Goal: Transaction & Acquisition: Book appointment/travel/reservation

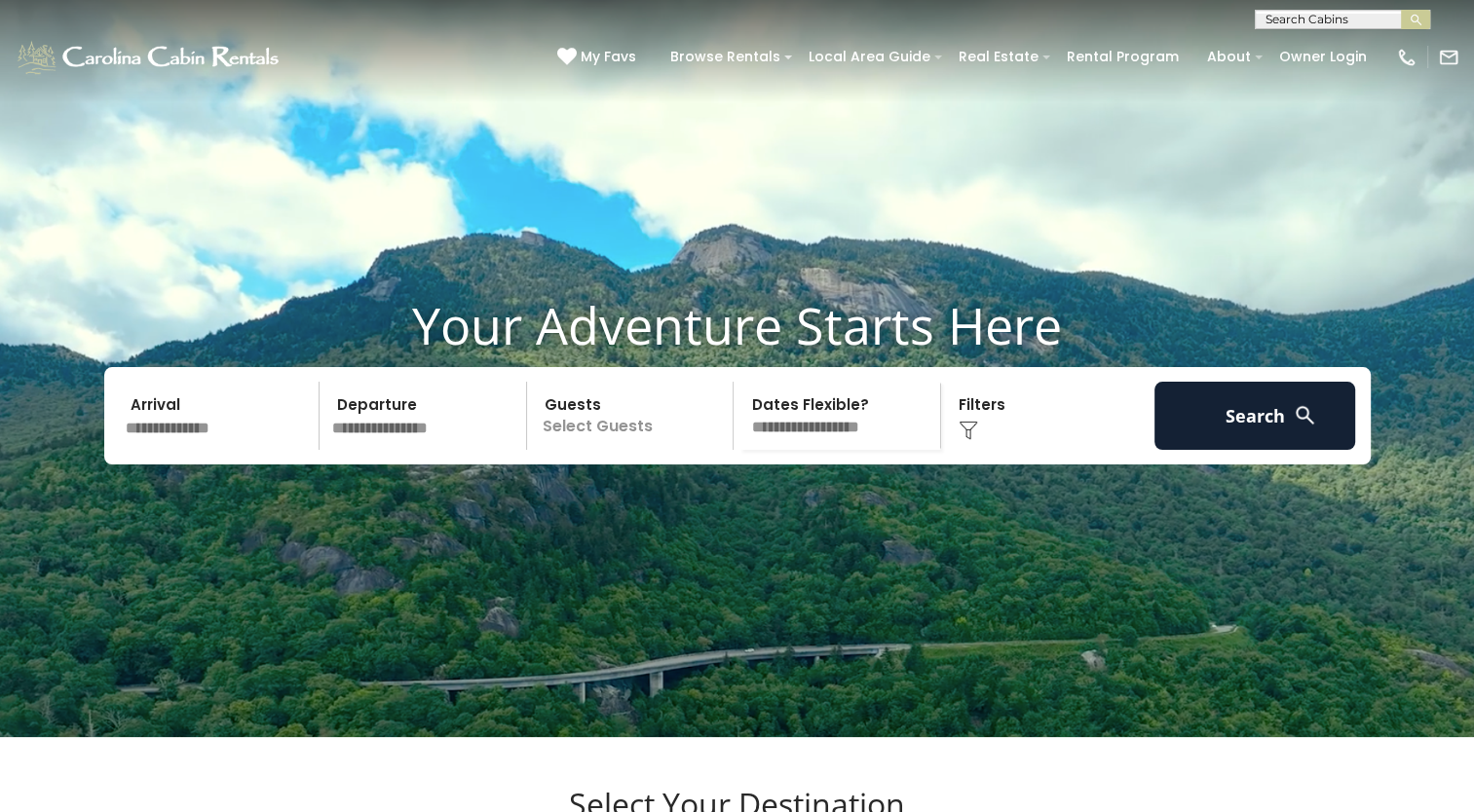
click at [224, 450] on input "text" at bounding box center [219, 415] width 201 height 68
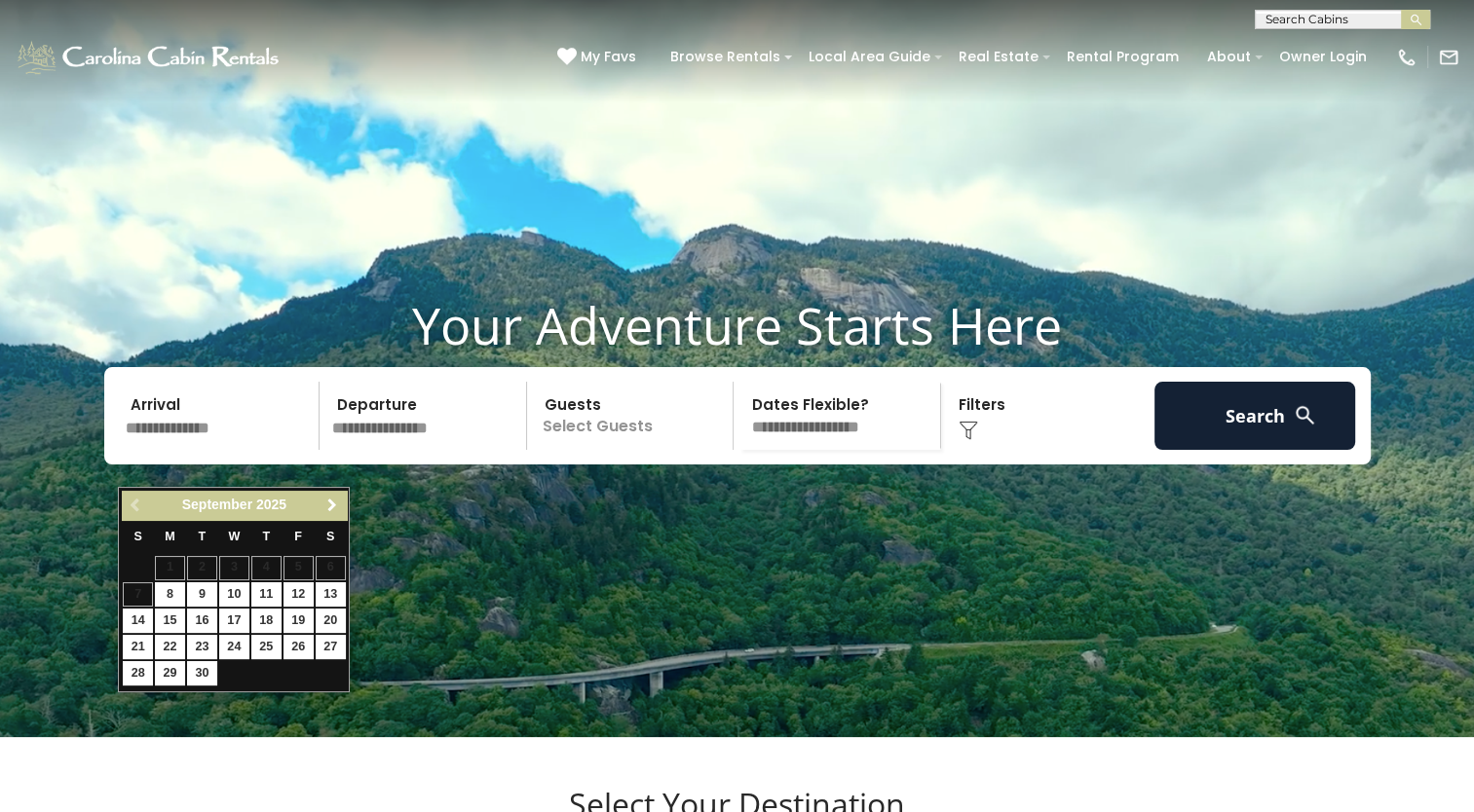
click at [334, 508] on span "Next" at bounding box center [332, 506] width 16 height 16
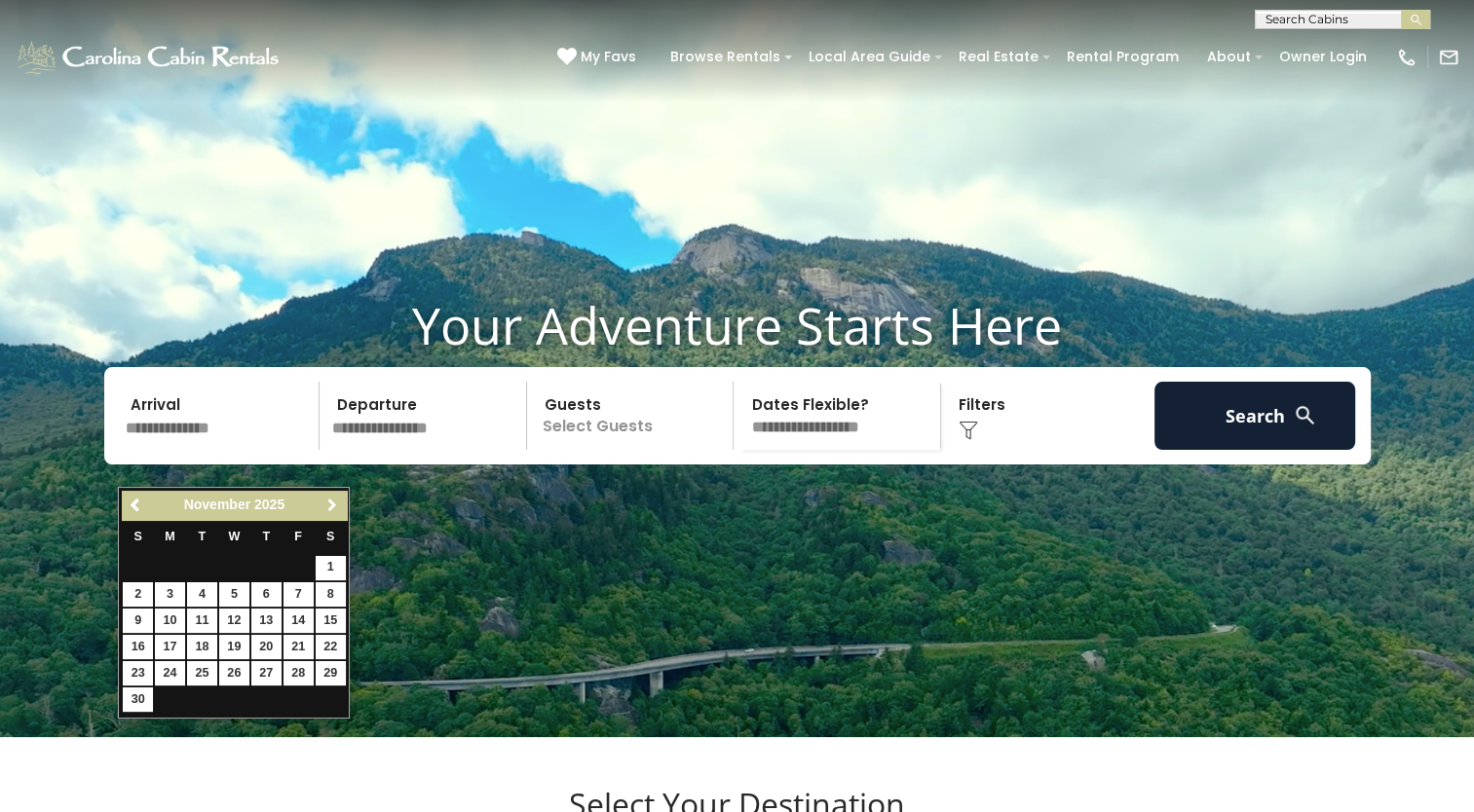
click at [333, 508] on span "Next" at bounding box center [332, 506] width 16 height 16
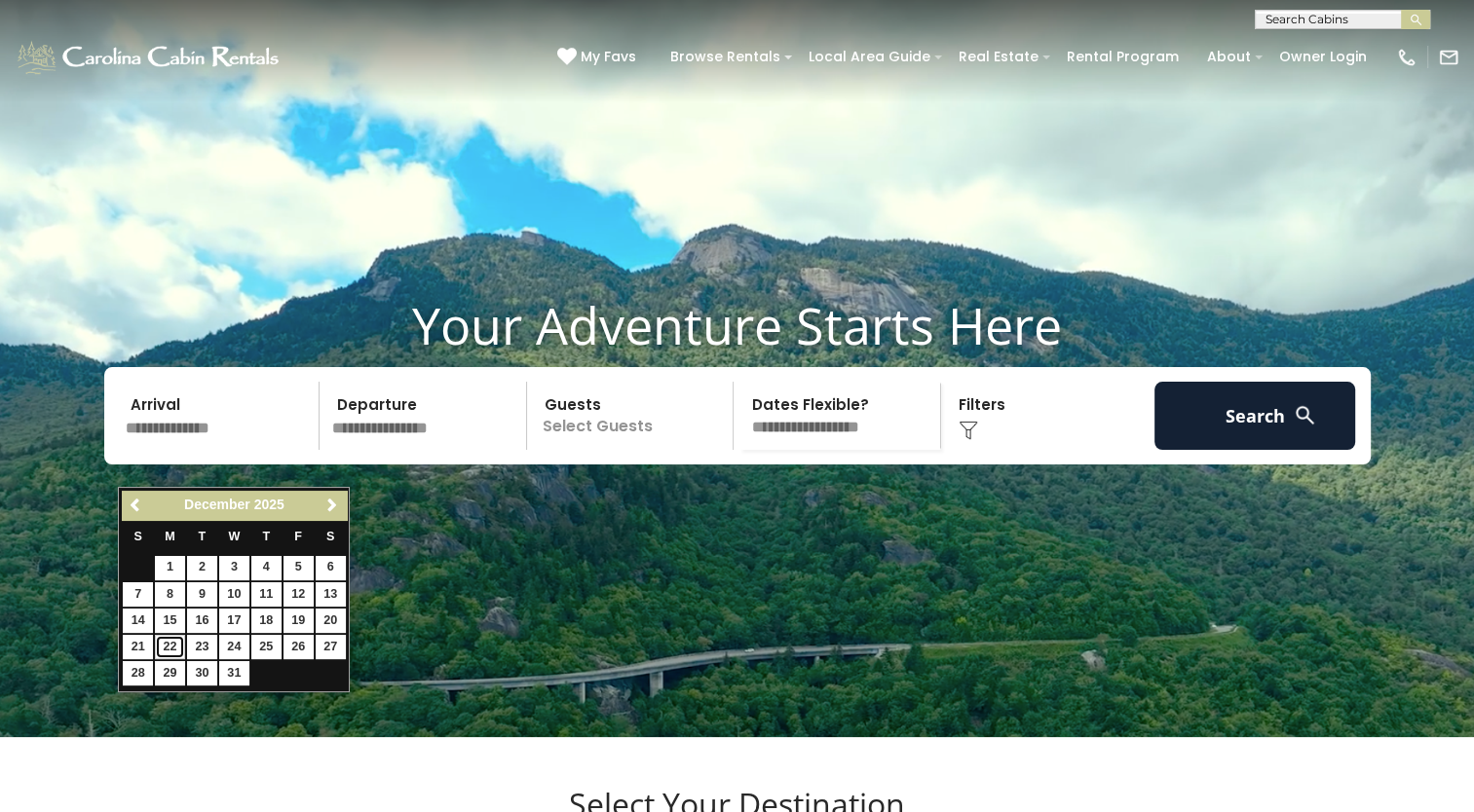
click at [181, 642] on link "22" at bounding box center [170, 647] width 30 height 25
type input "********"
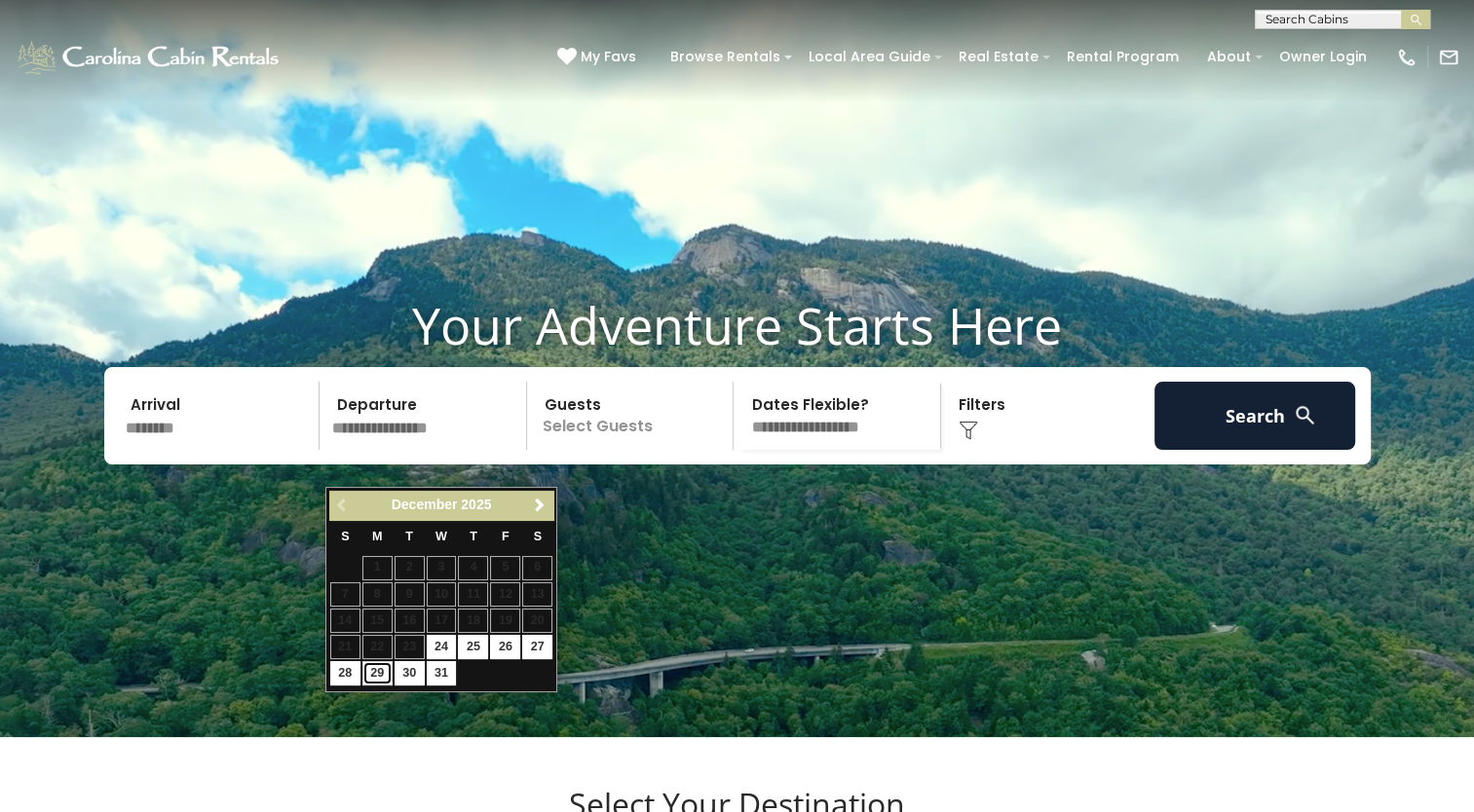
click at [378, 675] on link "29" at bounding box center [377, 673] width 30 height 25
type input "********"
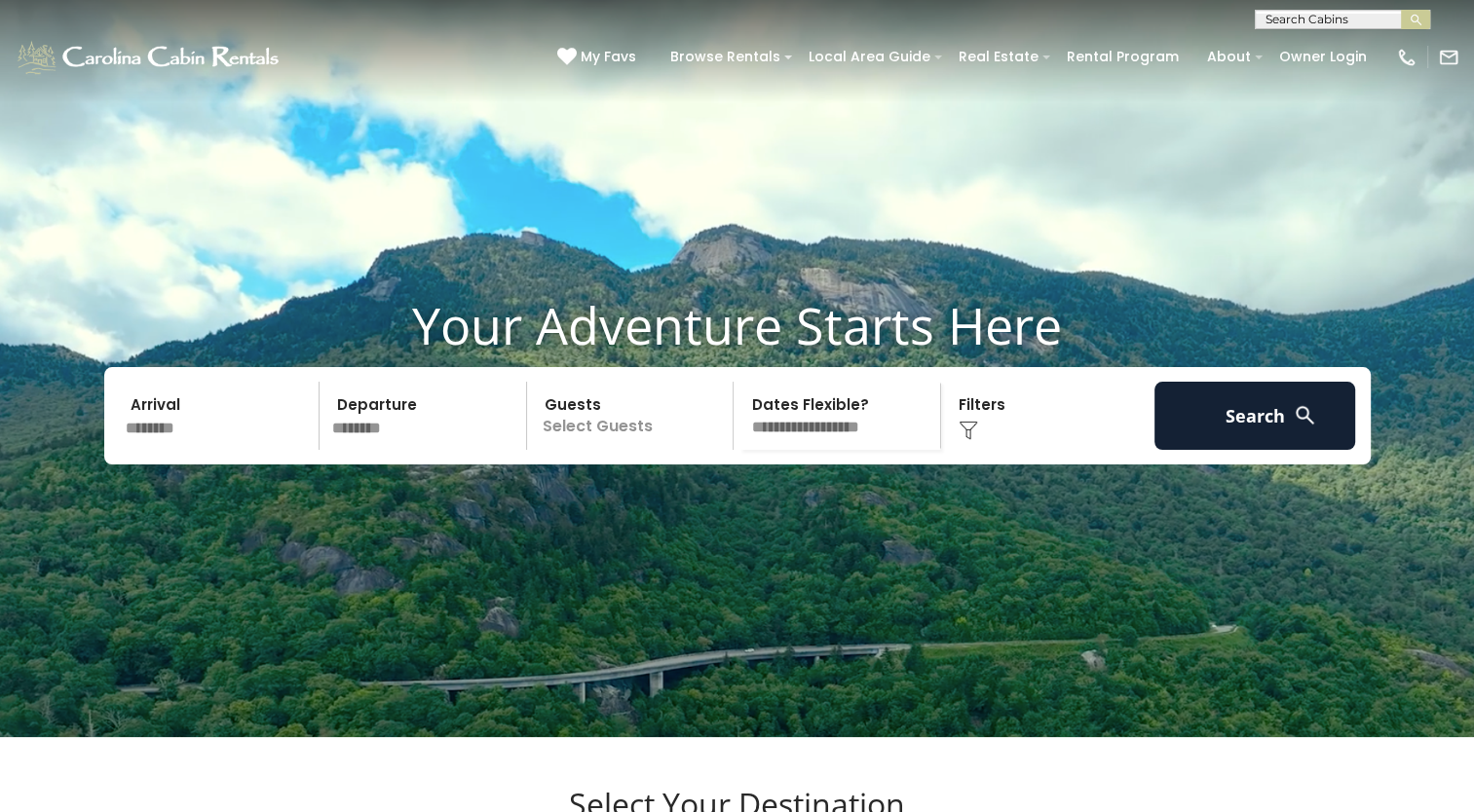
click at [605, 418] on p "Select Guests" at bounding box center [633, 415] width 200 height 68
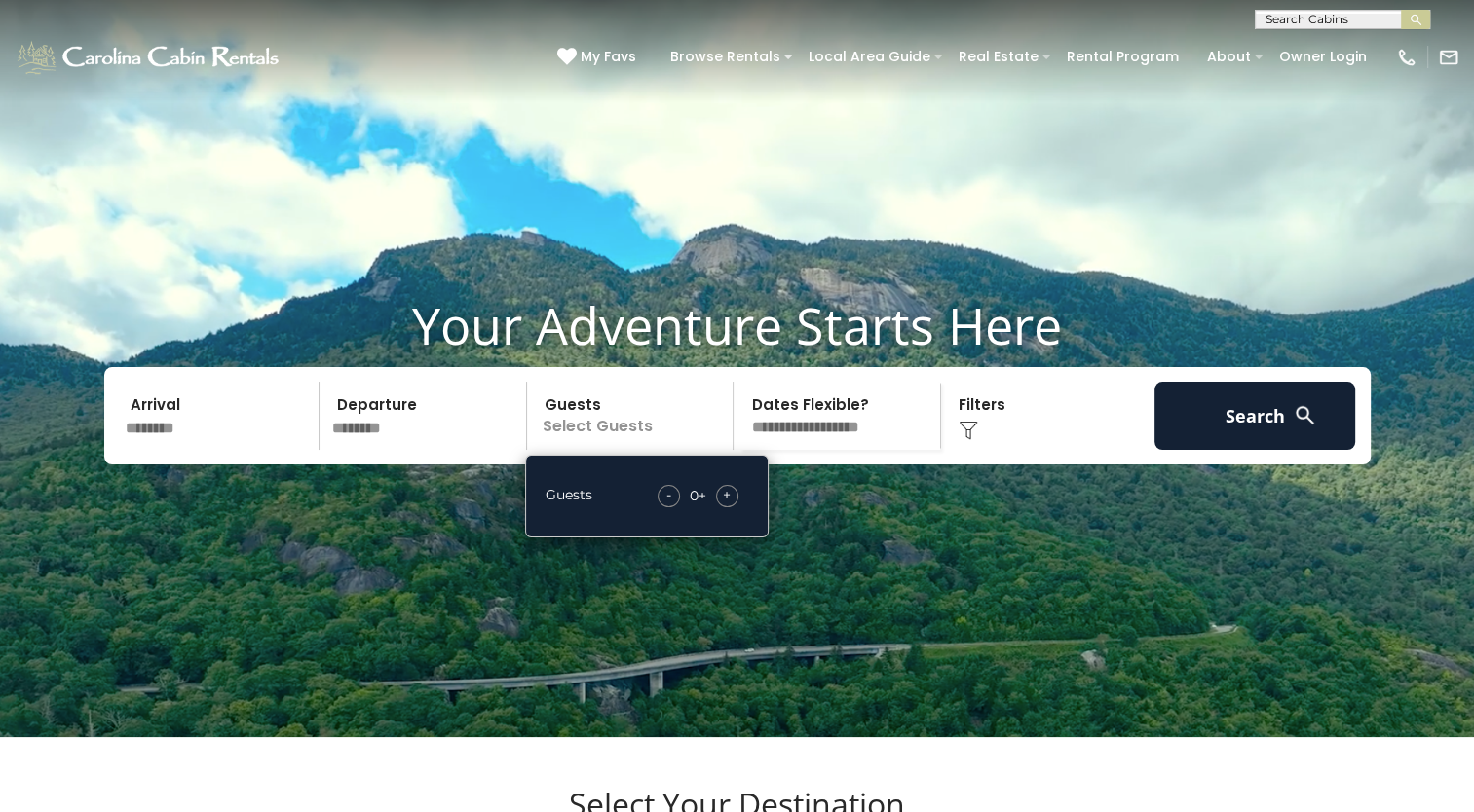
click at [600, 445] on p "Select Guests" at bounding box center [633, 415] width 200 height 68
click at [729, 505] on span "+" at bounding box center [727, 495] width 8 height 20
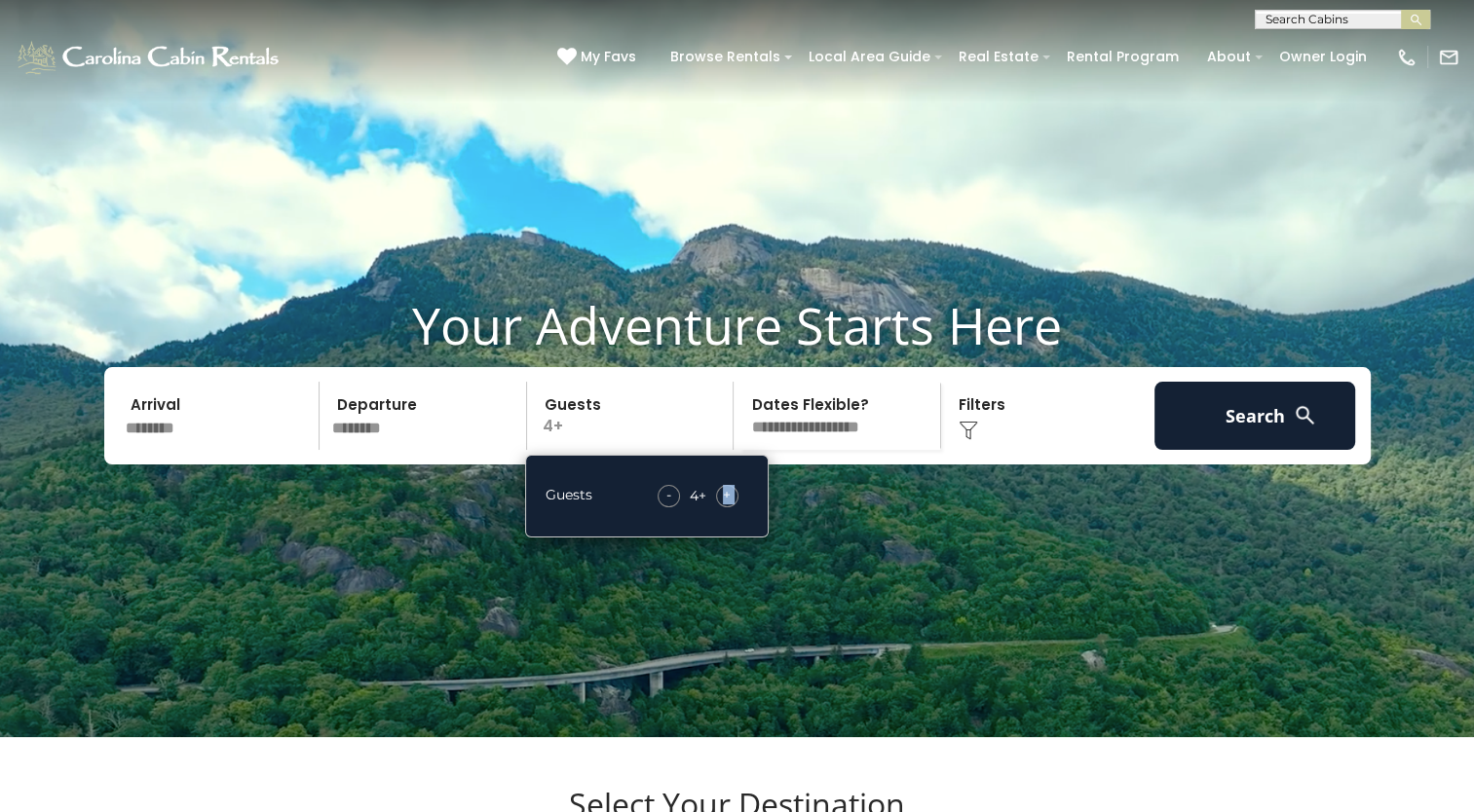
click at [729, 505] on span "+" at bounding box center [727, 495] width 8 height 20
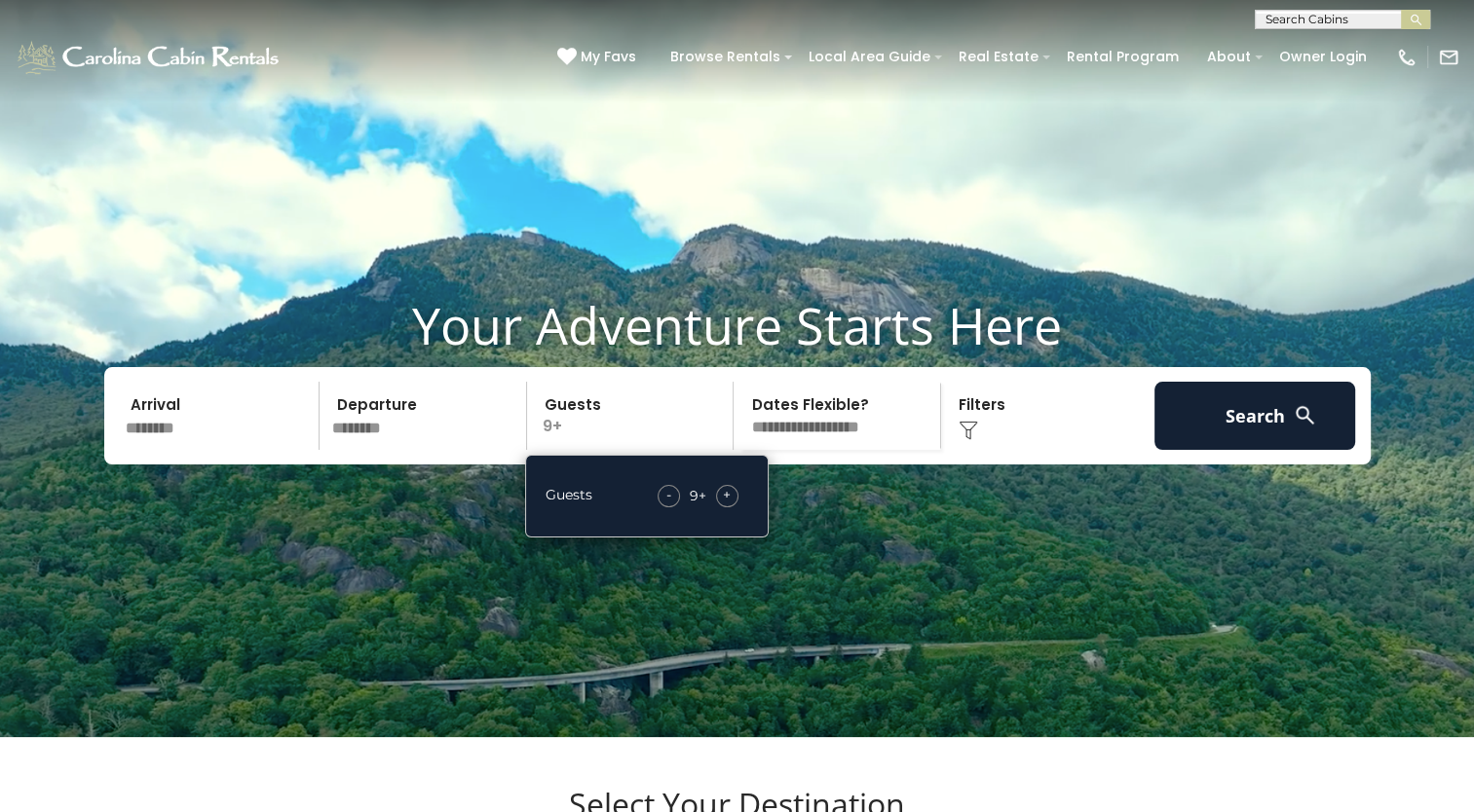
click at [980, 450] on div "Click to Choose" at bounding box center [1047, 415] width 201 height 68
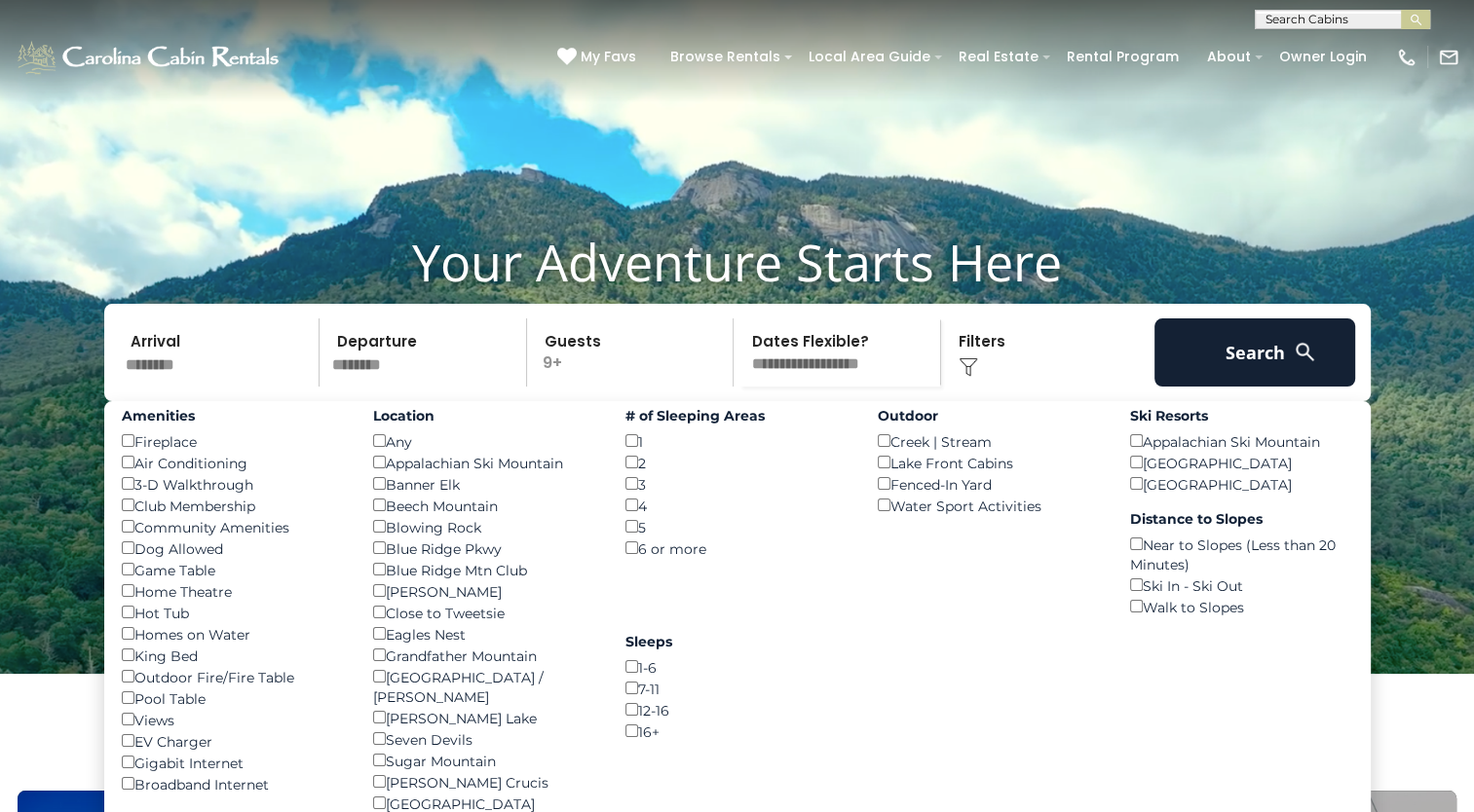
scroll to position [97, 0]
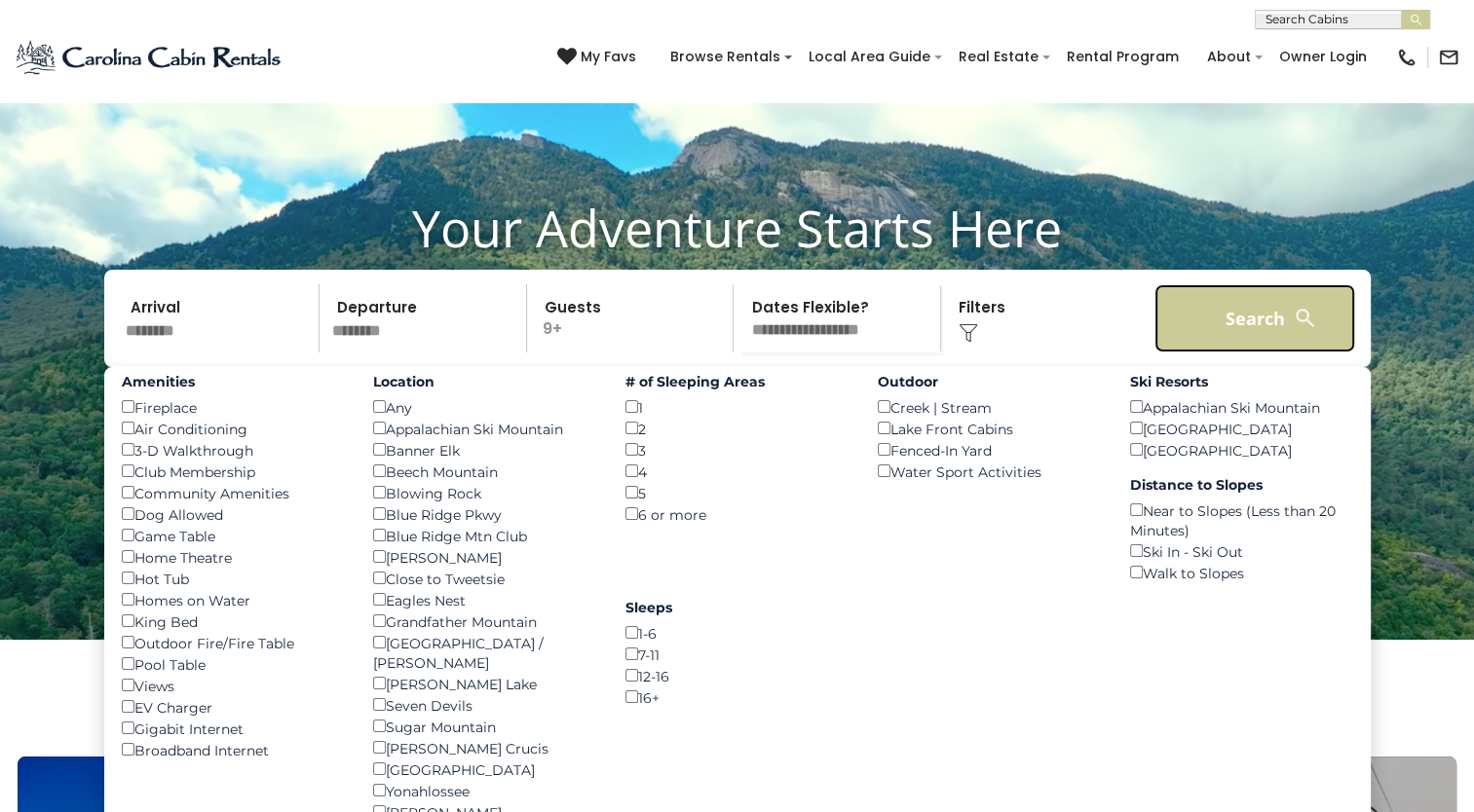
click at [1220, 352] on button "Search" at bounding box center [1254, 318] width 201 height 68
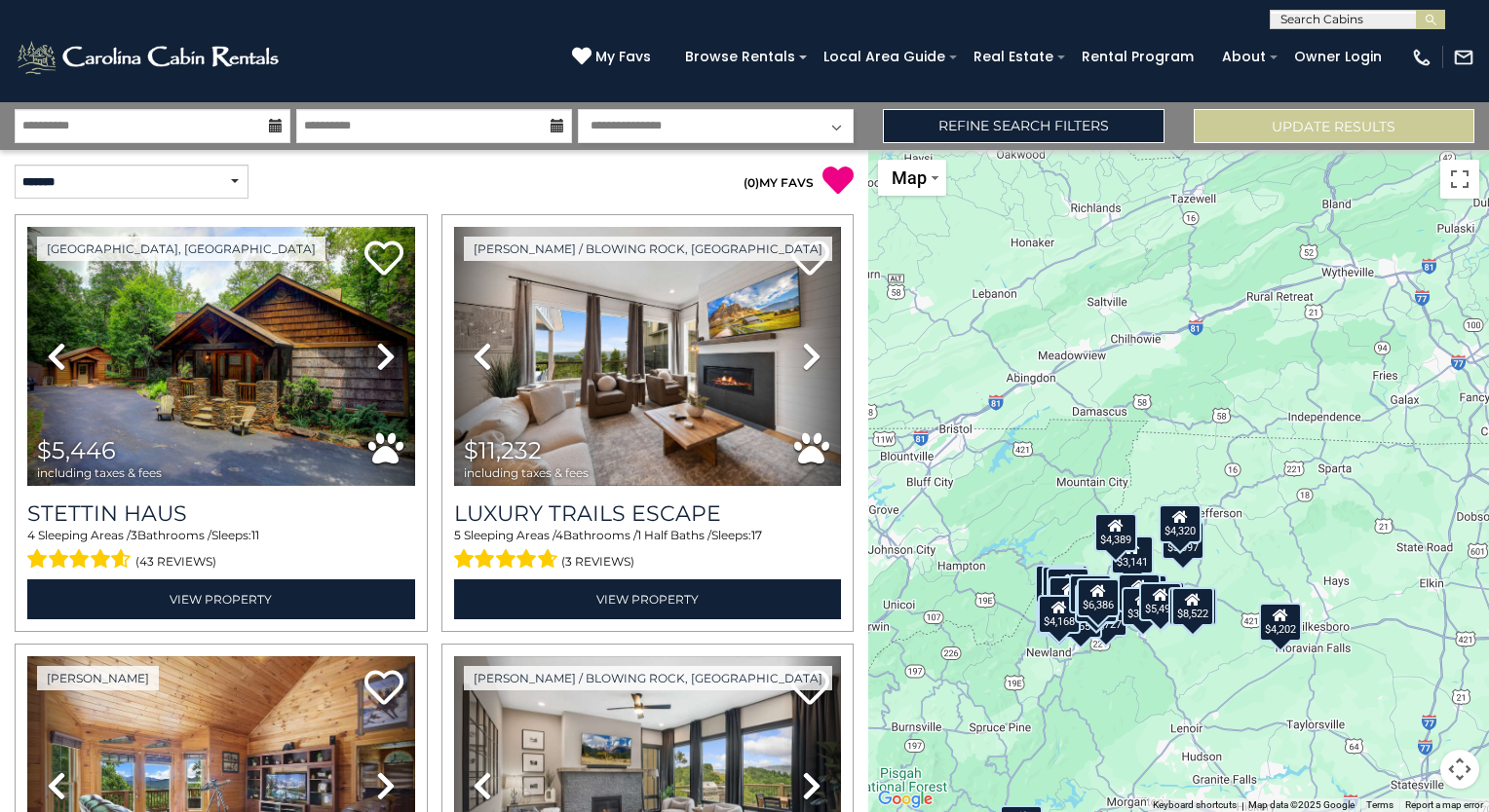
drag, startPoint x: 1242, startPoint y: 507, endPoint x: 1141, endPoint y: 672, distance: 193.5
click at [1141, 672] on div "$5,446 $11,232 $8,187 $8,522 $3,238 $5,727 $6,952 $3,711 $7,157 $4,659 $3,397 $…" at bounding box center [1179, 481] width 621 height 662
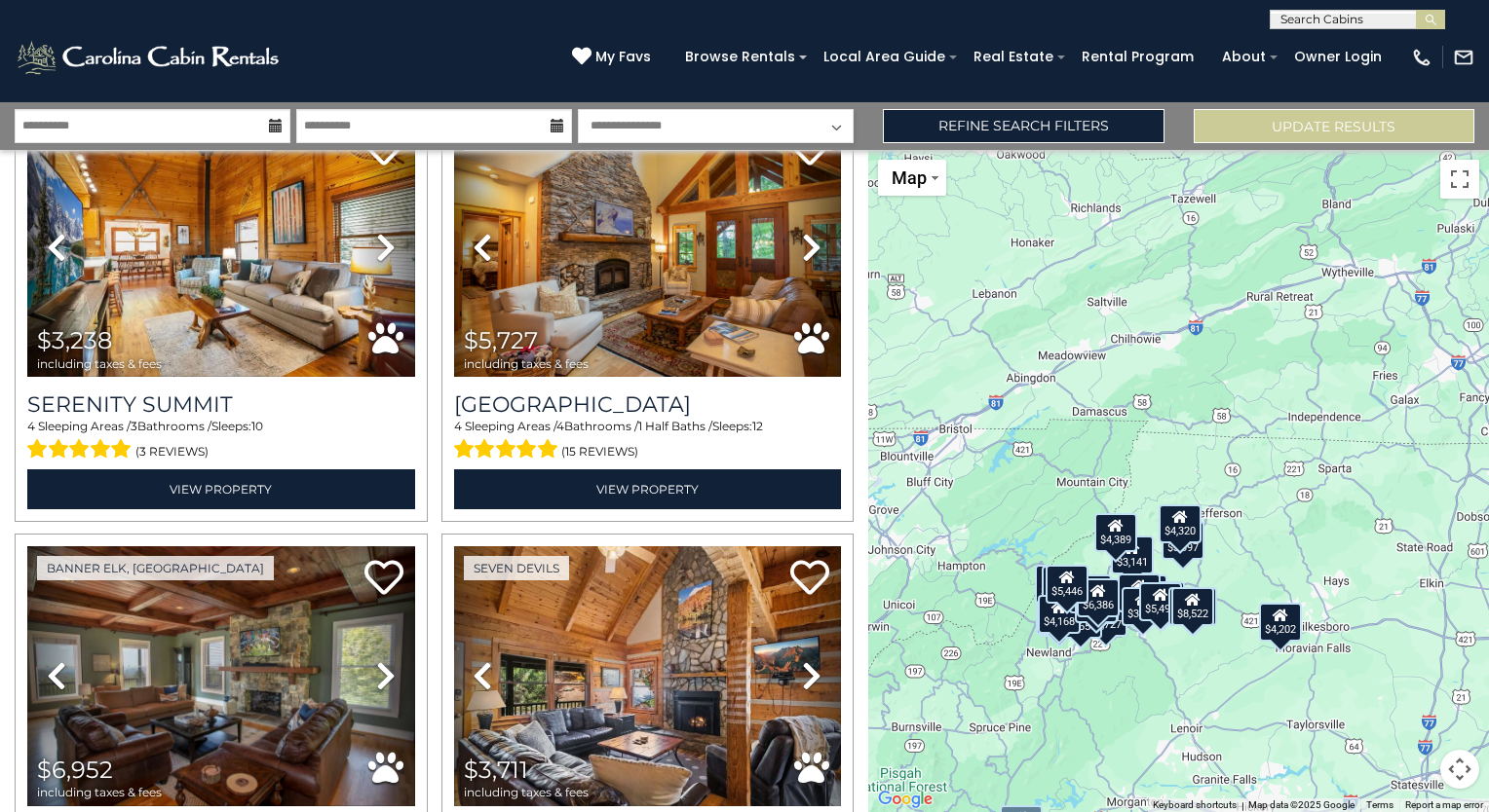
scroll to position [974, 0]
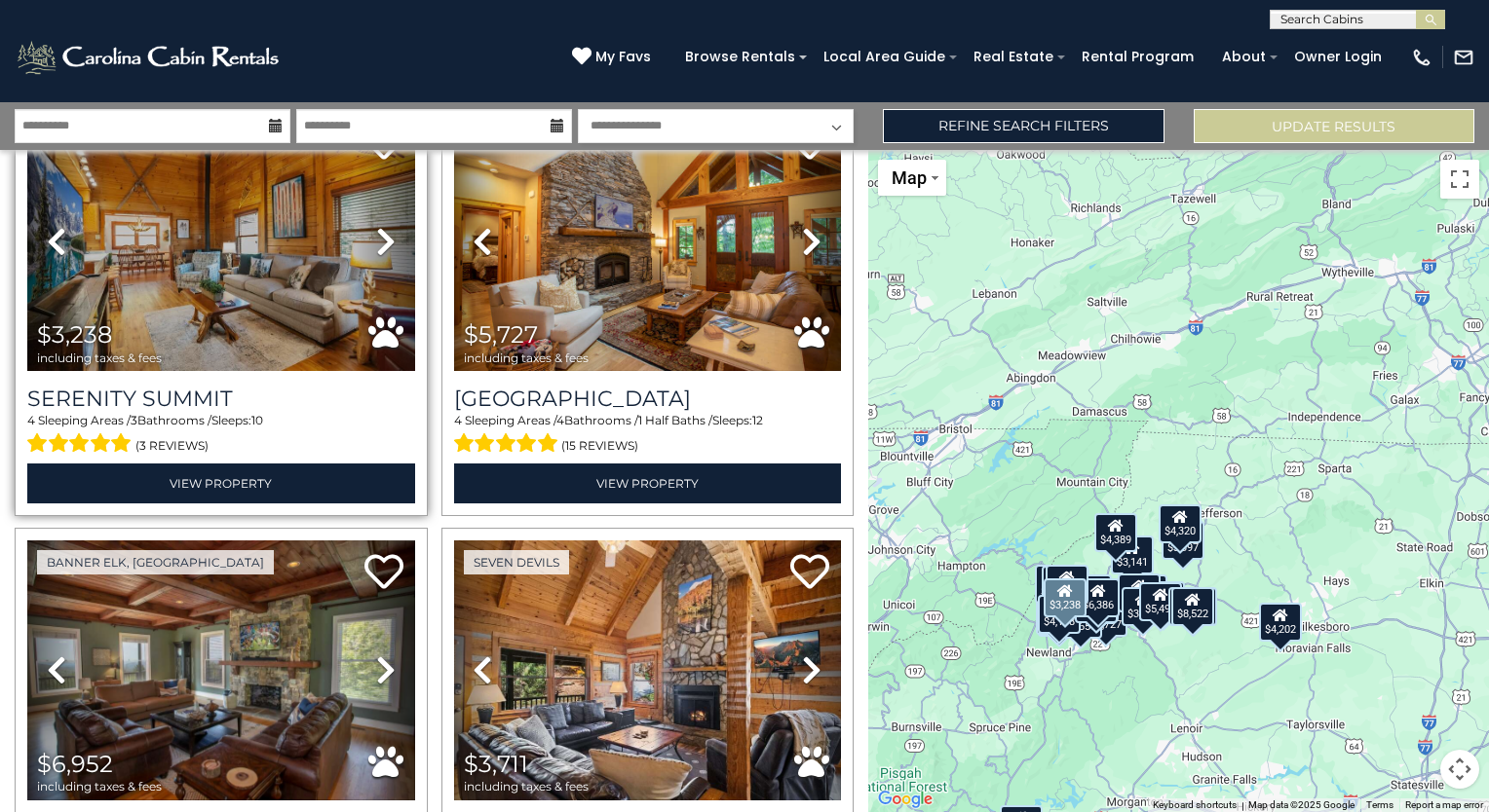
click at [378, 229] on icon at bounding box center [386, 242] width 20 height 31
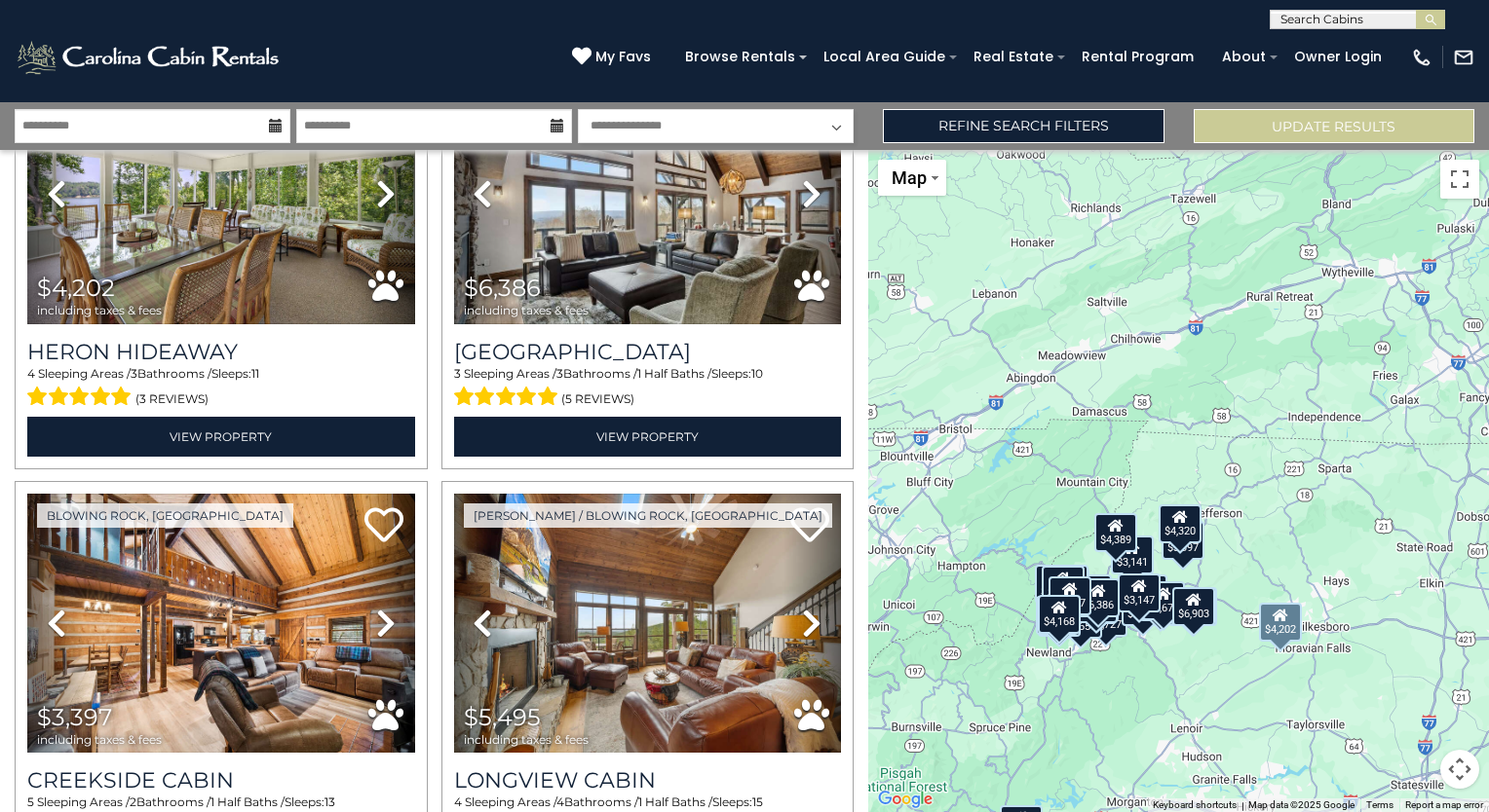
scroll to position [5896, 0]
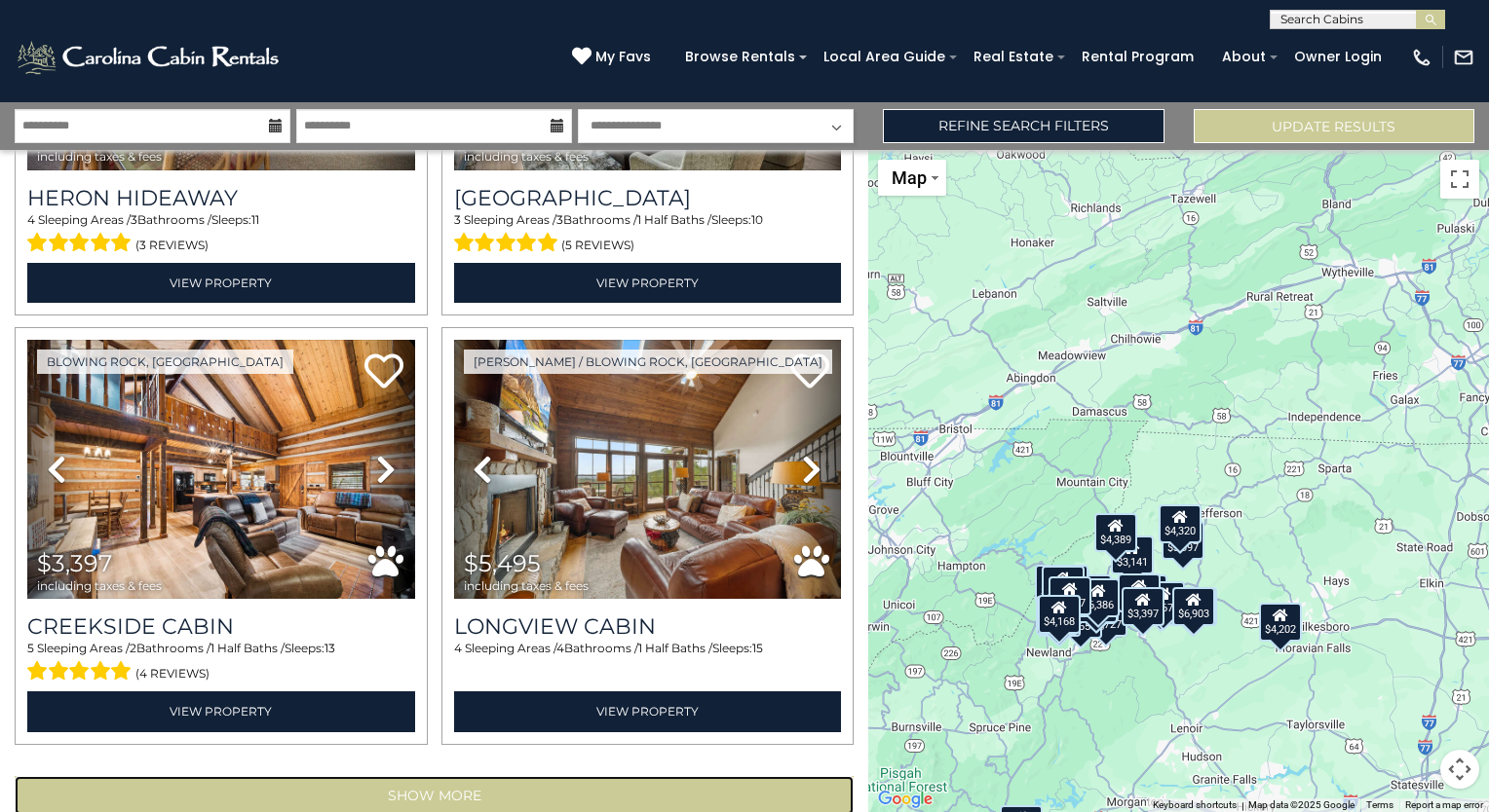
click at [381, 776] on button "Show More" at bounding box center [434, 795] width 839 height 39
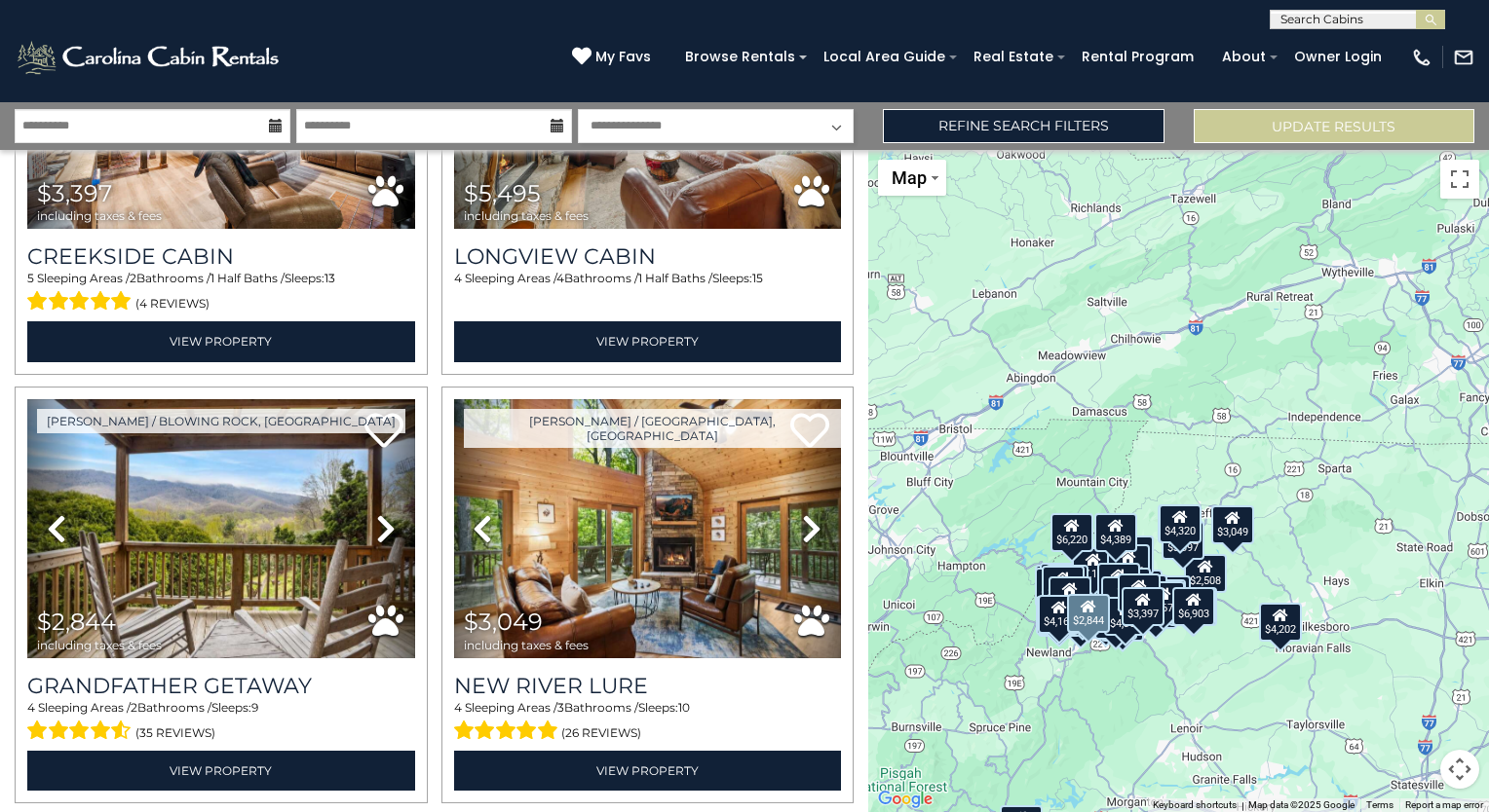
scroll to position [6383, 0]
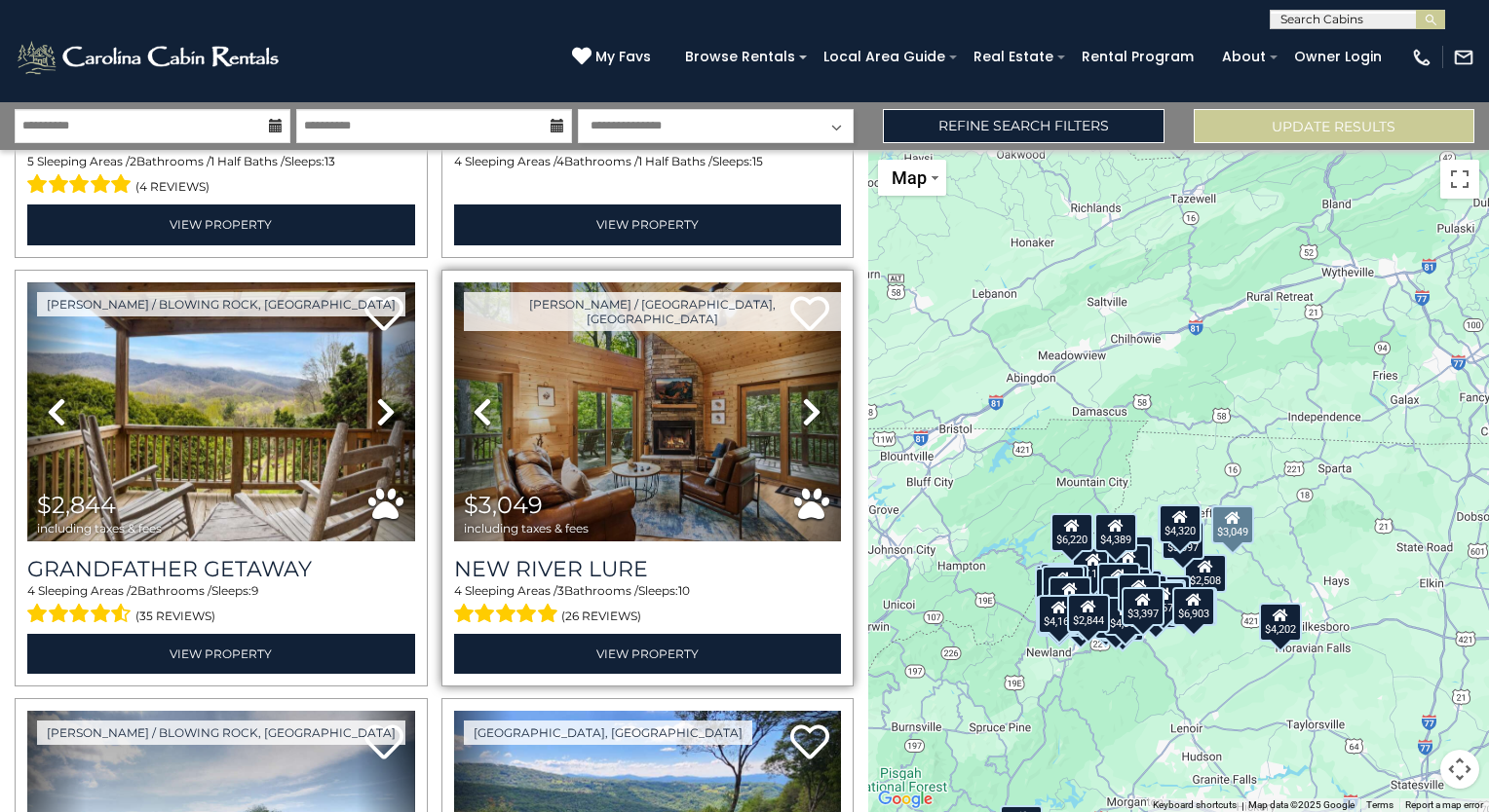
click at [803, 397] on icon at bounding box center [811, 412] width 20 height 31
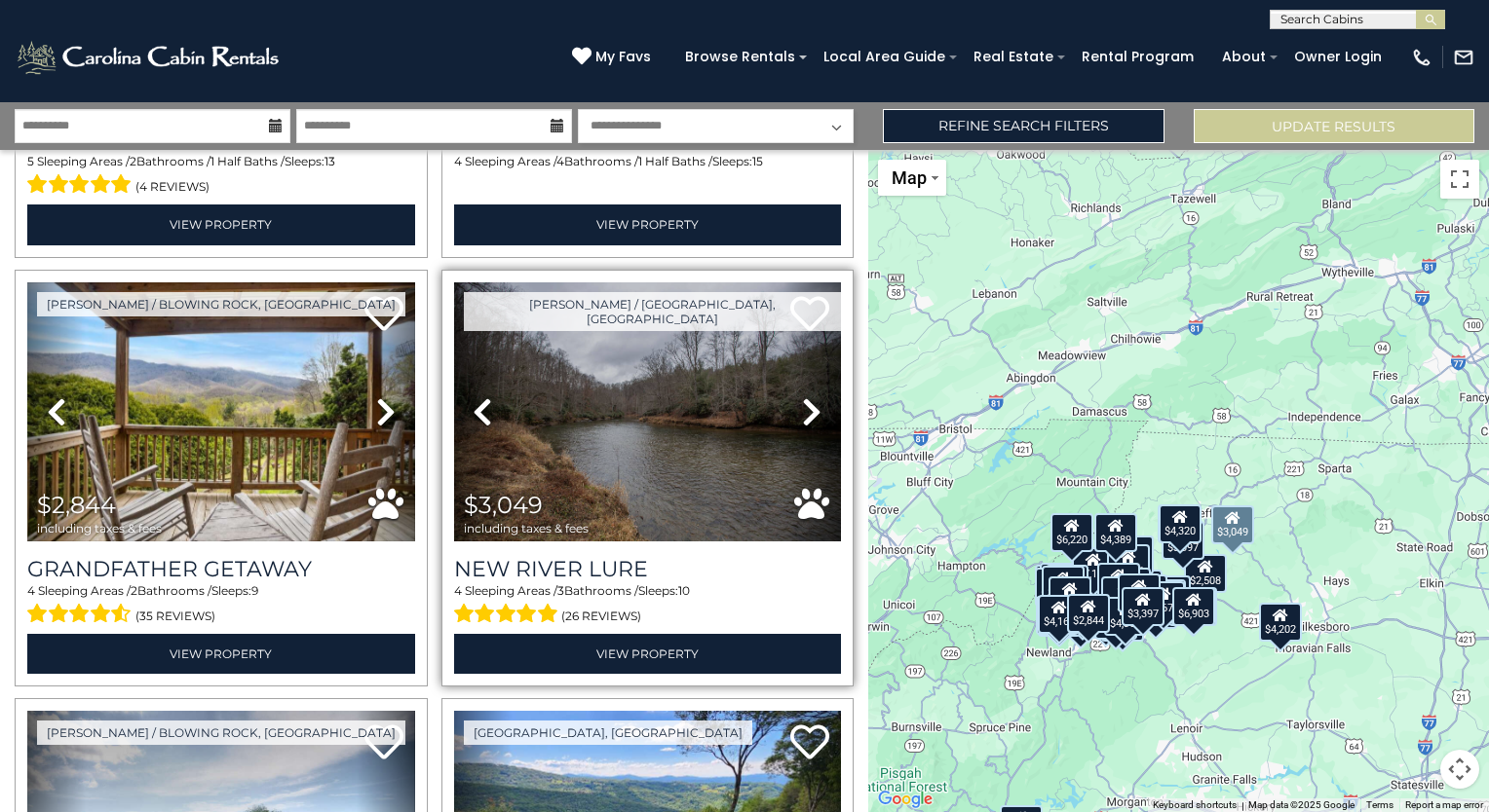
click at [803, 397] on icon at bounding box center [811, 412] width 20 height 31
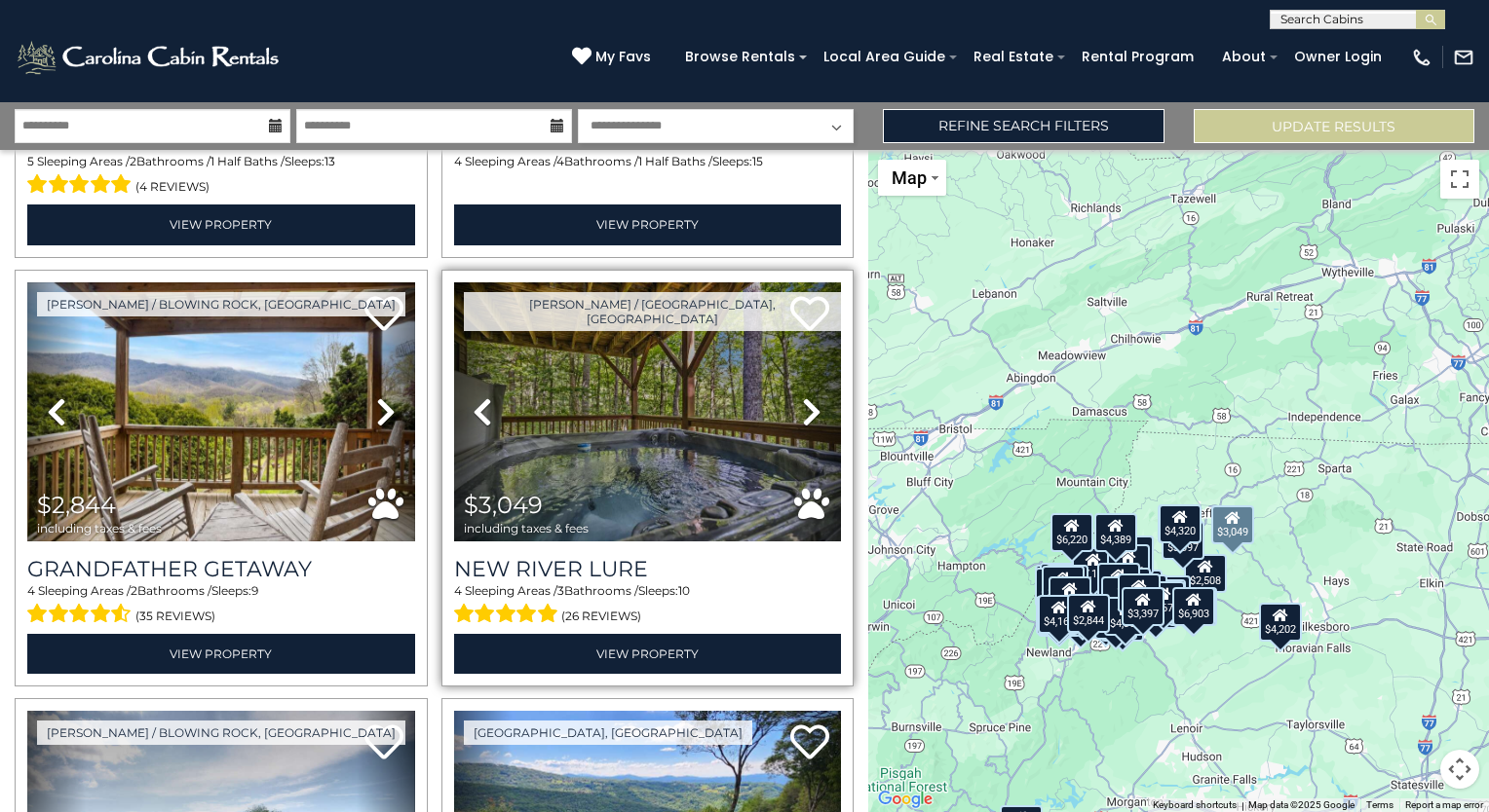
click at [803, 397] on icon at bounding box center [811, 412] width 20 height 31
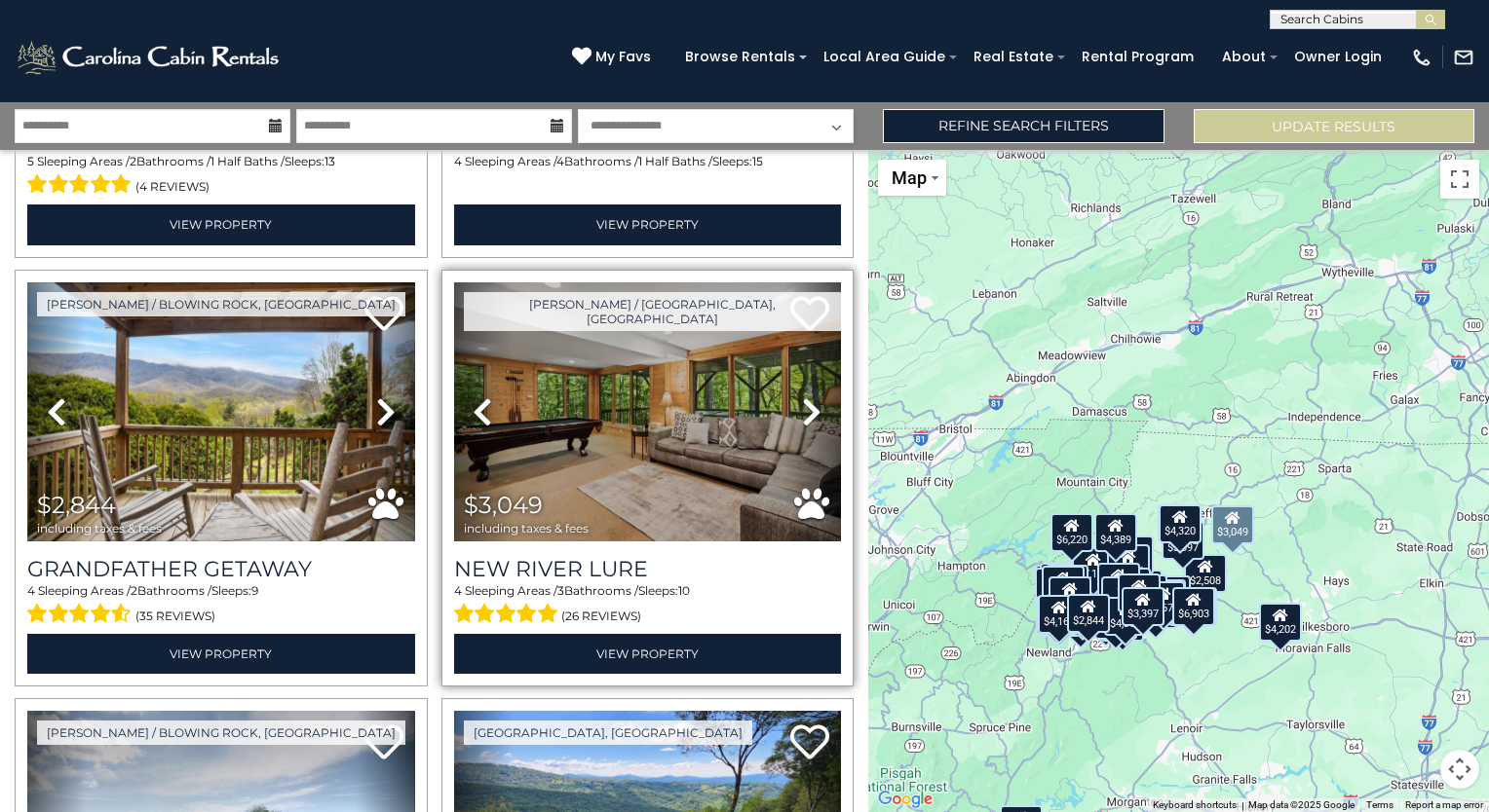
click at [803, 397] on icon at bounding box center [811, 412] width 20 height 31
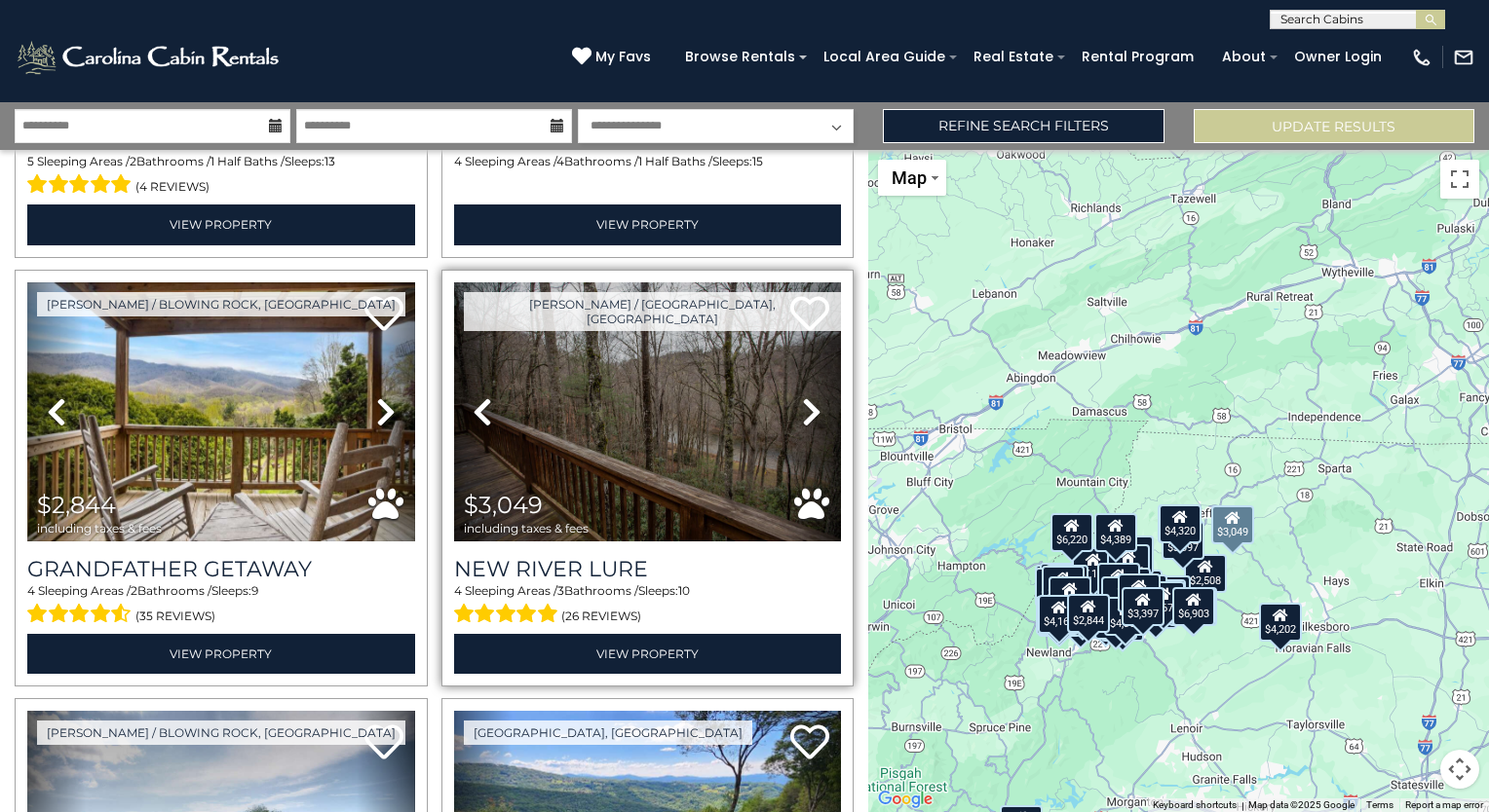
click at [803, 397] on icon at bounding box center [811, 412] width 20 height 31
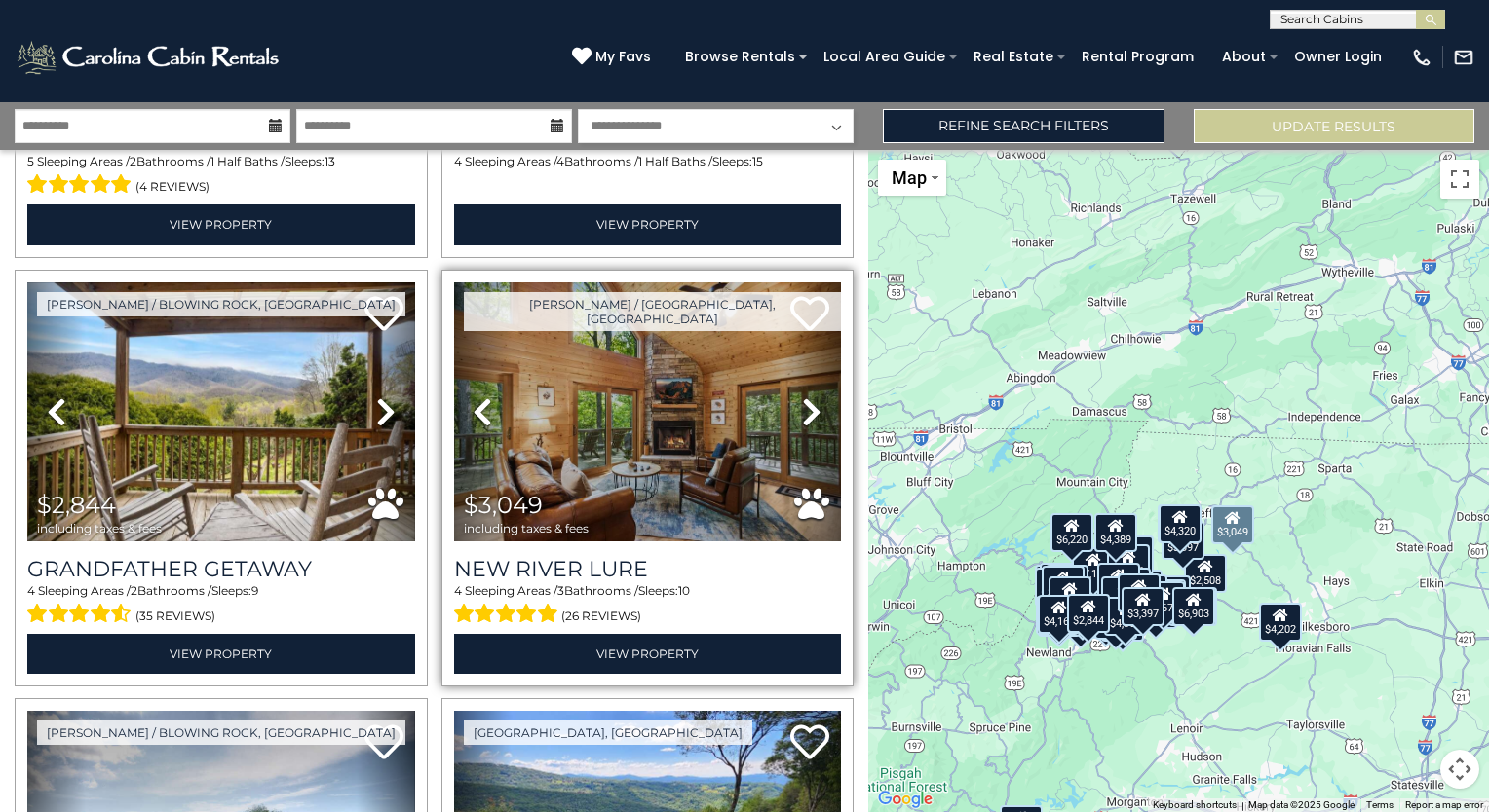
click at [803, 397] on icon at bounding box center [811, 412] width 20 height 31
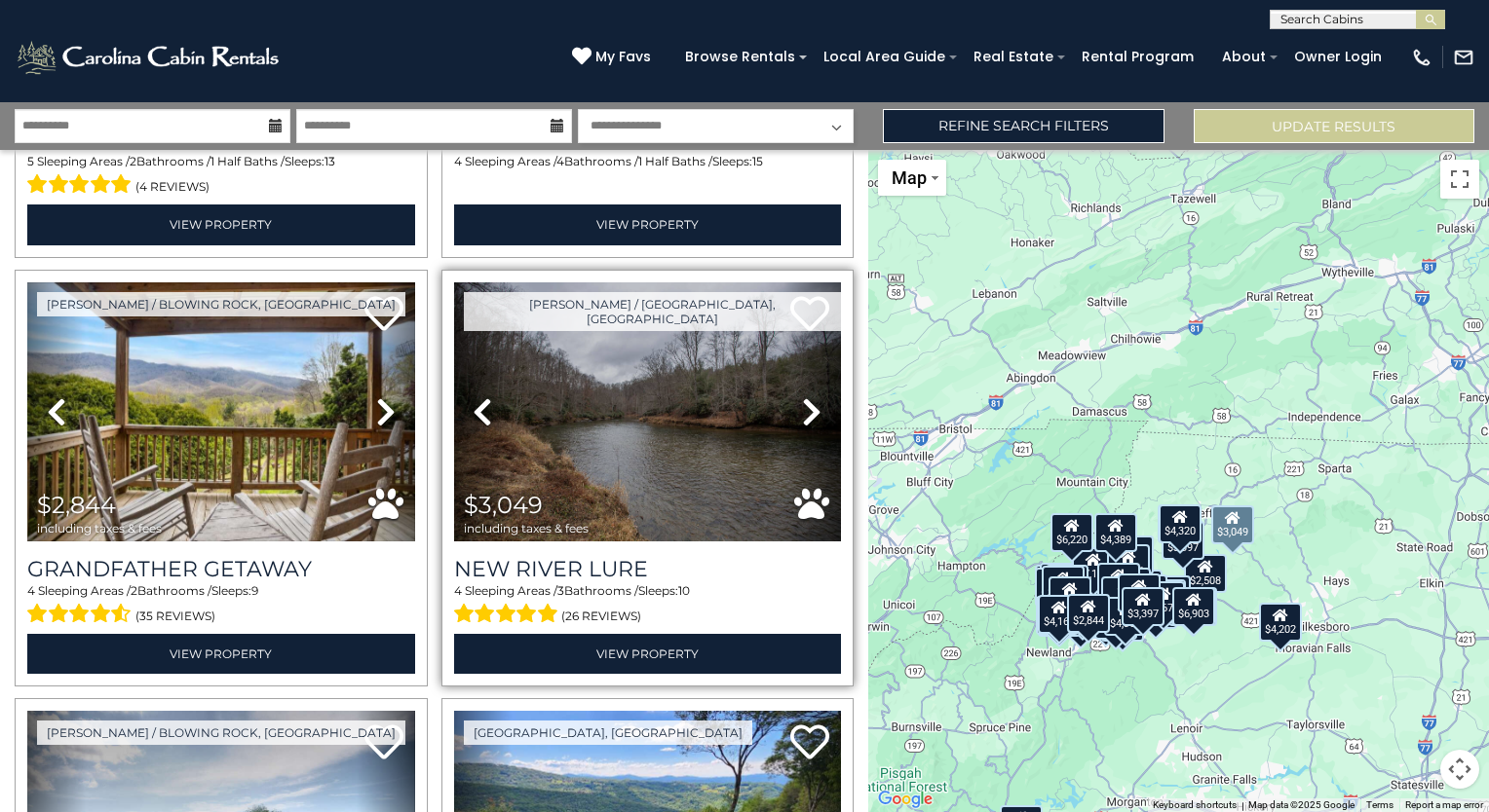
click at [803, 397] on icon at bounding box center [811, 412] width 20 height 31
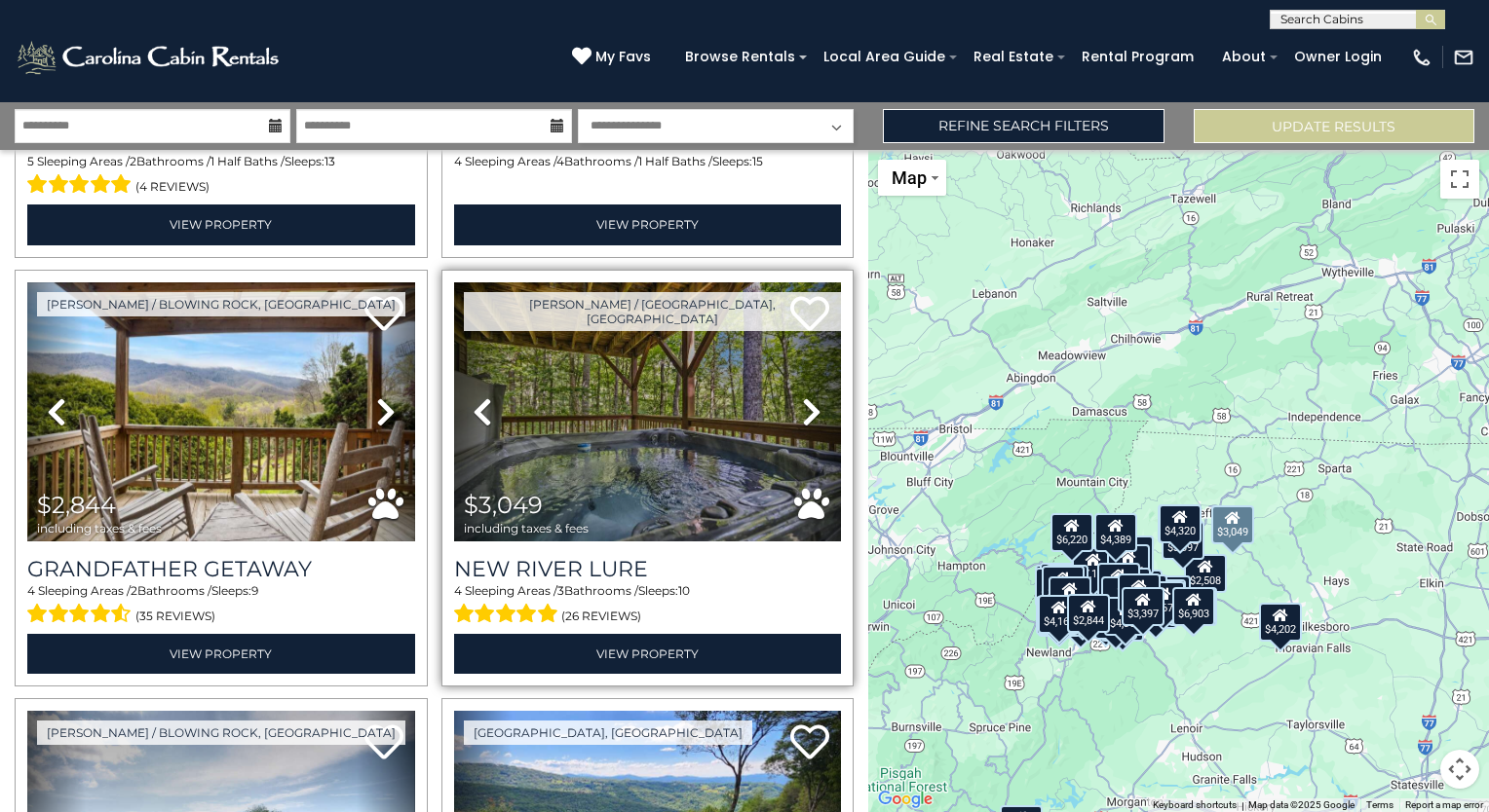
click at [803, 397] on icon at bounding box center [811, 412] width 20 height 31
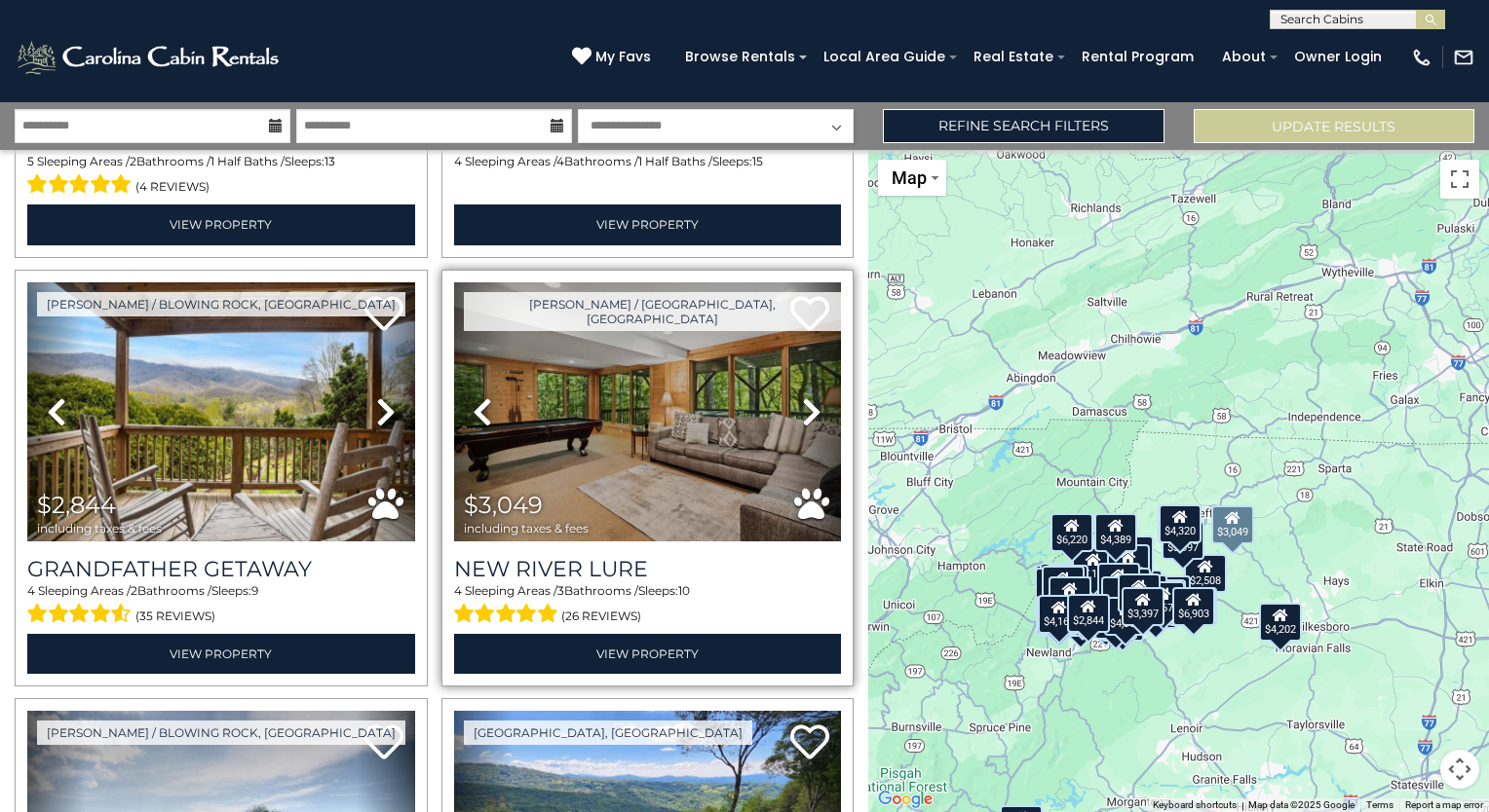
click at [803, 397] on icon at bounding box center [811, 412] width 20 height 31
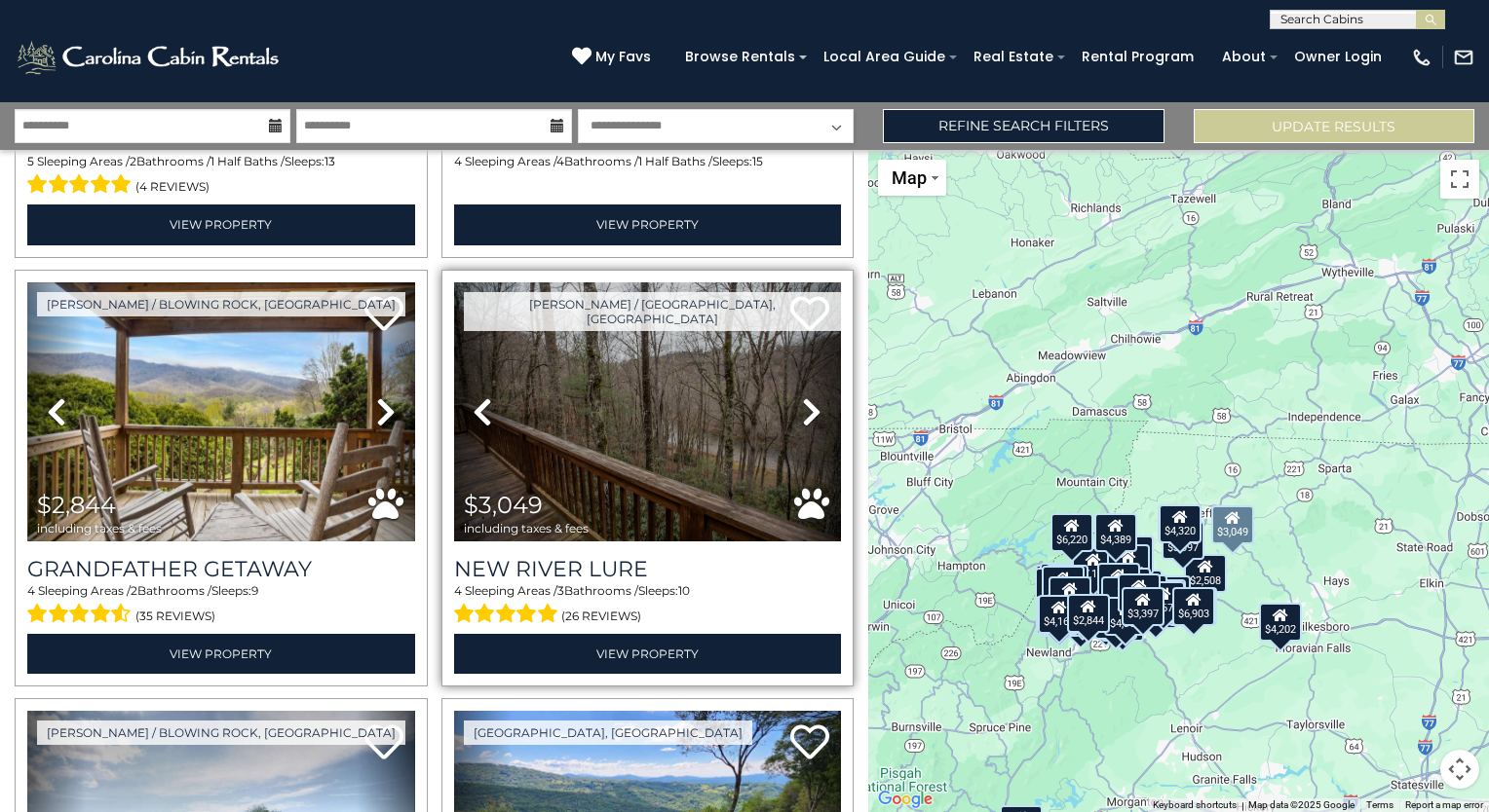
click at [803, 397] on icon at bounding box center [811, 412] width 20 height 31
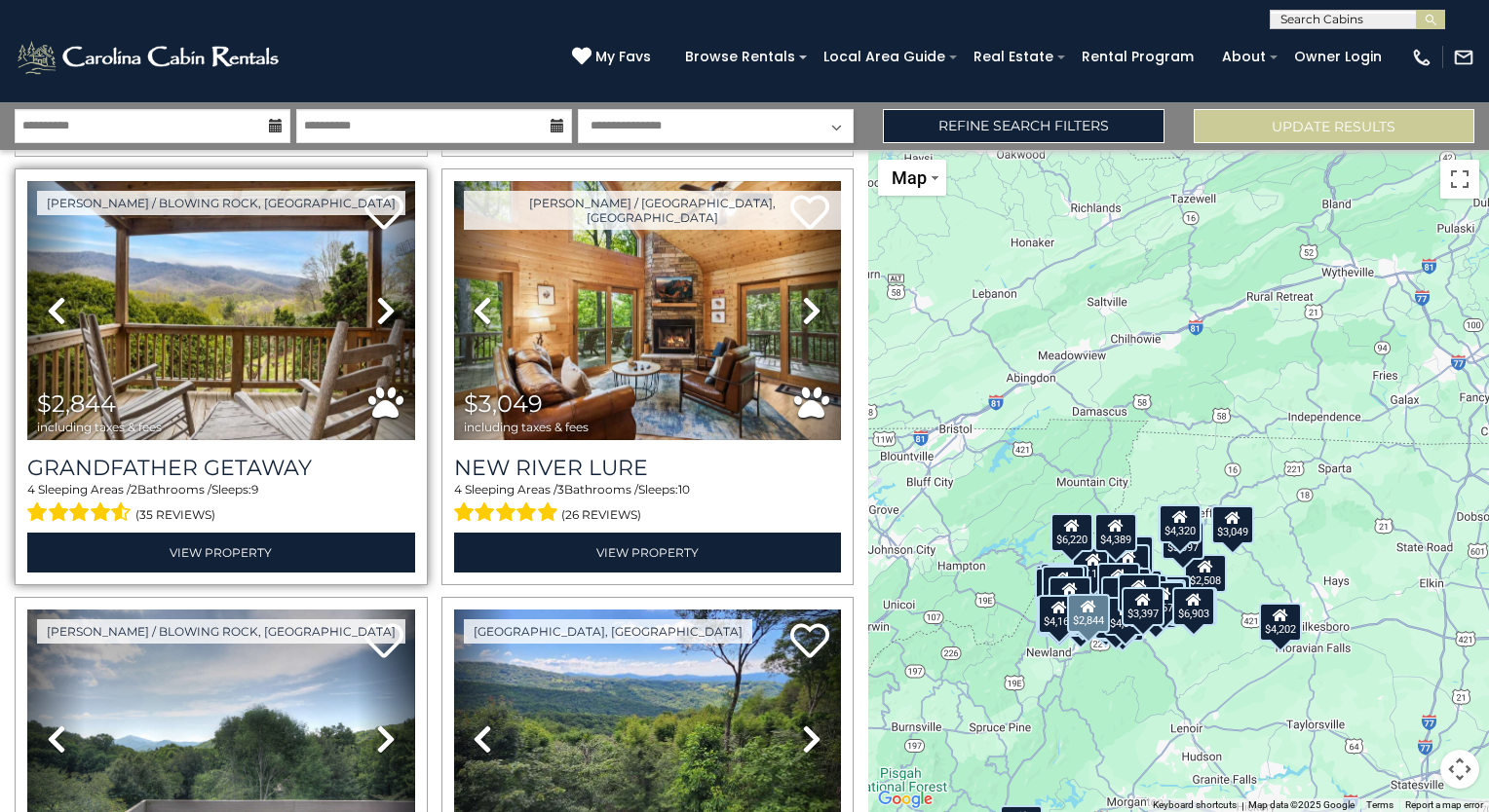
scroll to position [6869, 0]
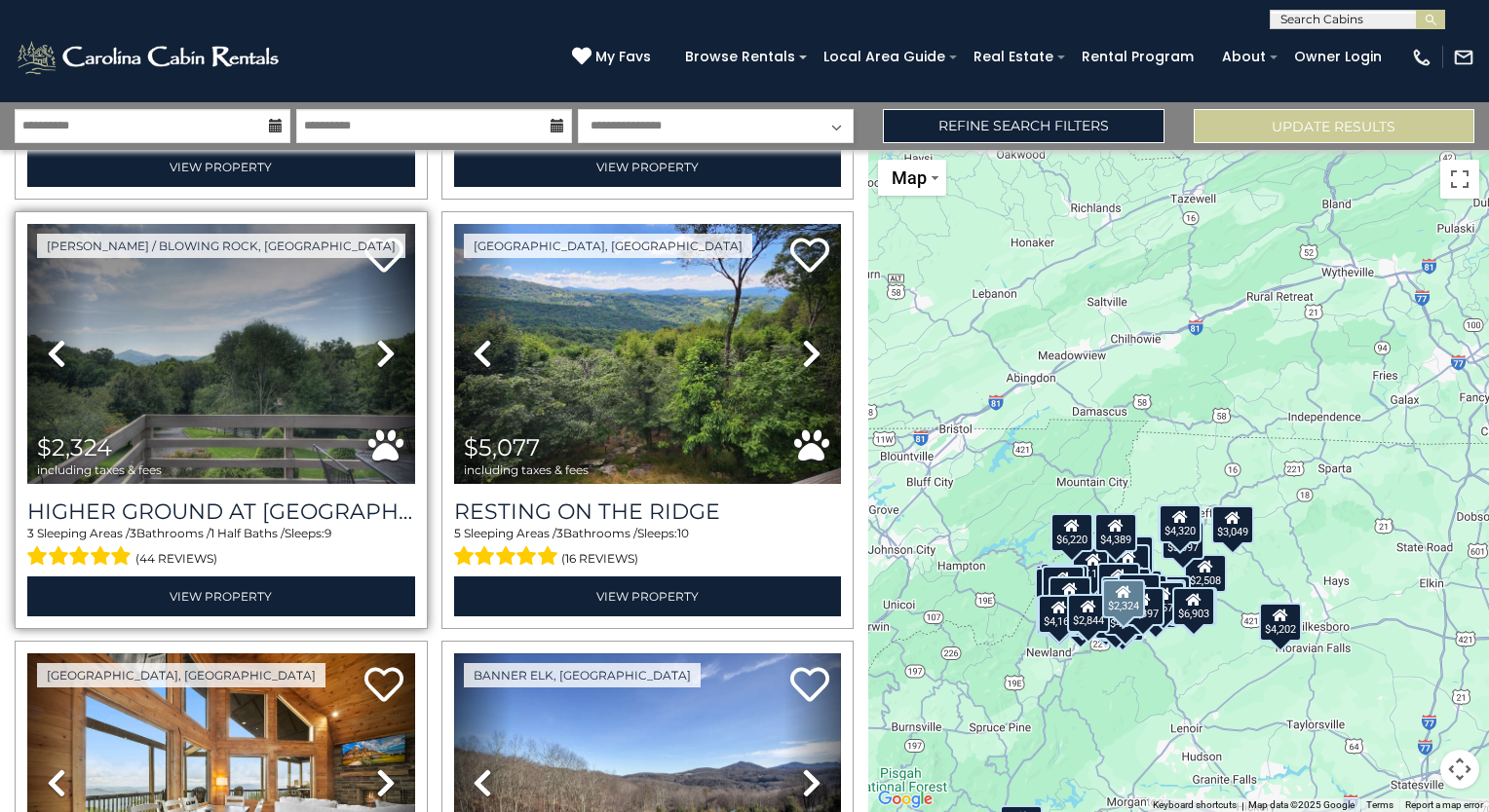
click at [377, 338] on icon at bounding box center [386, 353] width 20 height 31
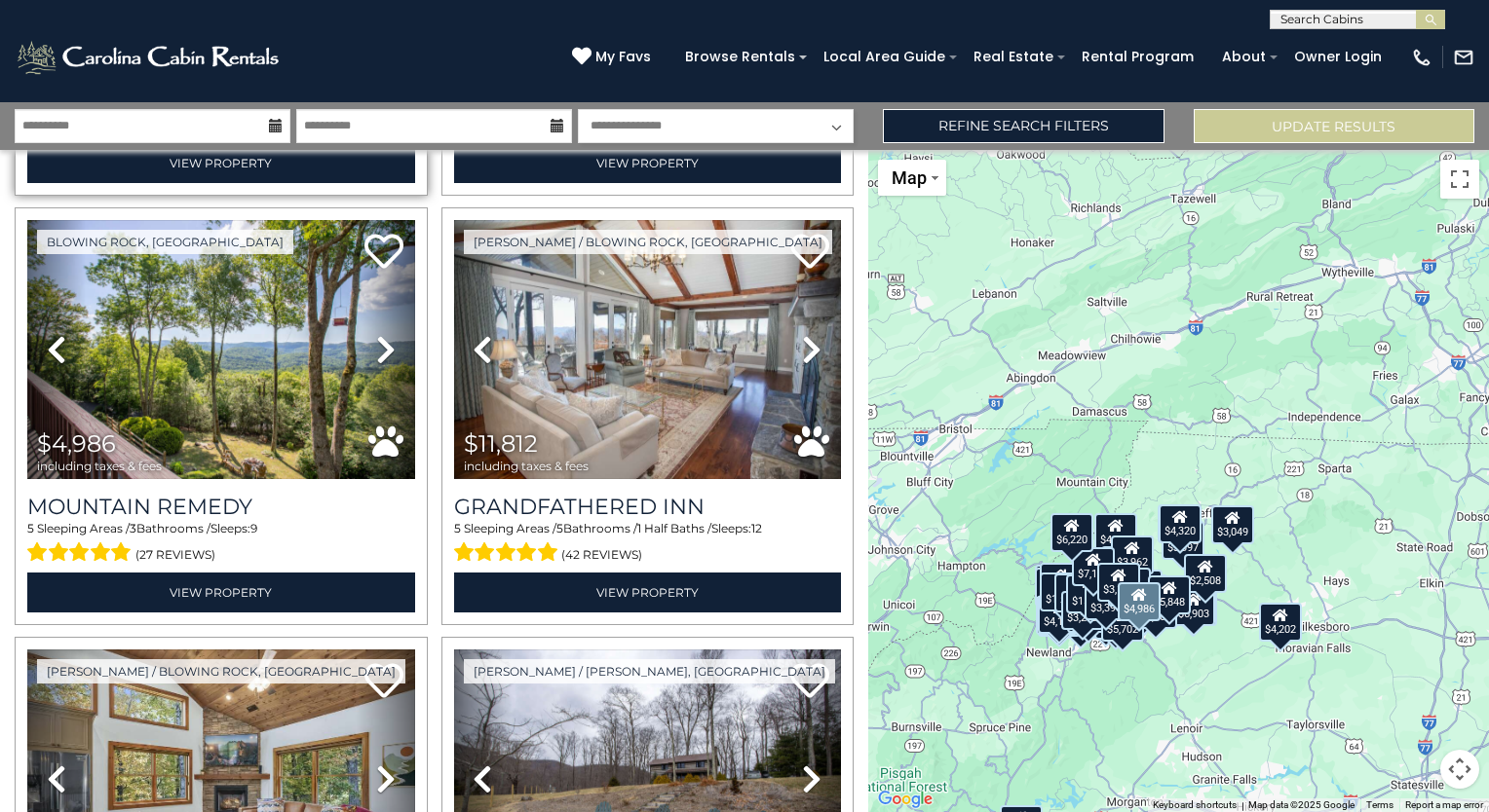
scroll to position [11836, 0]
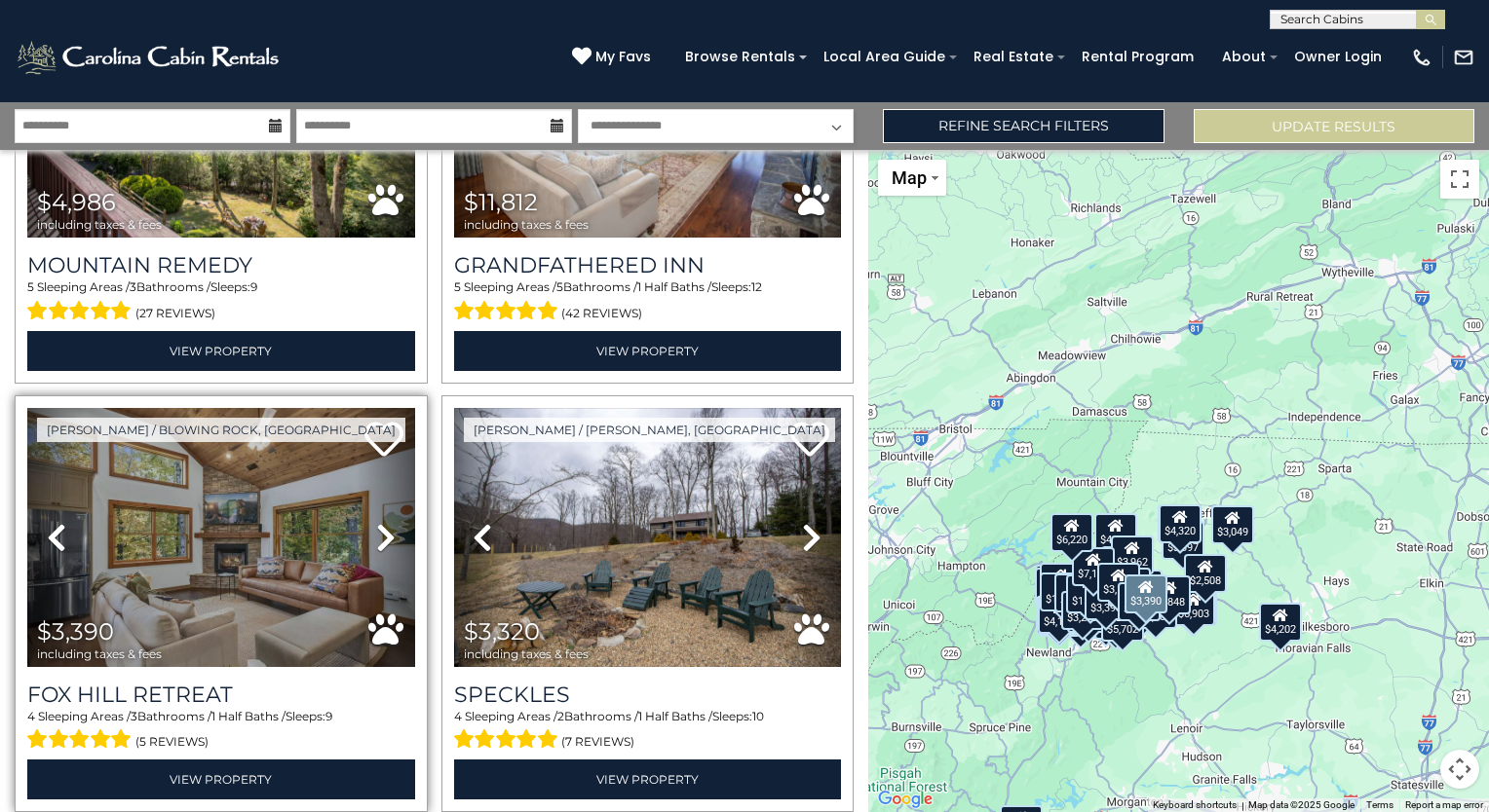
click at [376, 522] on icon at bounding box center [386, 538] width 20 height 31
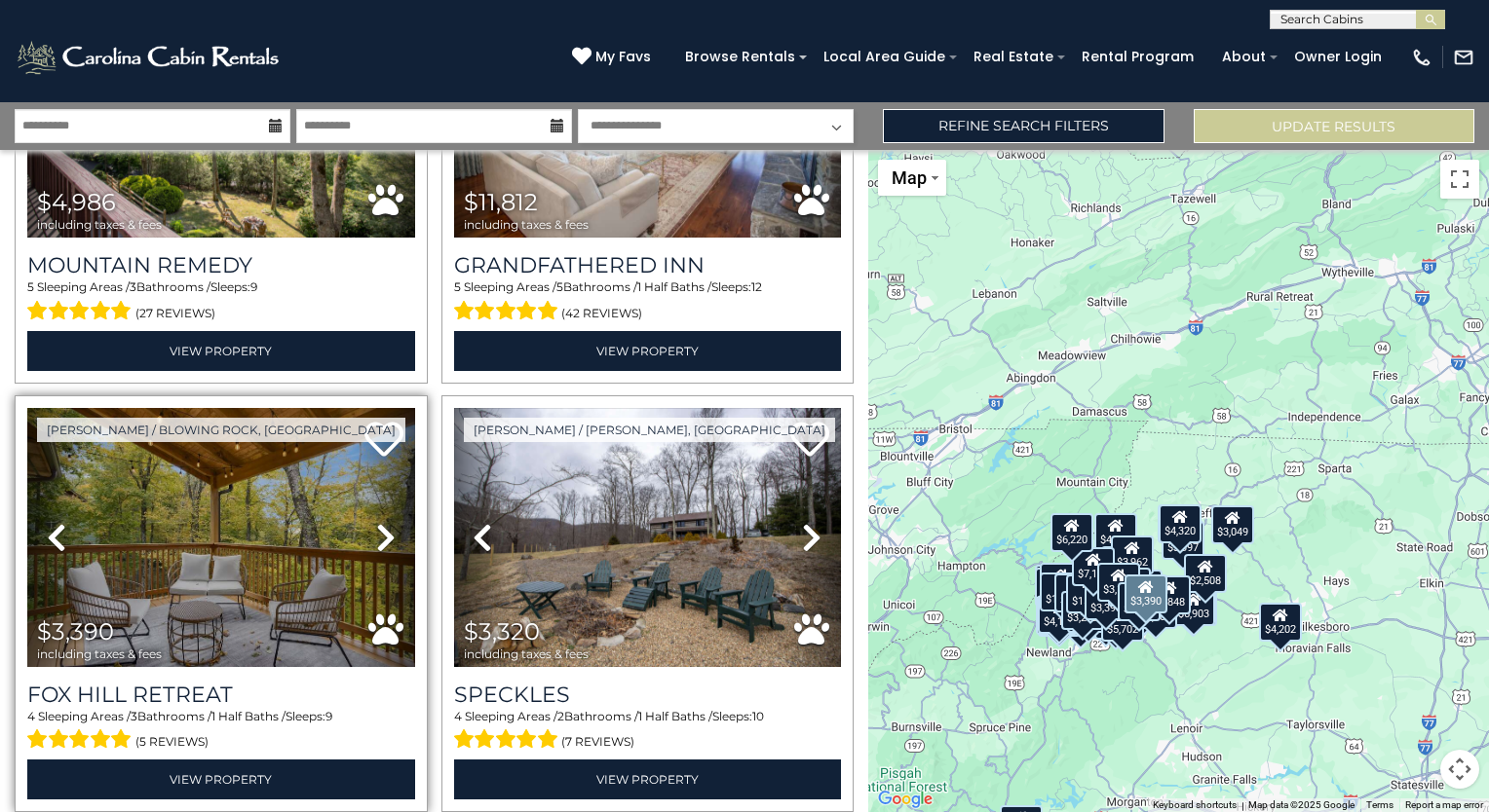
click at [376, 522] on icon at bounding box center [386, 538] width 20 height 31
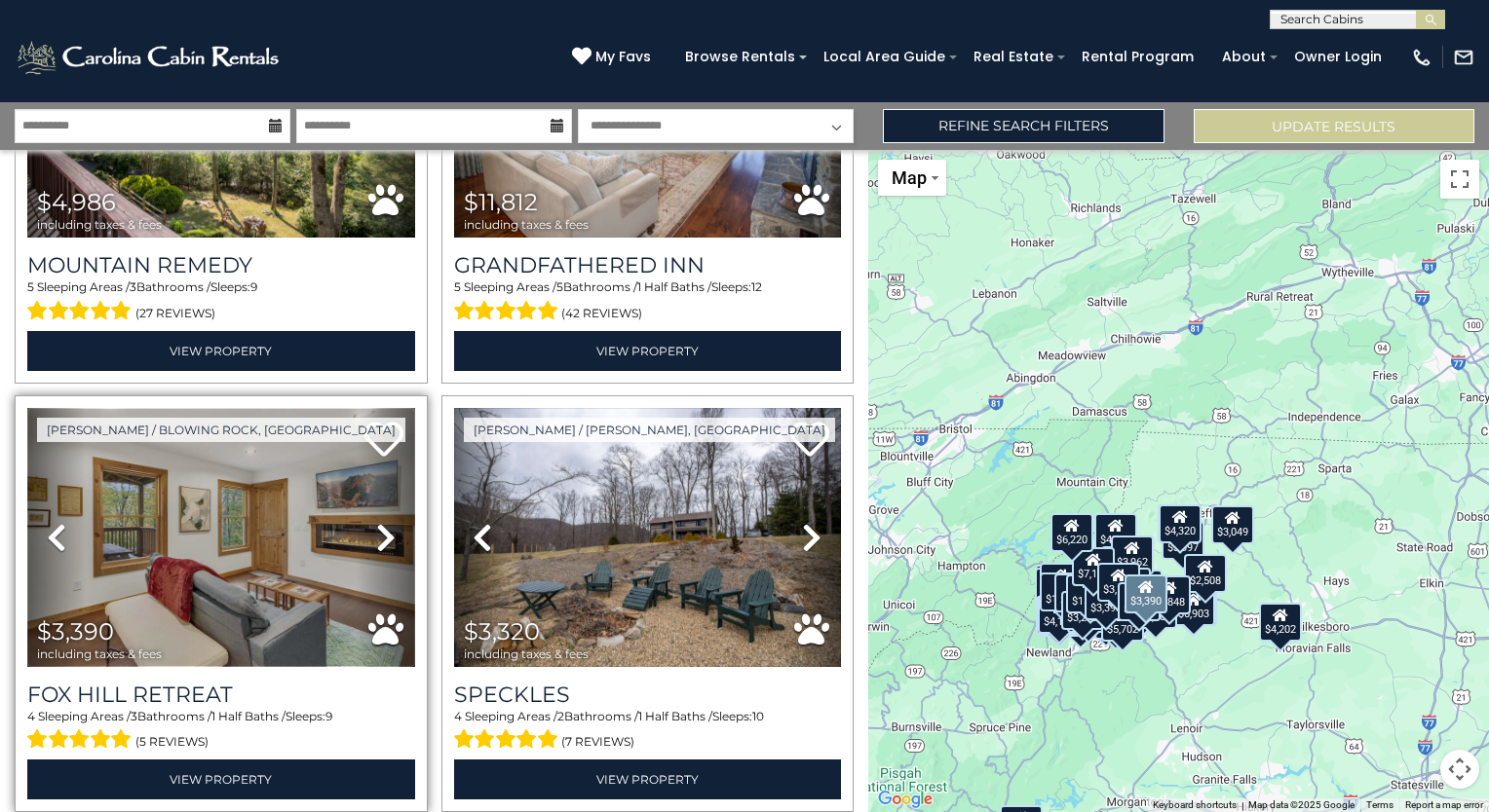
click at [245, 485] on img at bounding box center [221, 538] width 388 height 259
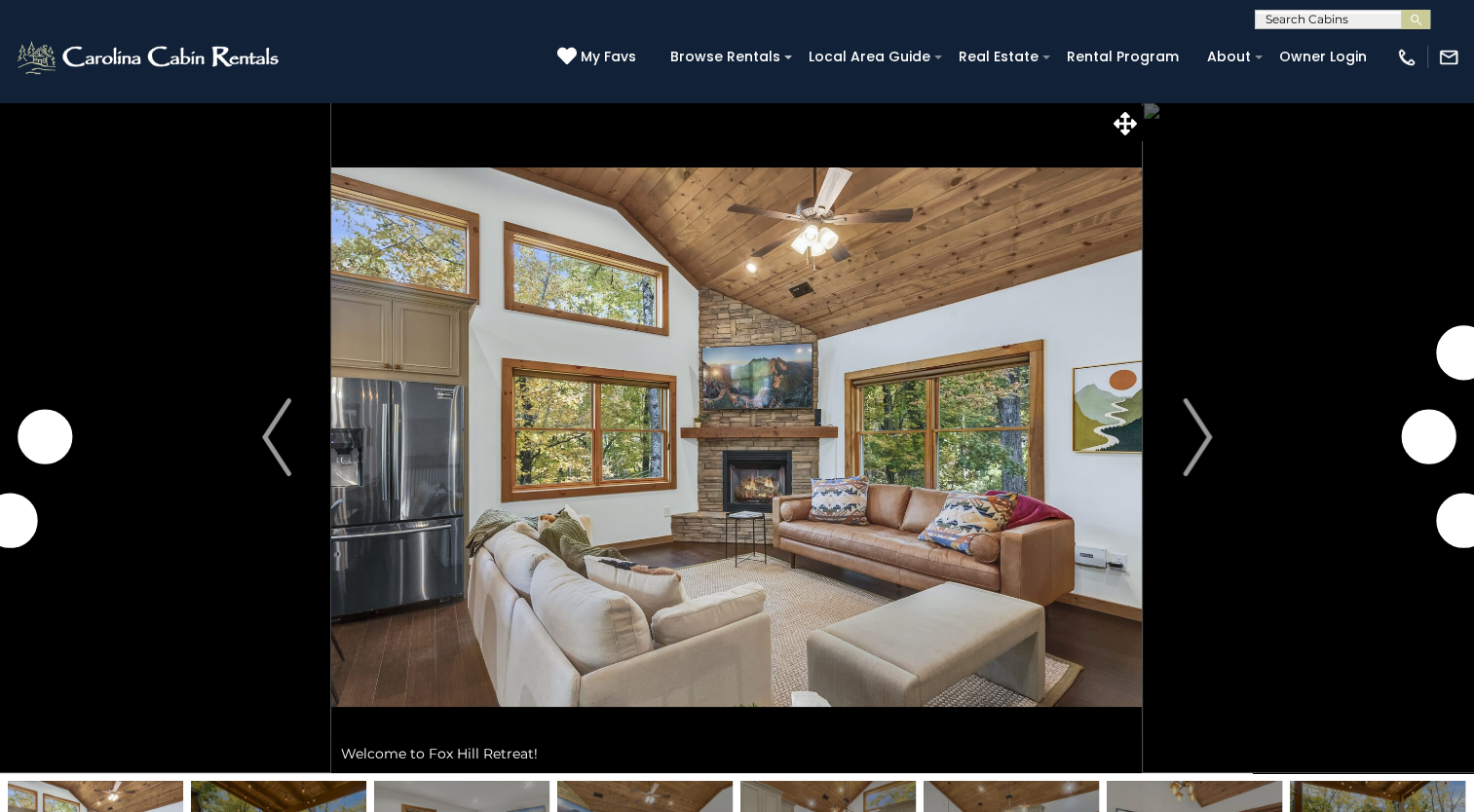
click at [1193, 445] on img "Next" at bounding box center [1197, 437] width 29 height 78
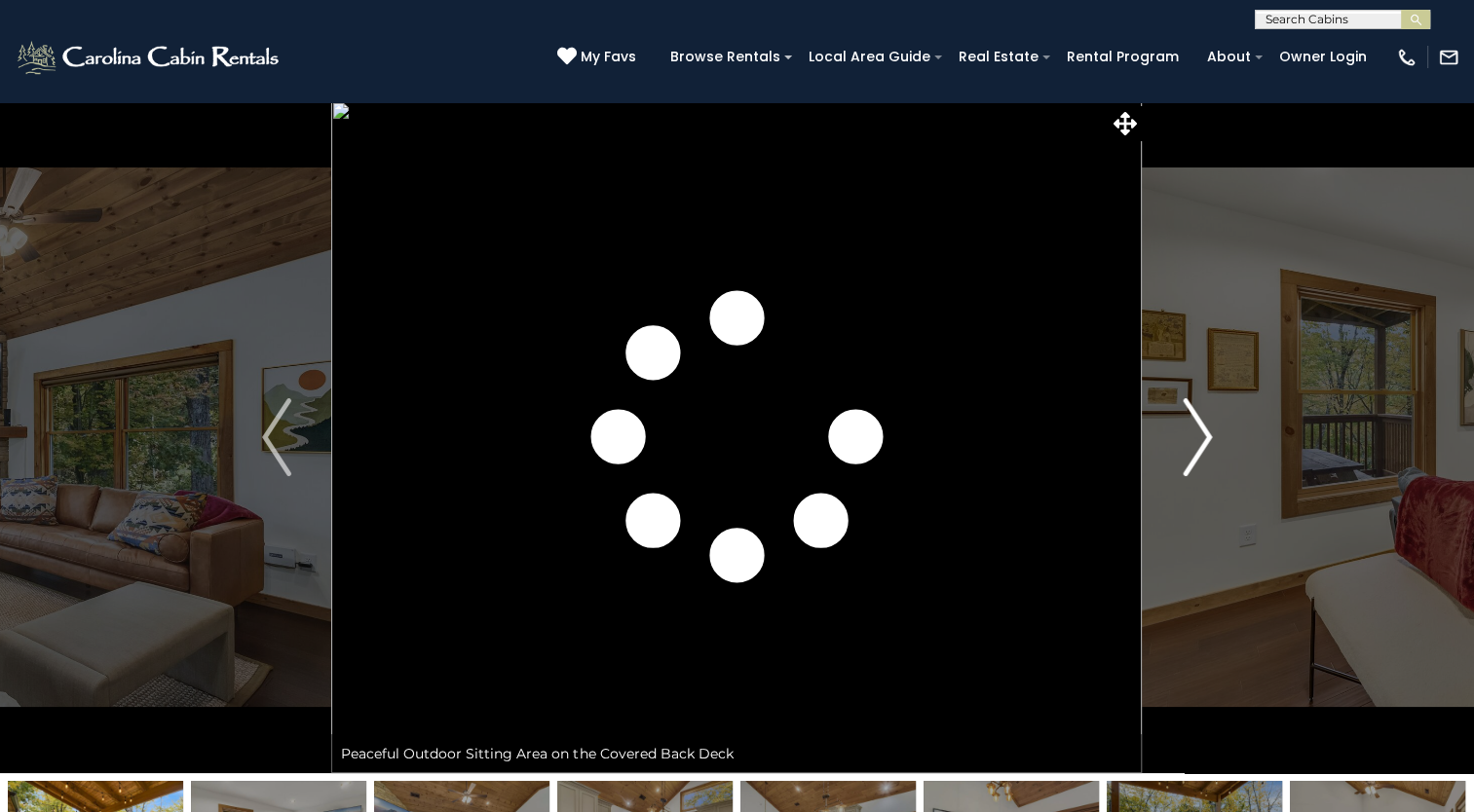
click at [1191, 446] on img "Next" at bounding box center [1197, 437] width 29 height 78
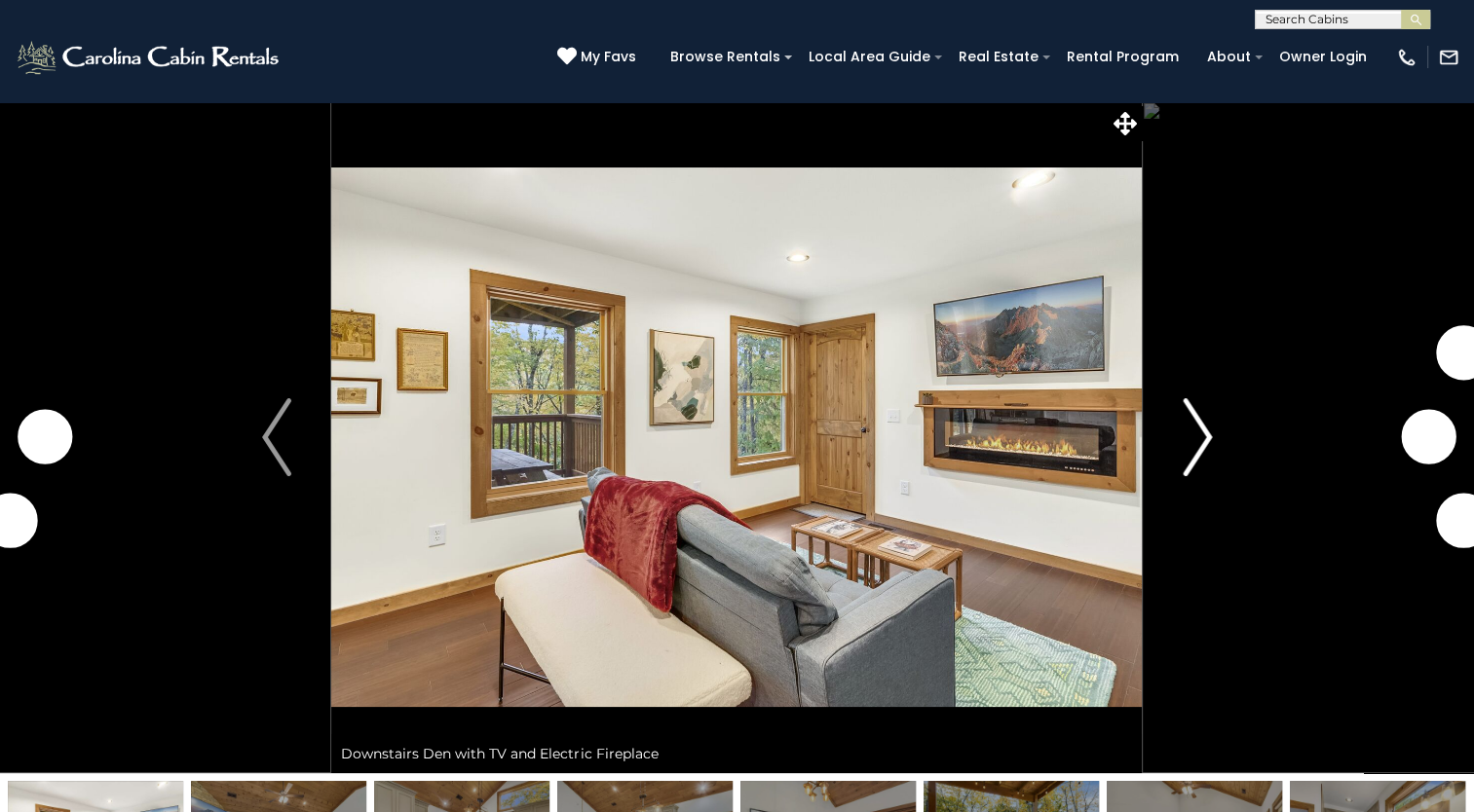
click at [1191, 446] on img "Next" at bounding box center [1197, 437] width 29 height 78
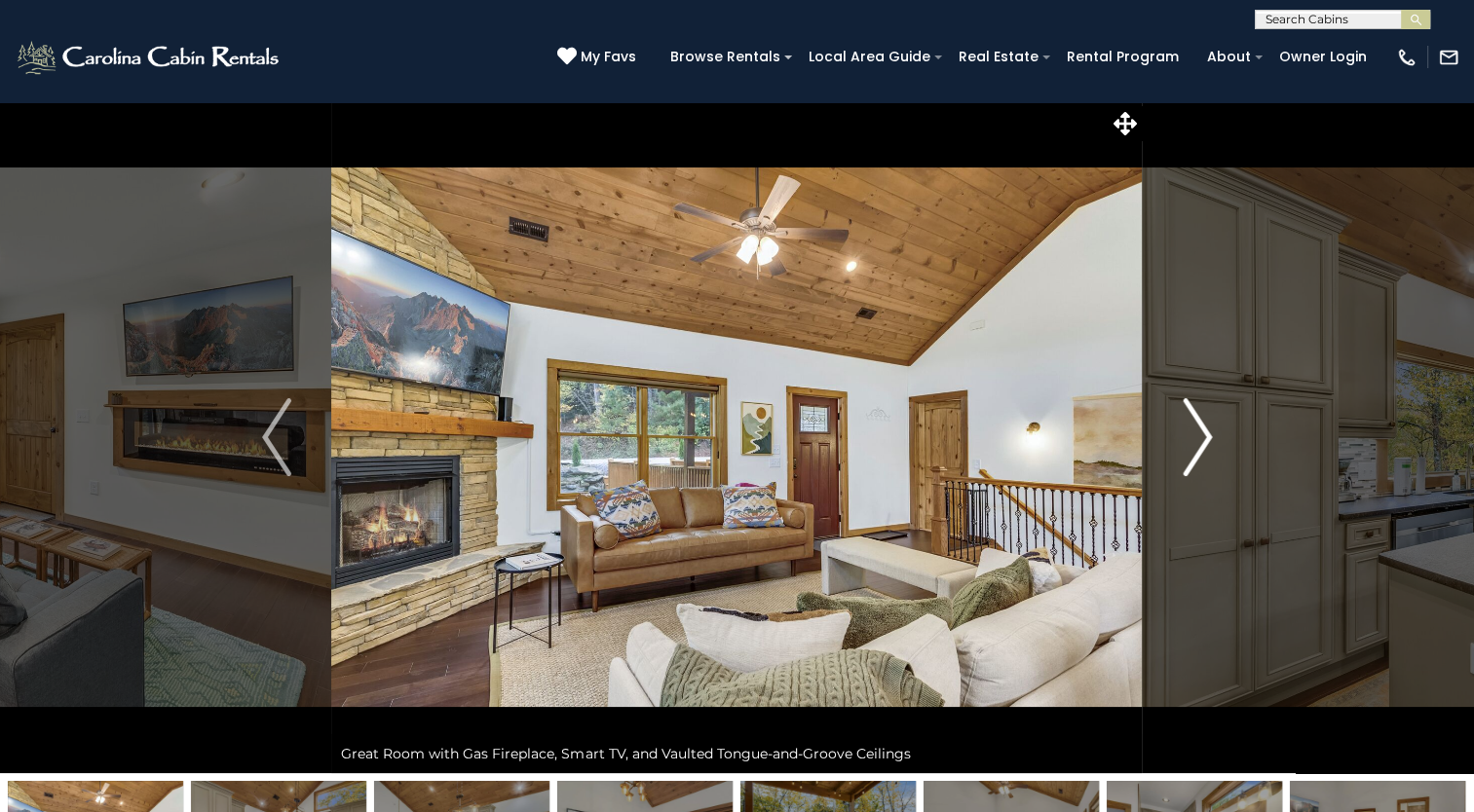
click at [1191, 446] on img "Next" at bounding box center [1197, 437] width 29 height 78
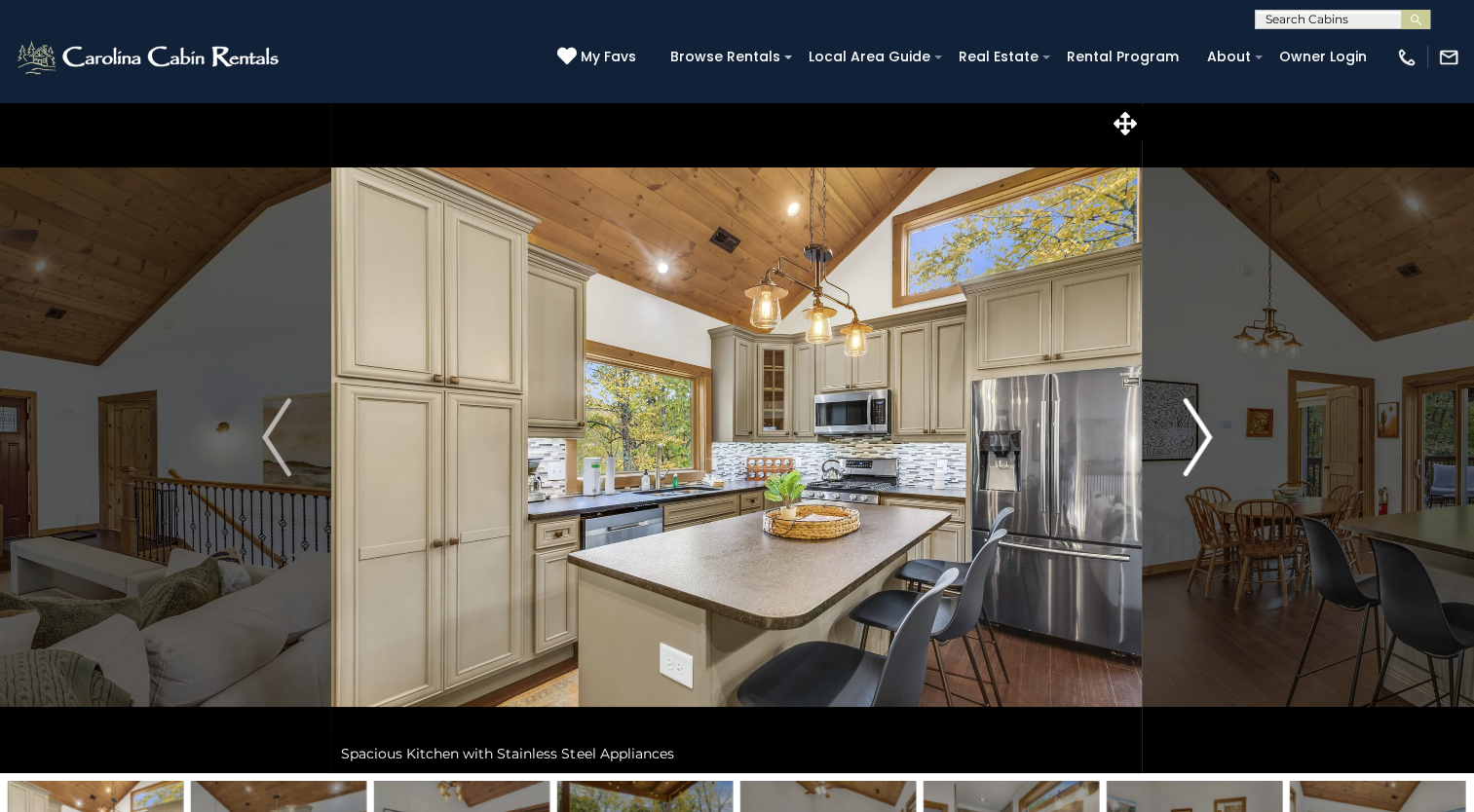
click at [1188, 434] on img "Next" at bounding box center [1197, 437] width 29 height 78
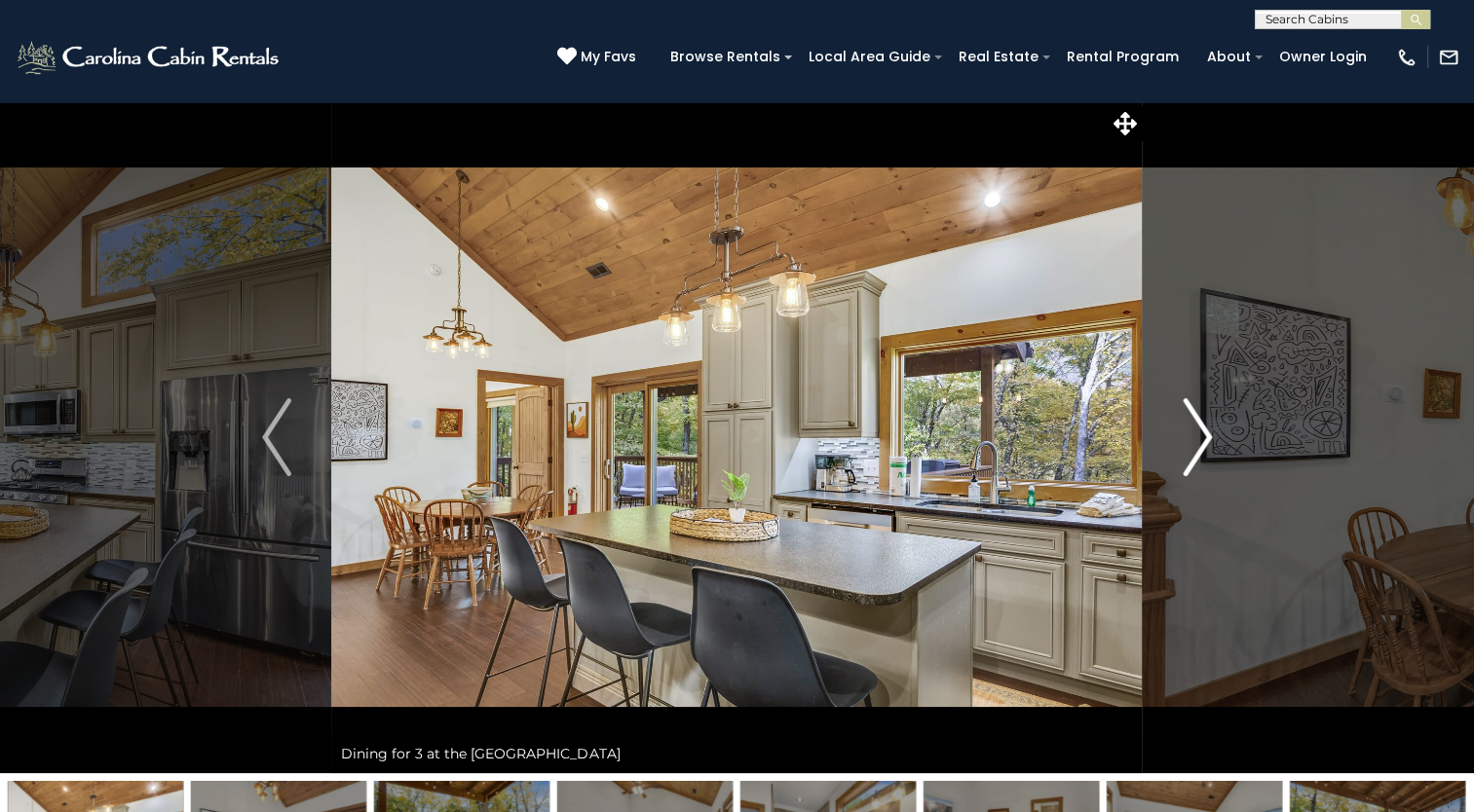
click at [1188, 434] on img "Next" at bounding box center [1197, 437] width 29 height 78
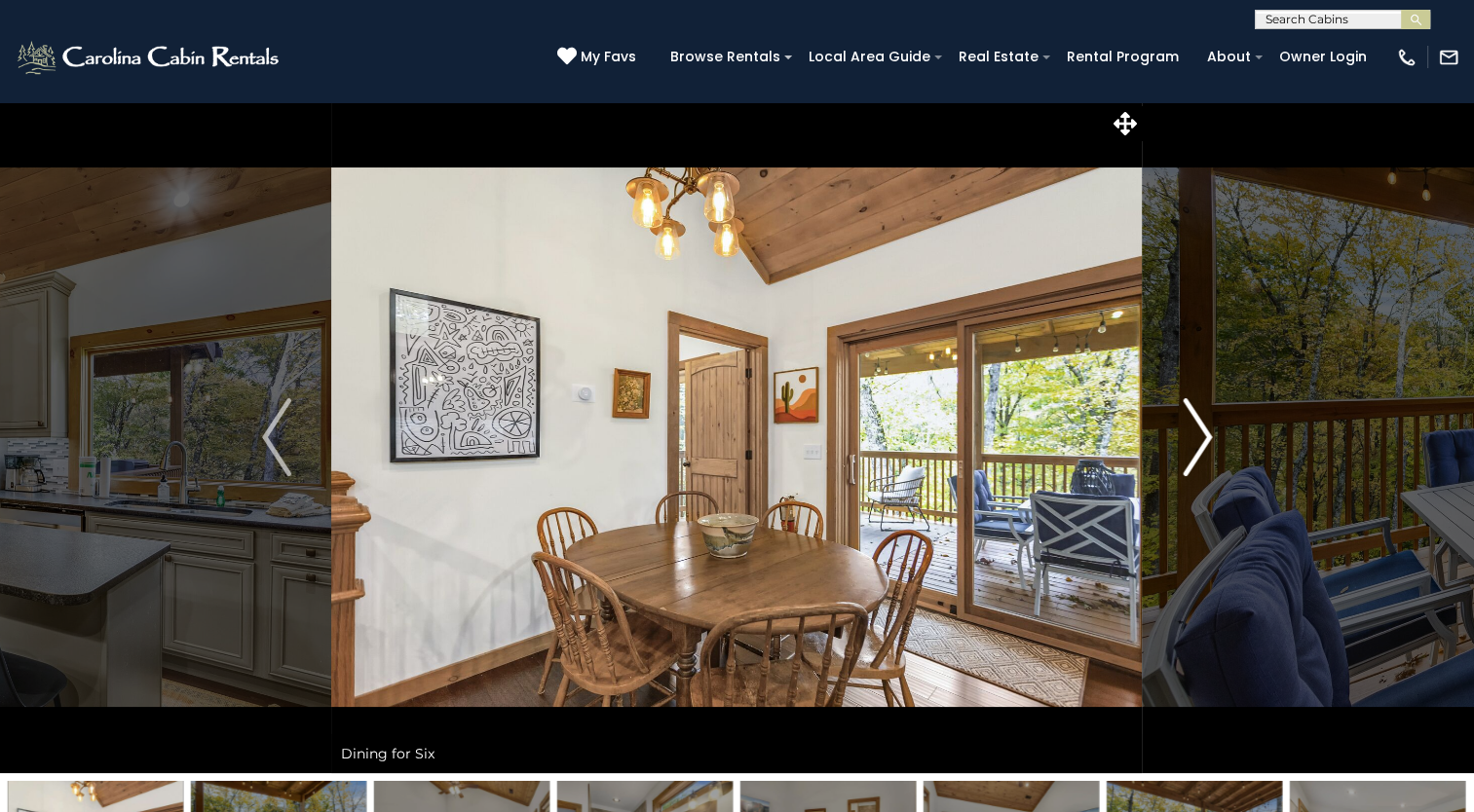
click at [1188, 434] on img "Next" at bounding box center [1197, 437] width 29 height 78
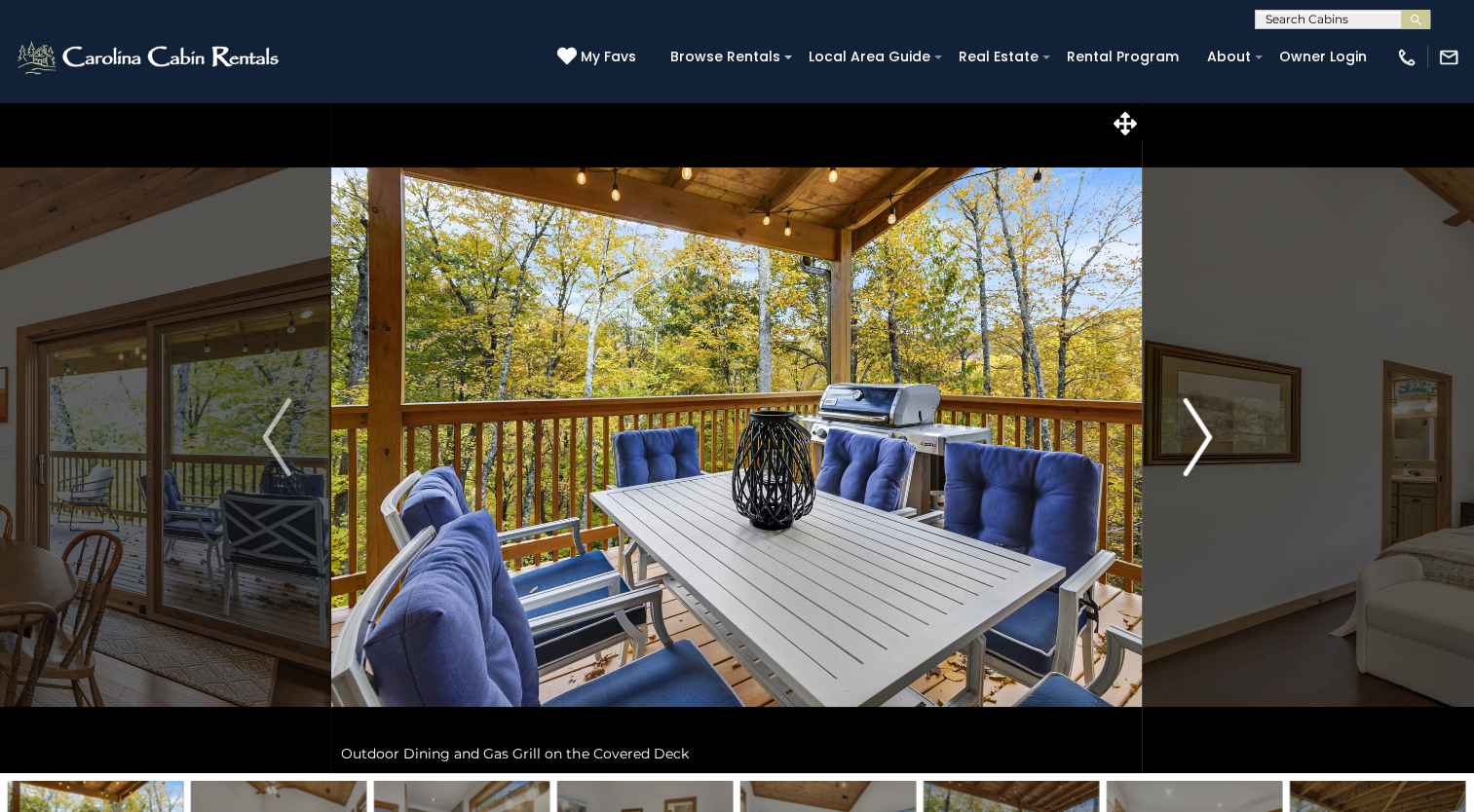
click at [1188, 434] on img "Next" at bounding box center [1197, 437] width 29 height 78
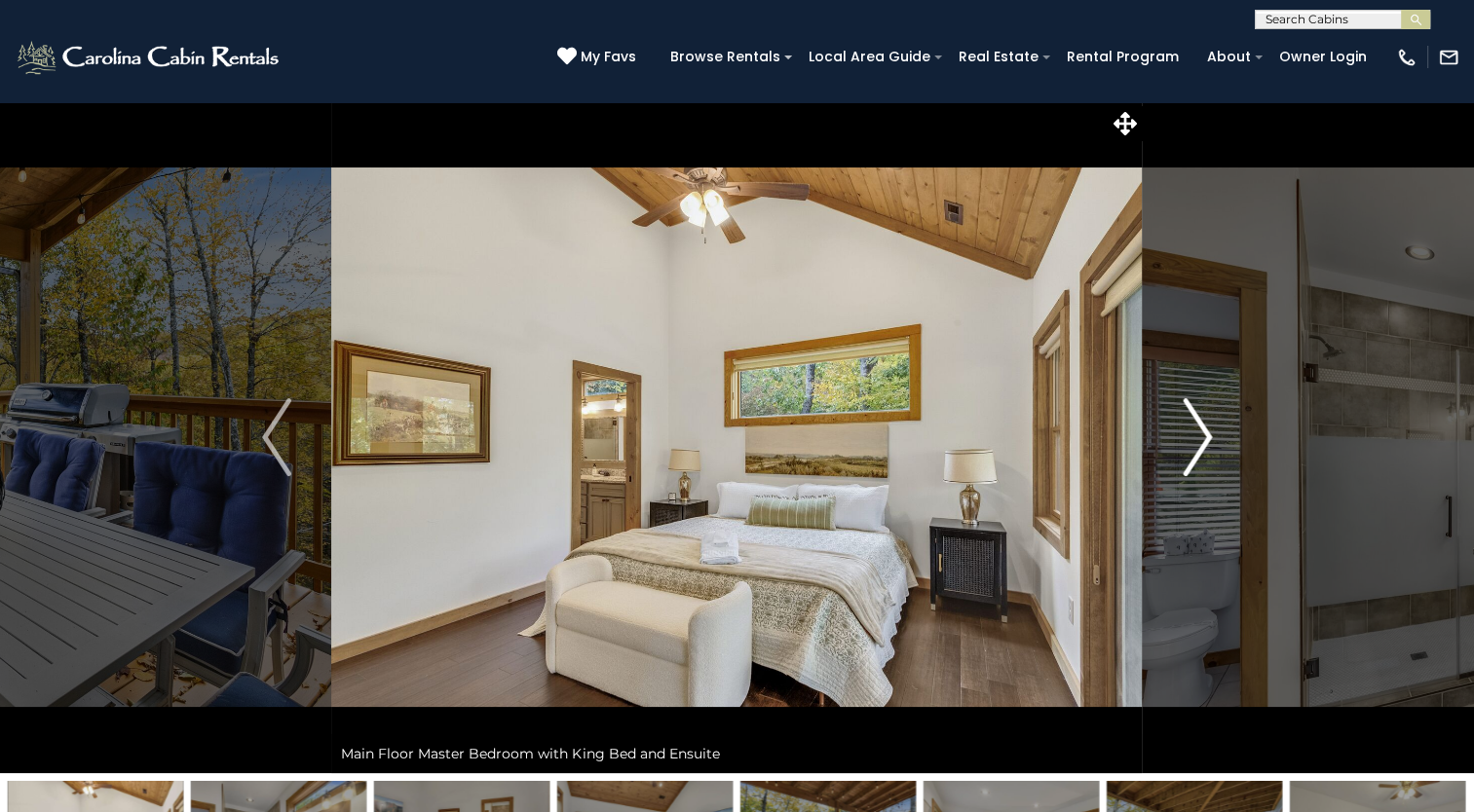
click at [1188, 434] on img "Next" at bounding box center [1197, 437] width 29 height 78
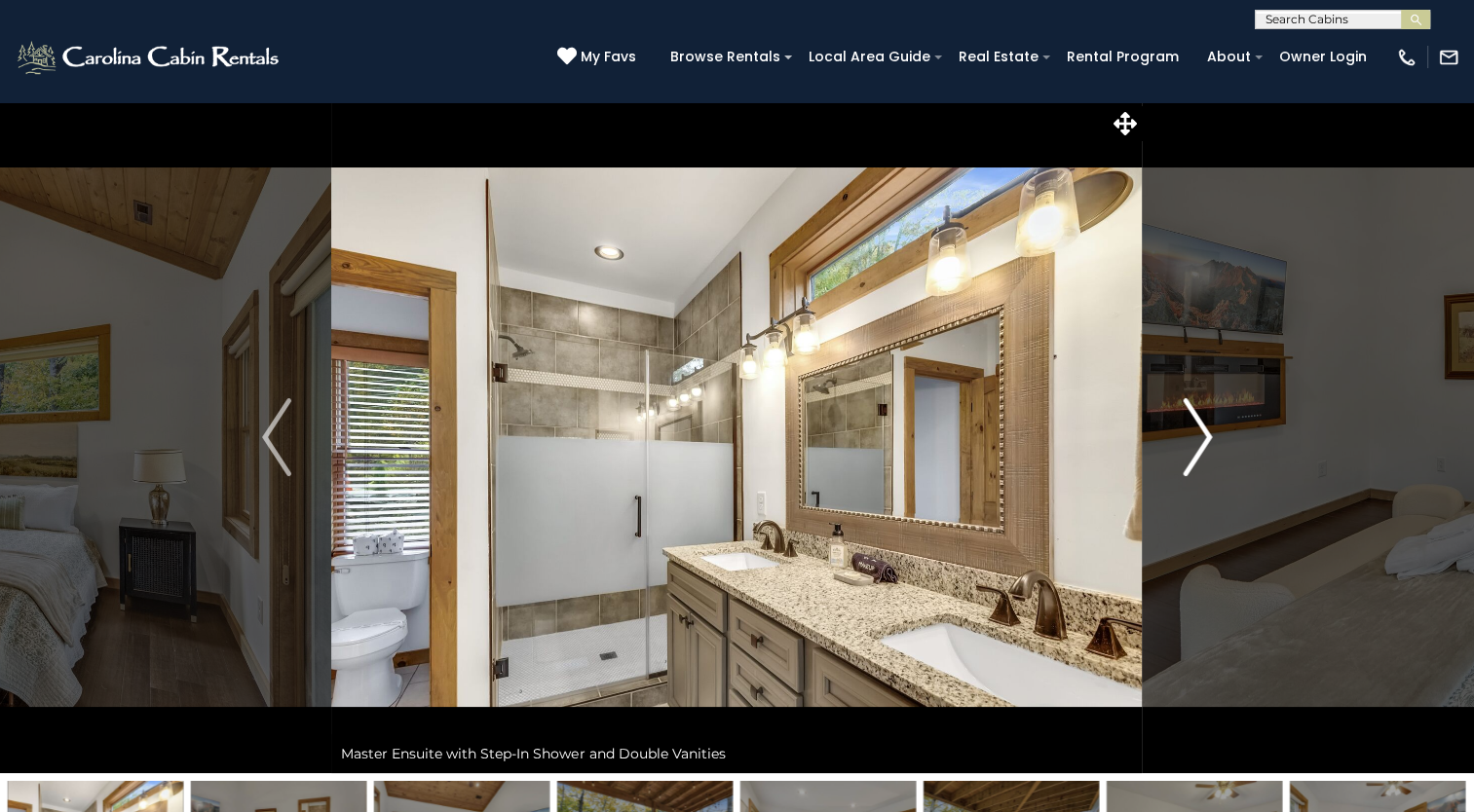
click at [1188, 434] on img "Next" at bounding box center [1197, 437] width 29 height 78
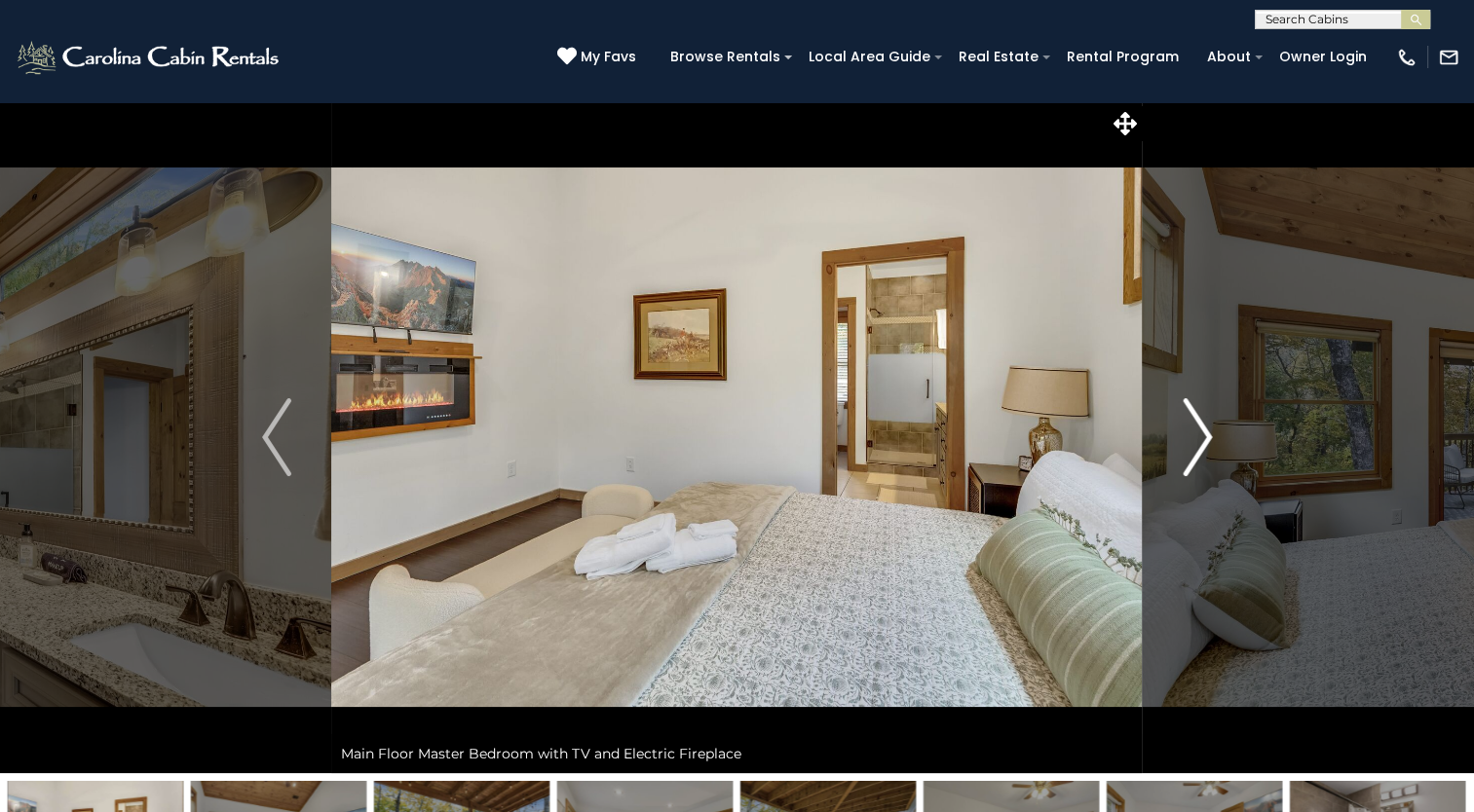
click at [1188, 434] on img "Next" at bounding box center [1197, 437] width 29 height 78
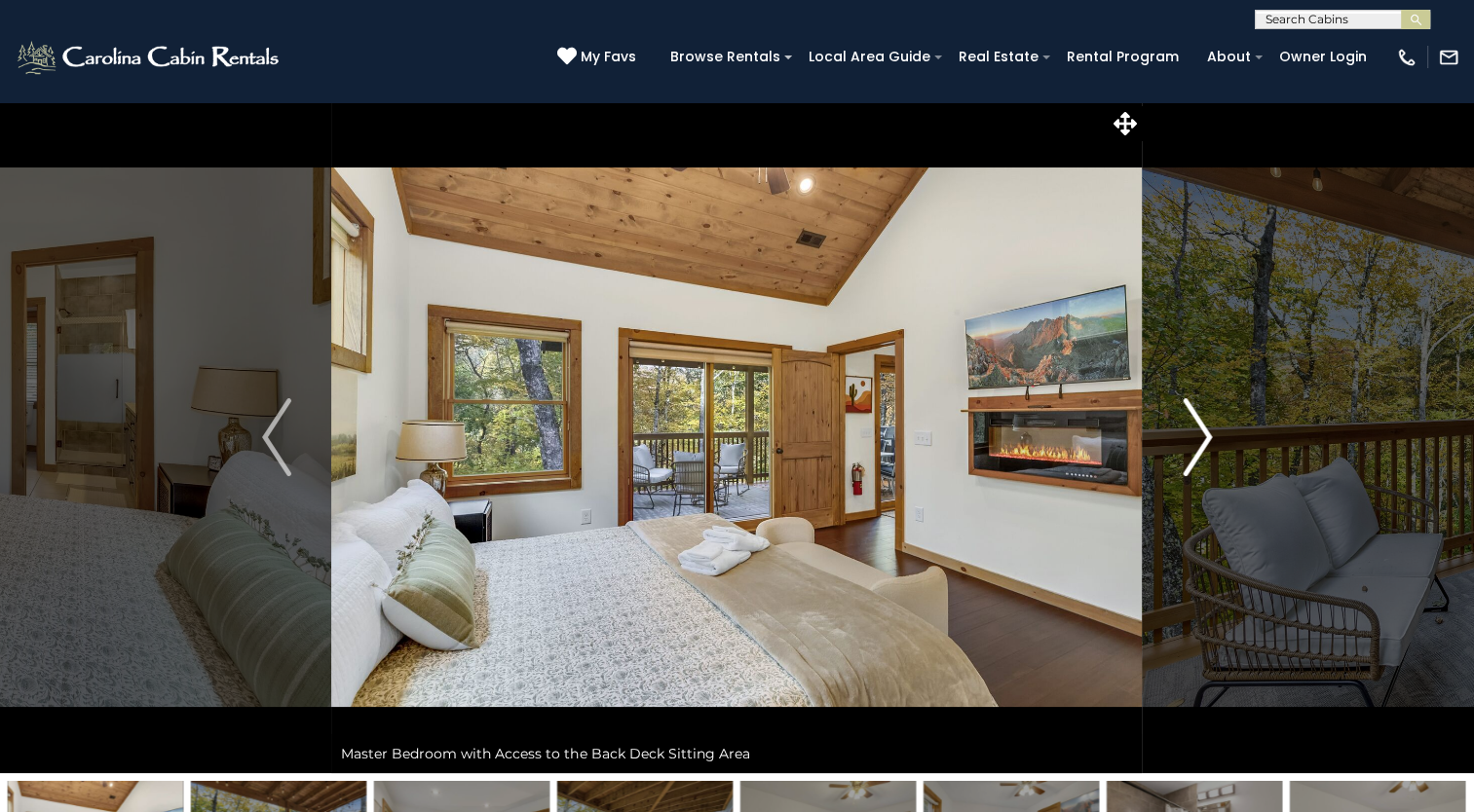
click at [1188, 434] on img "Next" at bounding box center [1197, 437] width 29 height 78
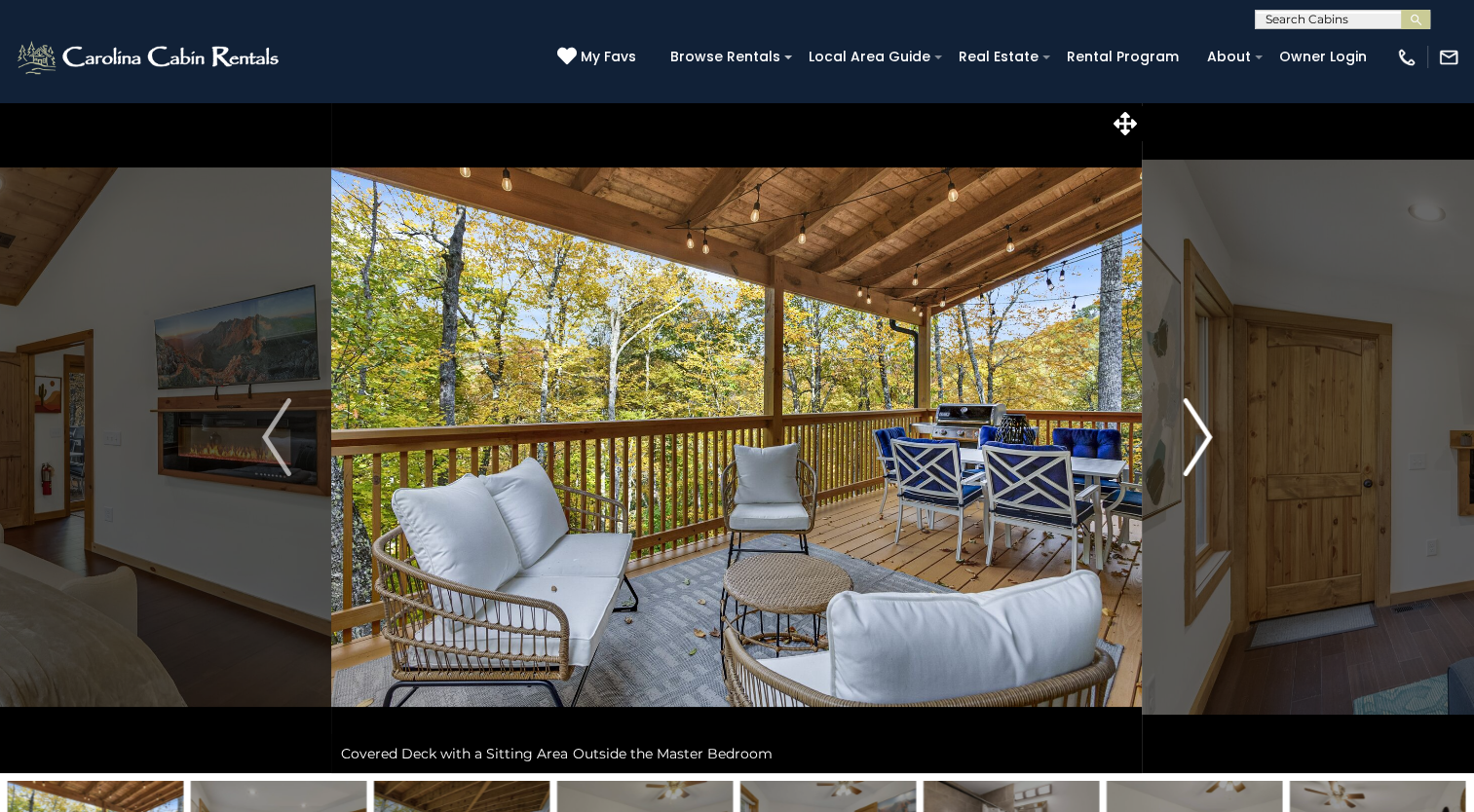
click at [1188, 434] on img "Next" at bounding box center [1197, 437] width 29 height 78
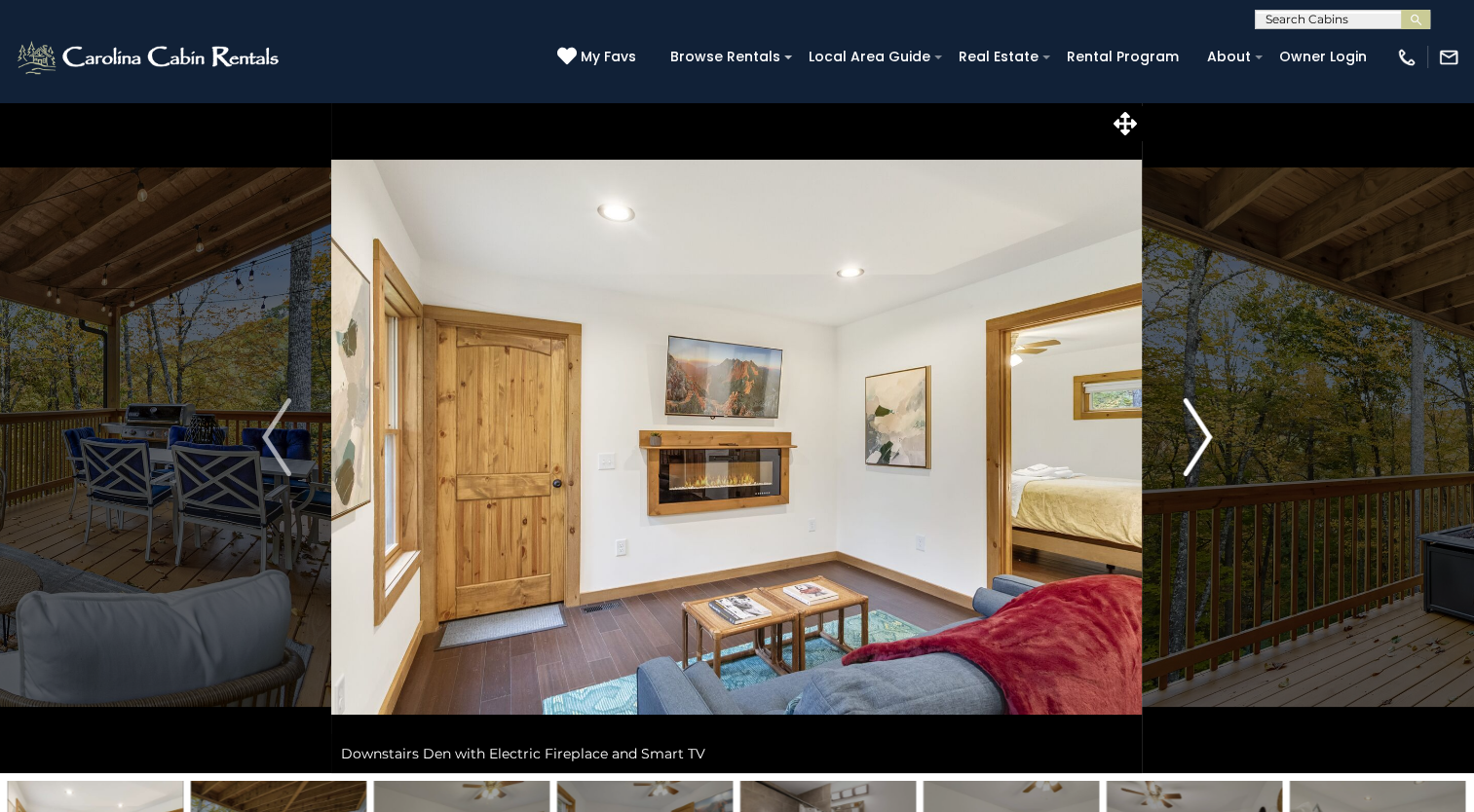
click at [1188, 434] on img "Next" at bounding box center [1197, 437] width 29 height 78
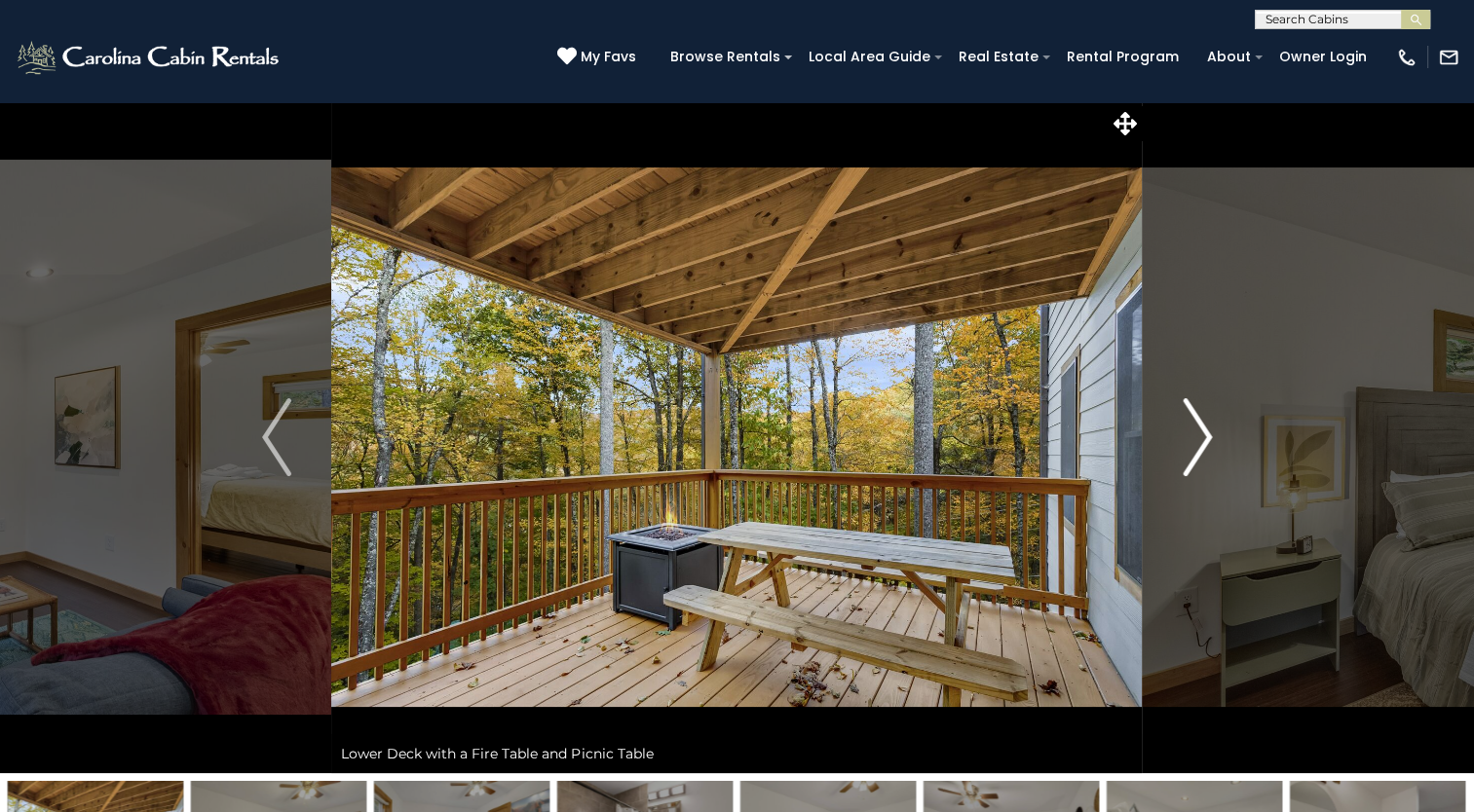
click at [1188, 434] on img "Next" at bounding box center [1197, 437] width 29 height 78
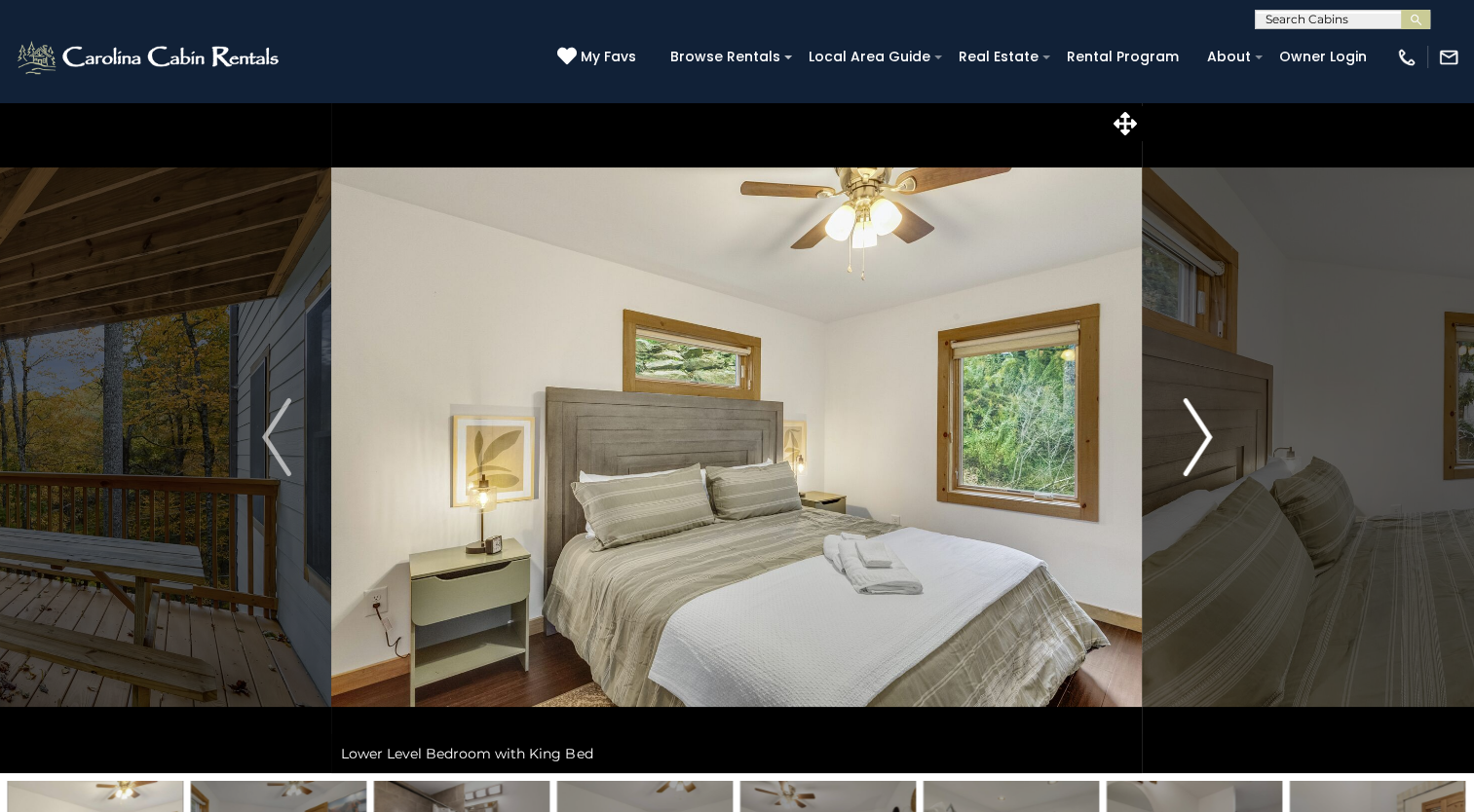
click at [1188, 434] on img "Next" at bounding box center [1197, 437] width 29 height 78
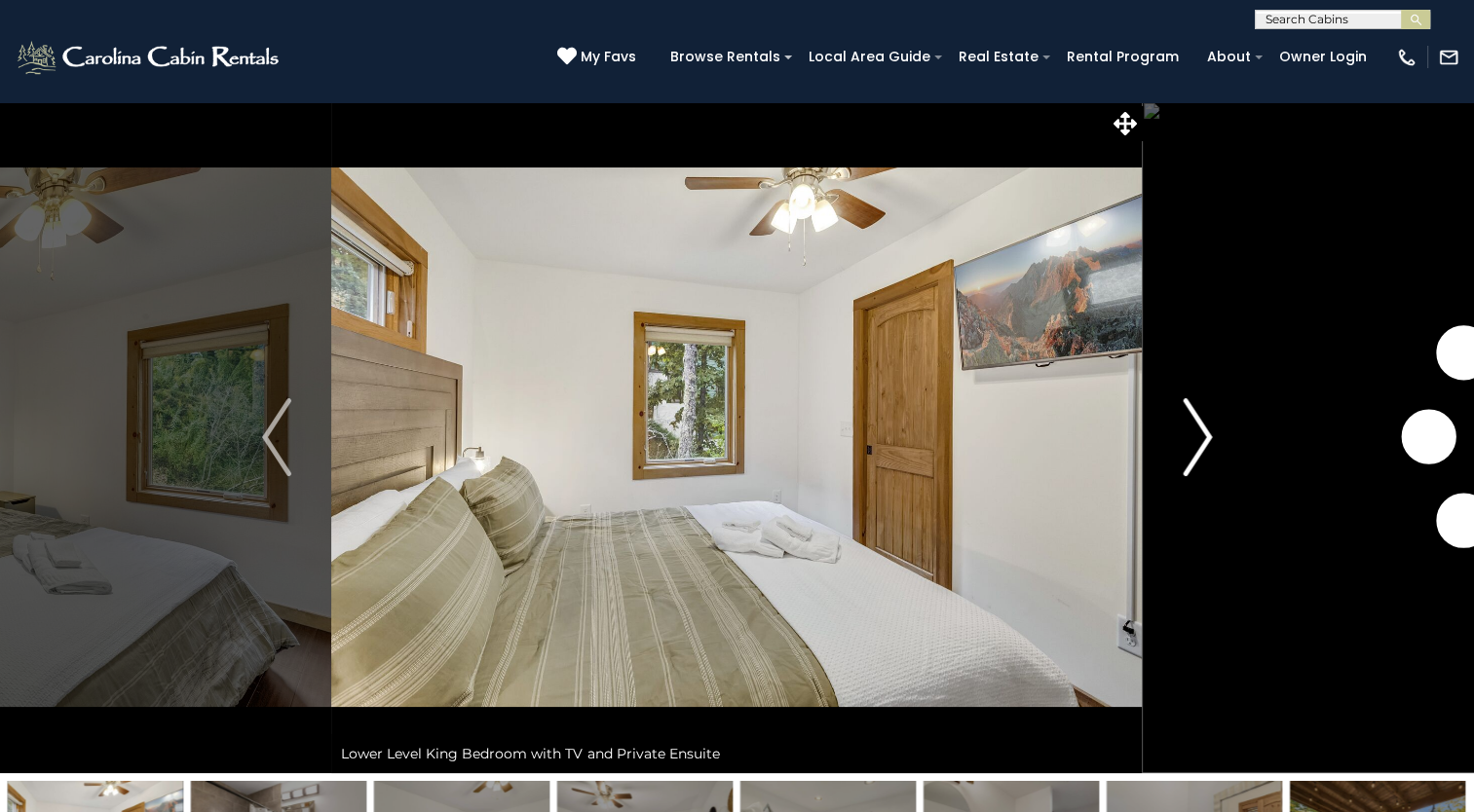
click at [1188, 434] on img "Next" at bounding box center [1197, 437] width 29 height 78
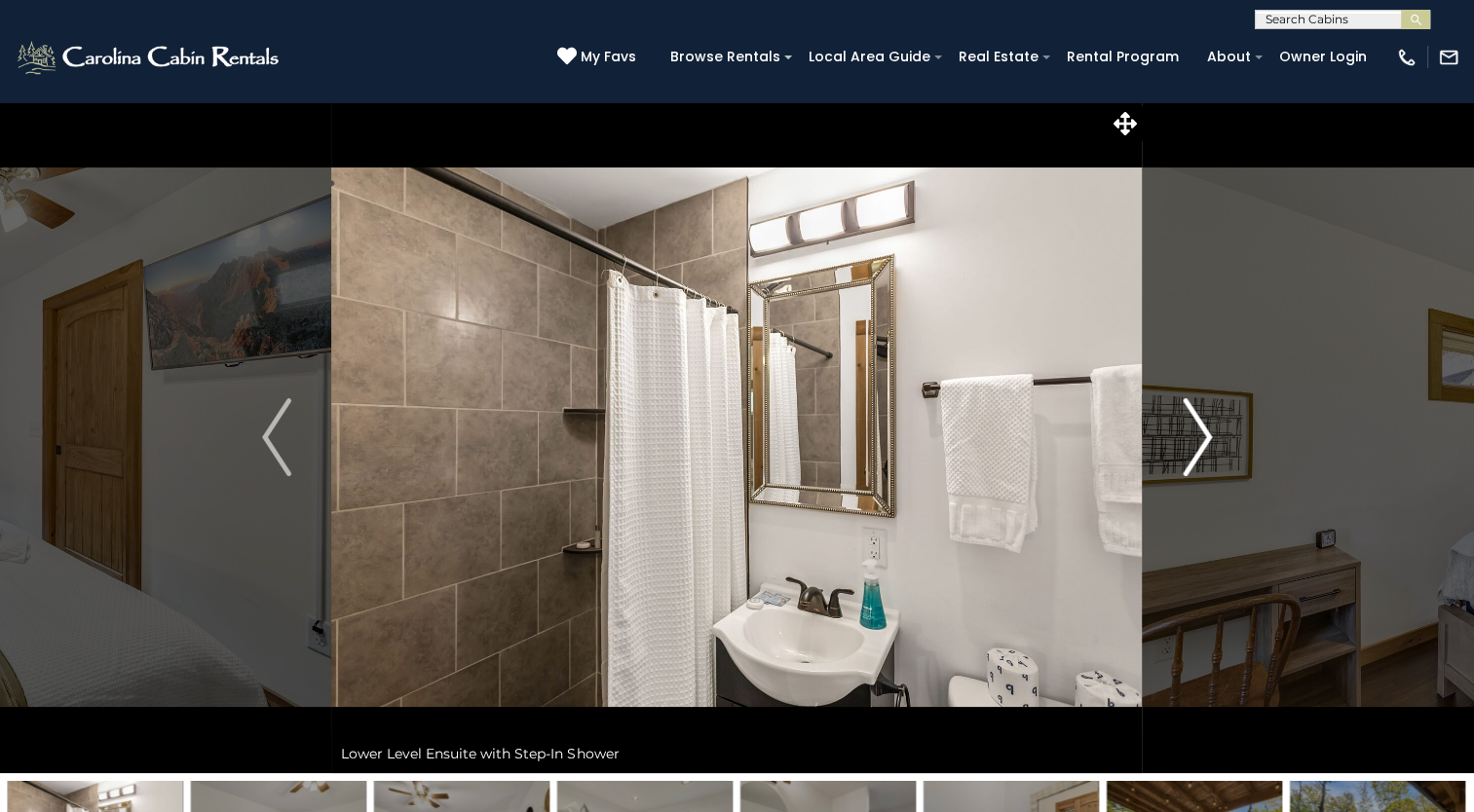
click at [1188, 434] on img "Next" at bounding box center [1197, 437] width 29 height 78
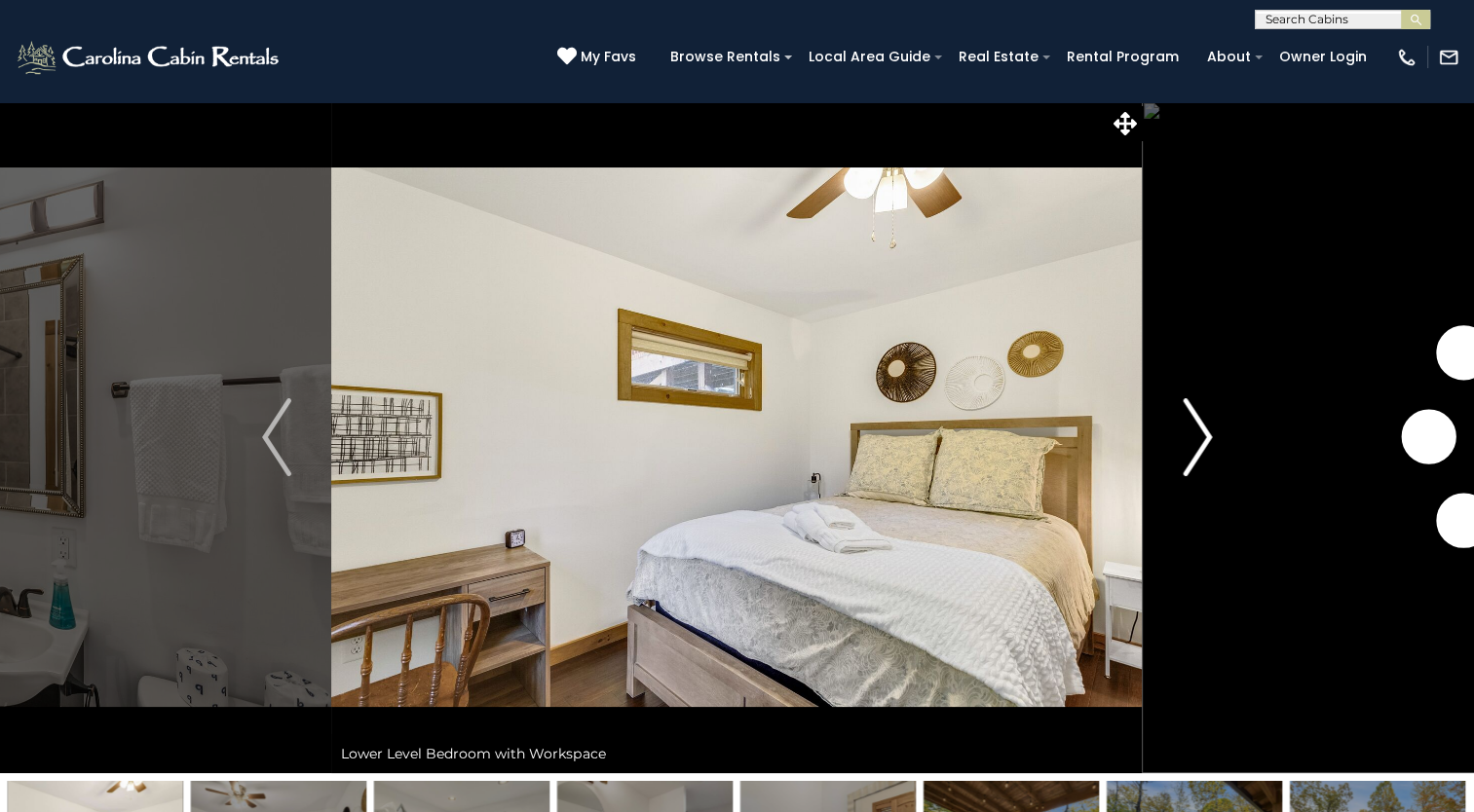
click at [1188, 434] on img "Next" at bounding box center [1197, 437] width 29 height 78
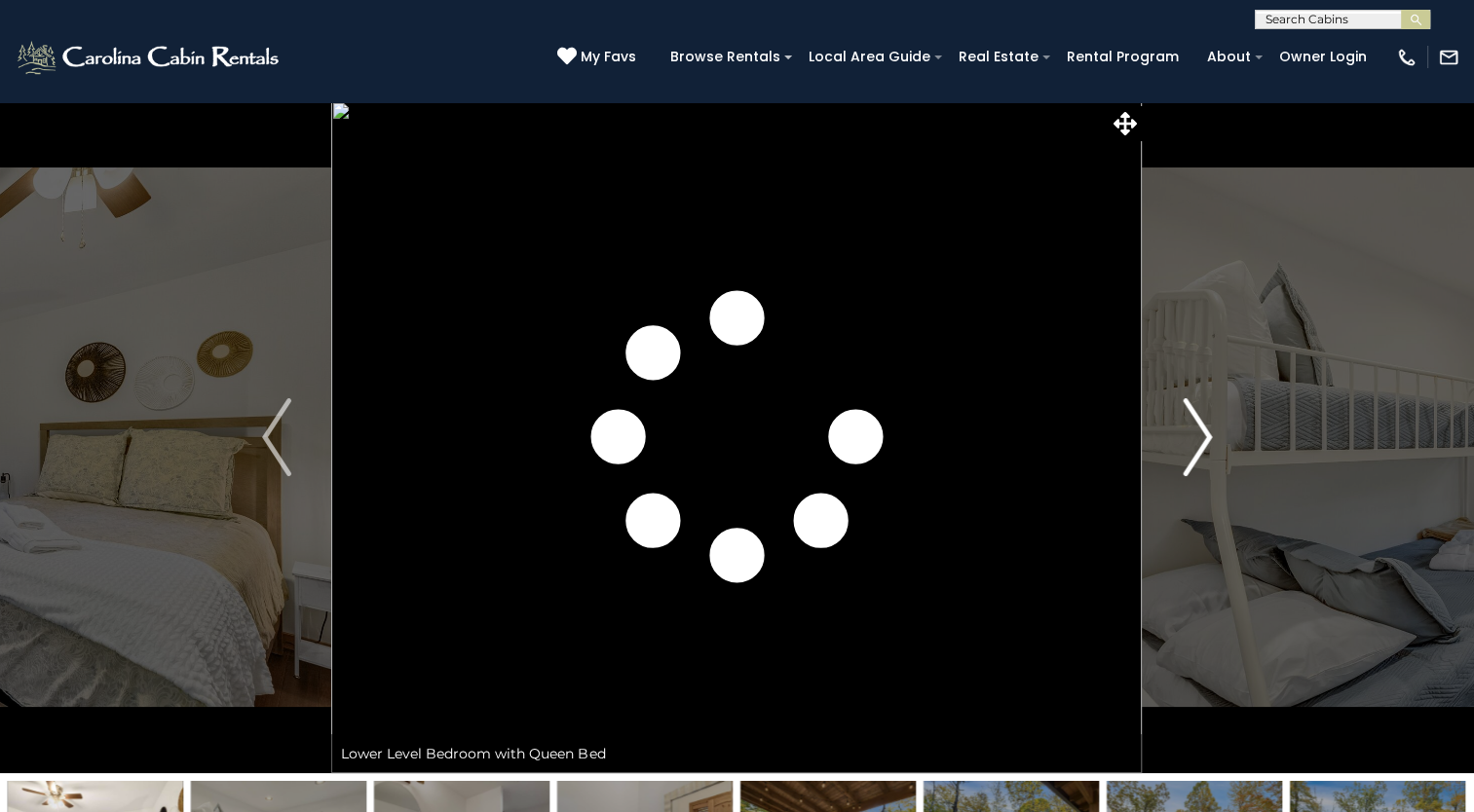
click at [1188, 434] on img "Next" at bounding box center [1197, 437] width 29 height 78
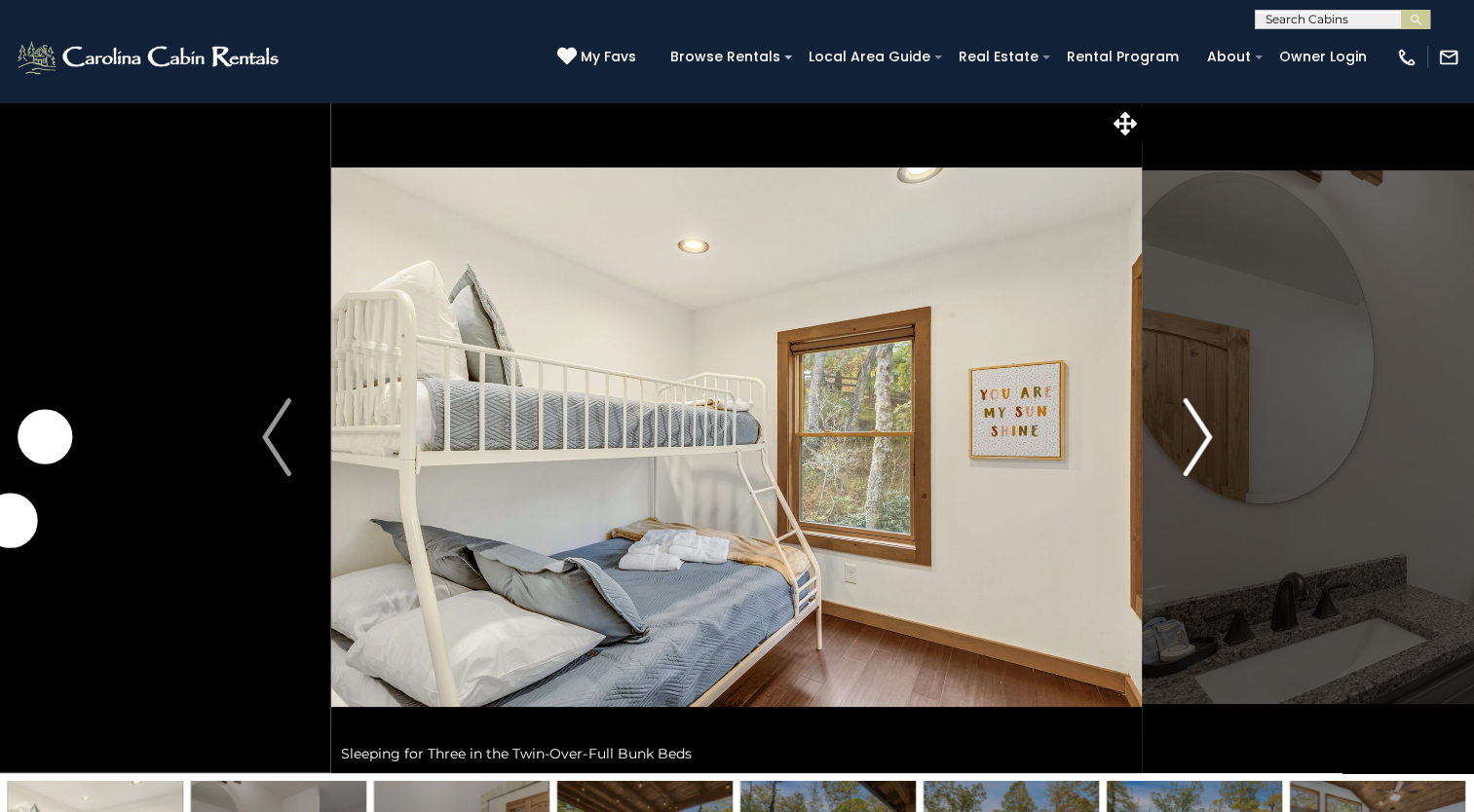
click at [1188, 434] on img "Next" at bounding box center [1197, 437] width 29 height 78
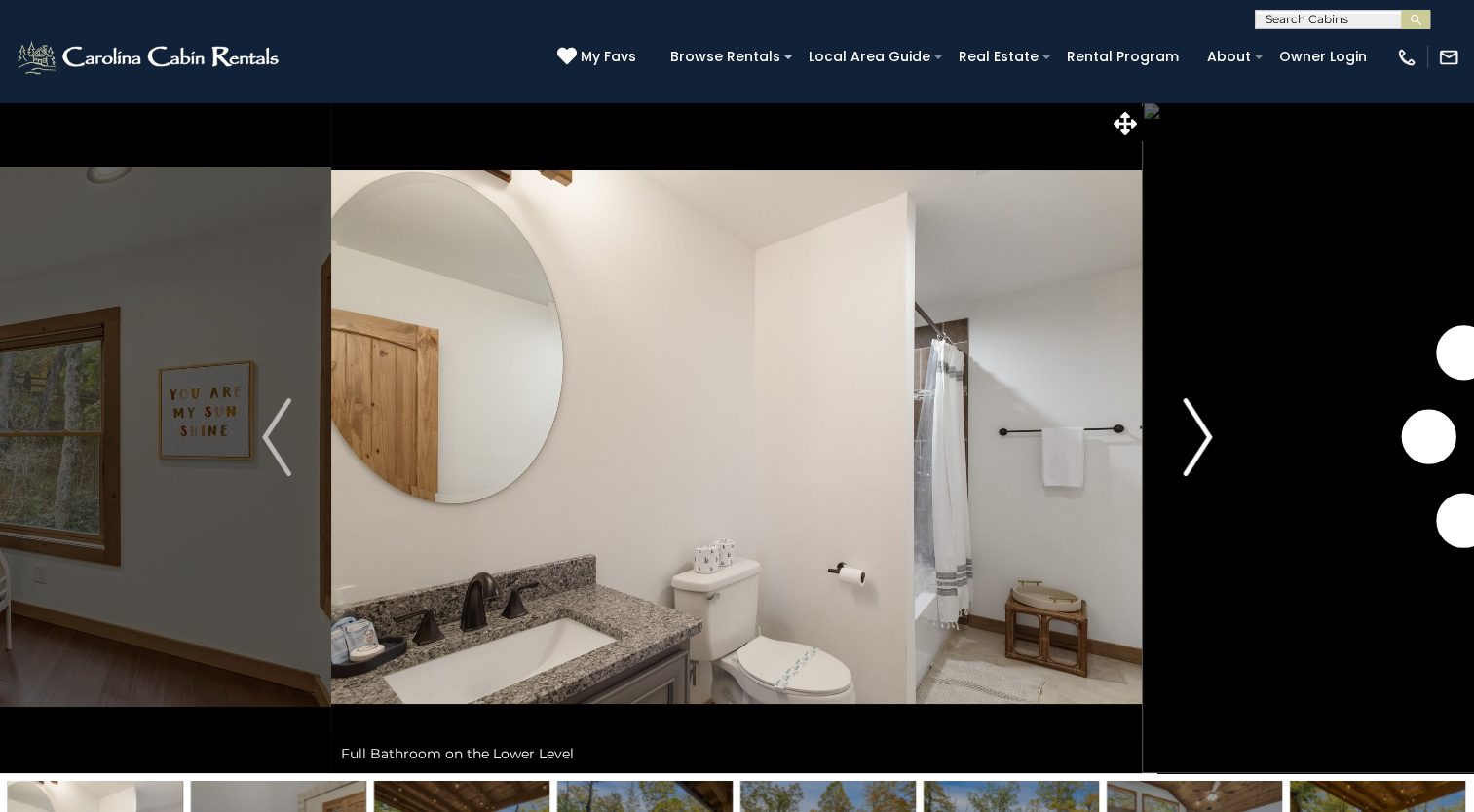
click at [1188, 434] on img "Next" at bounding box center [1197, 437] width 29 height 78
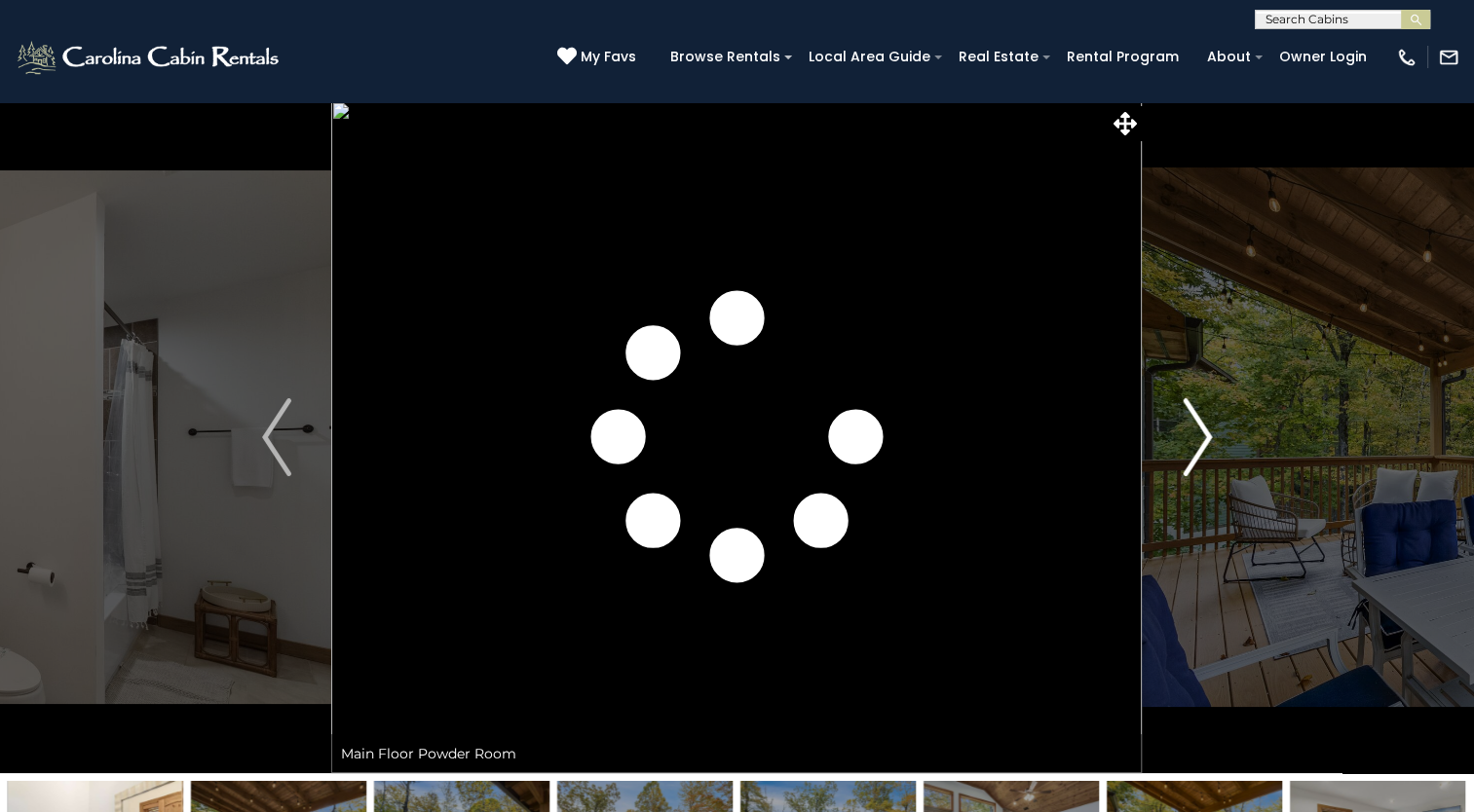
click at [1188, 434] on img "Next" at bounding box center [1197, 437] width 29 height 78
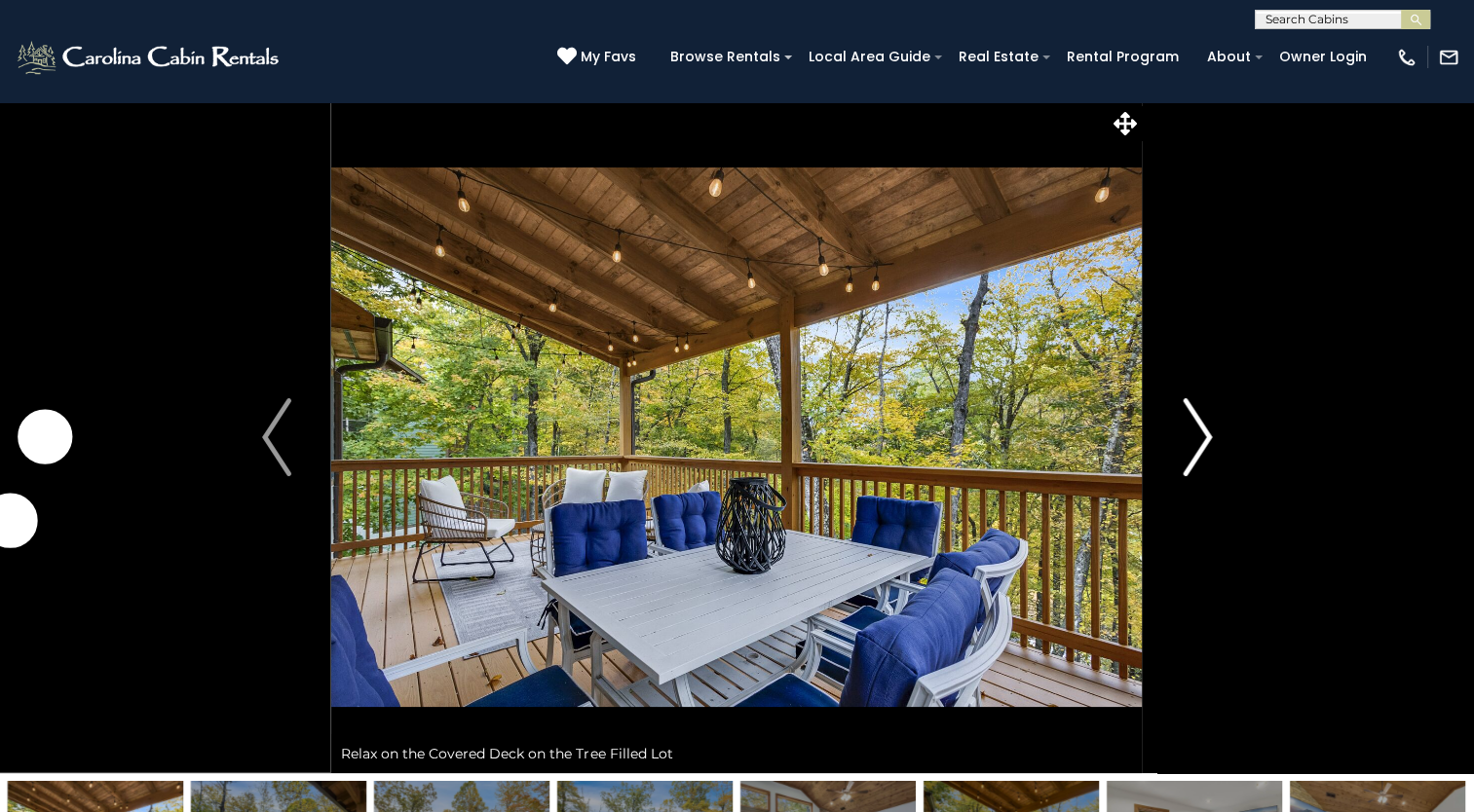
click at [1188, 434] on img "Next" at bounding box center [1197, 437] width 29 height 78
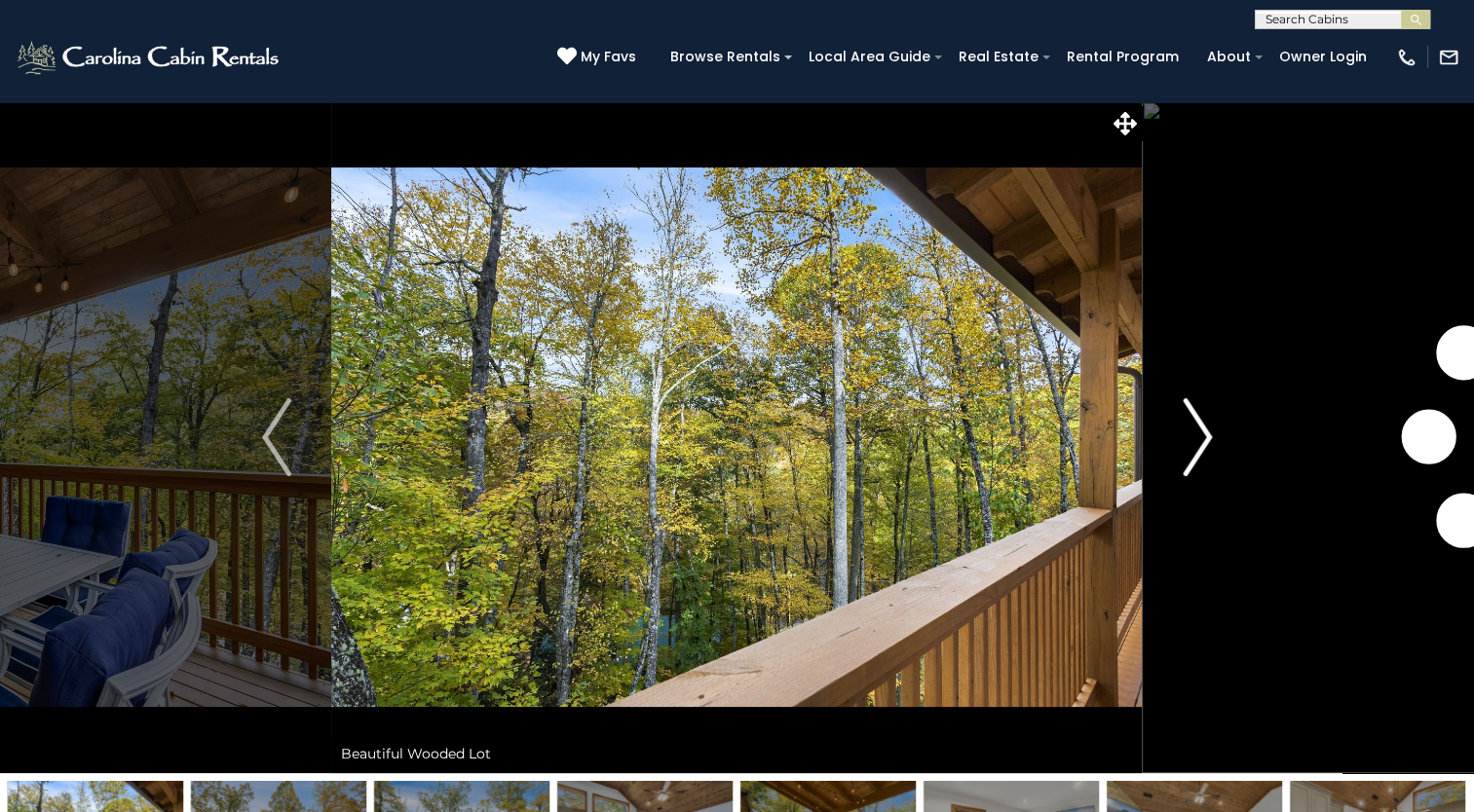
click at [1188, 434] on img "Next" at bounding box center [1197, 437] width 29 height 78
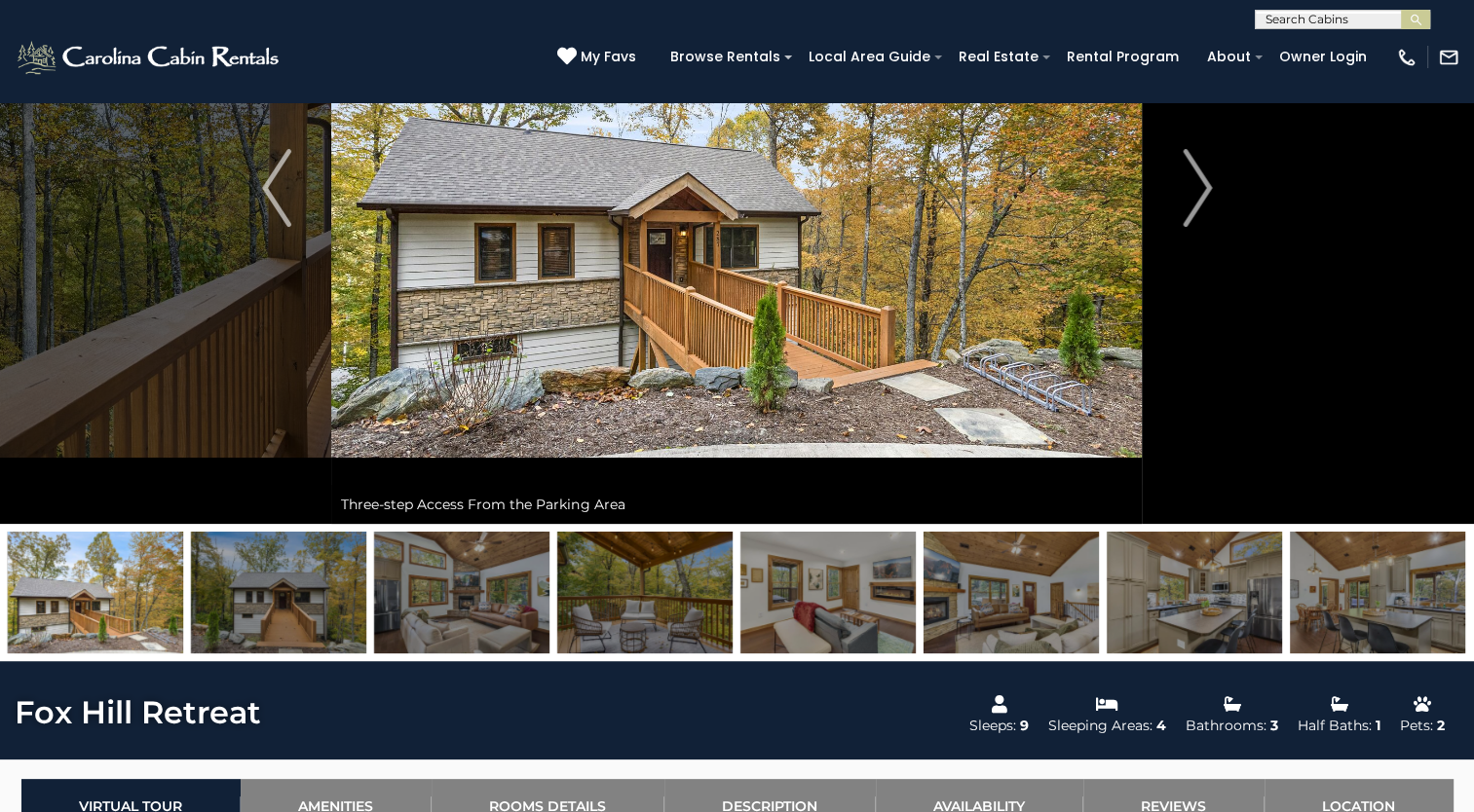
scroll to position [97, 0]
